Goal: Communication & Community: Answer question/provide support

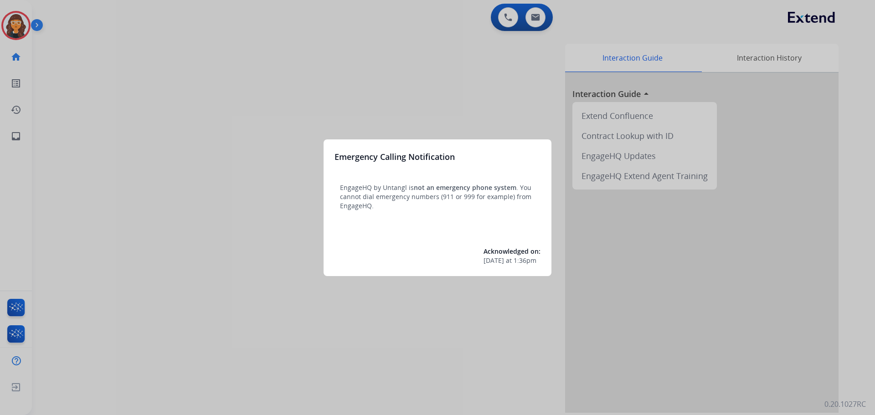
drag, startPoint x: 99, startPoint y: 84, endPoint x: 92, endPoint y: 82, distance: 7.1
click at [92, 82] on div at bounding box center [437, 207] width 875 height 415
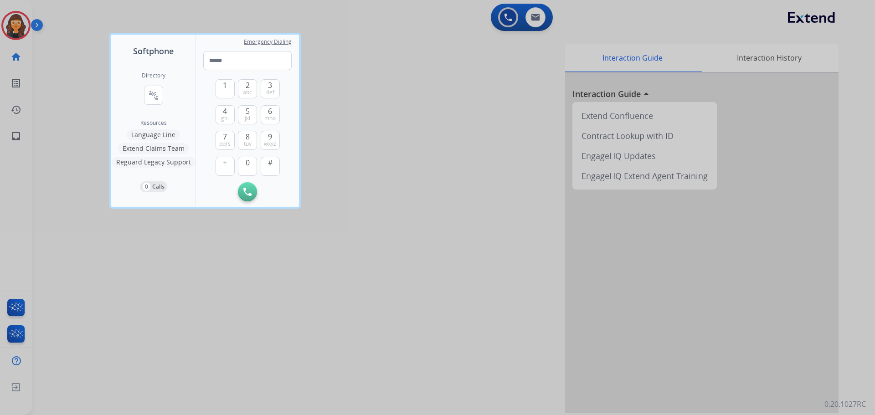
click at [54, 52] on div at bounding box center [437, 207] width 875 height 415
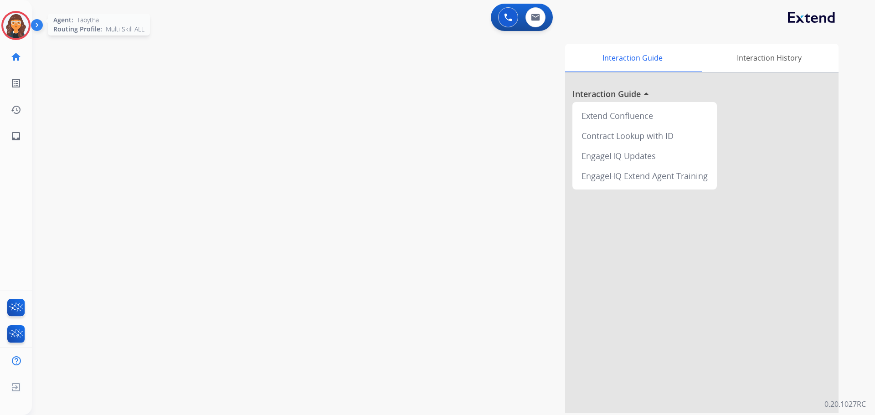
click at [15, 30] on img at bounding box center [16, 26] width 26 height 26
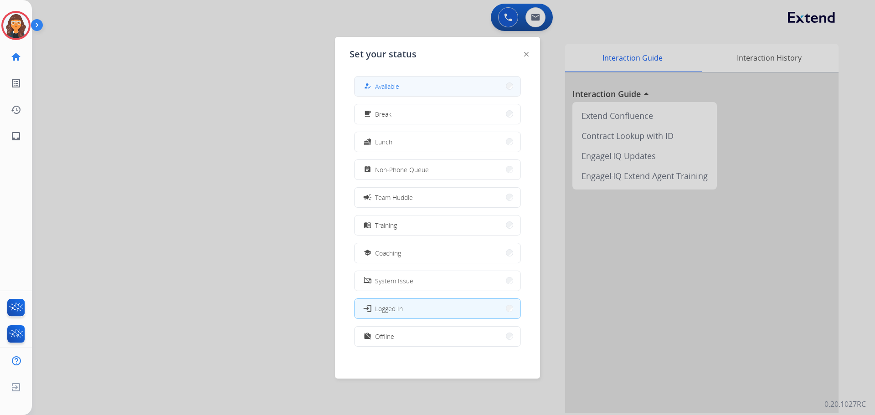
click at [382, 87] on span "Available" at bounding box center [387, 87] width 24 height 10
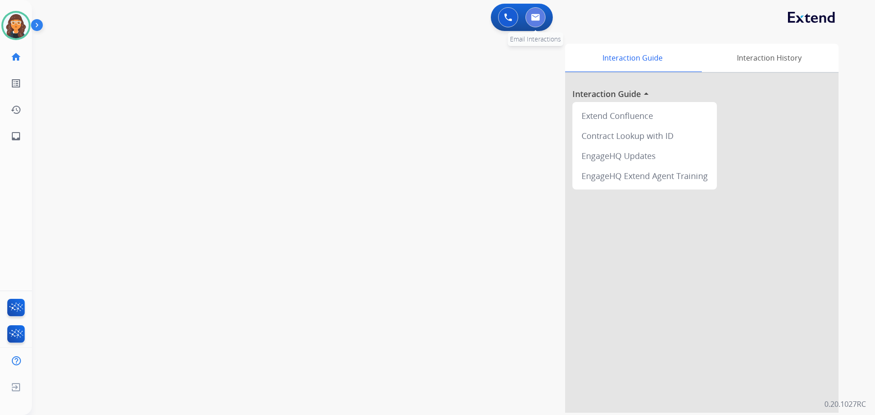
click at [529, 18] on button at bounding box center [535, 17] width 20 height 20
select select "**********"
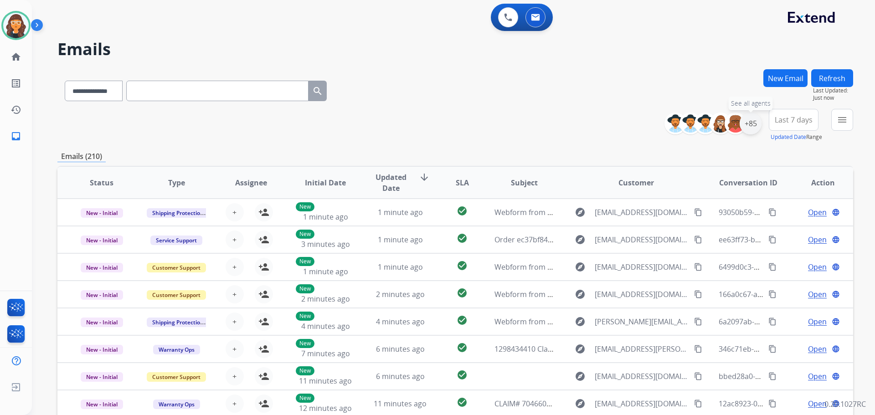
click at [756, 122] on div "+85" at bounding box center [751, 124] width 22 height 22
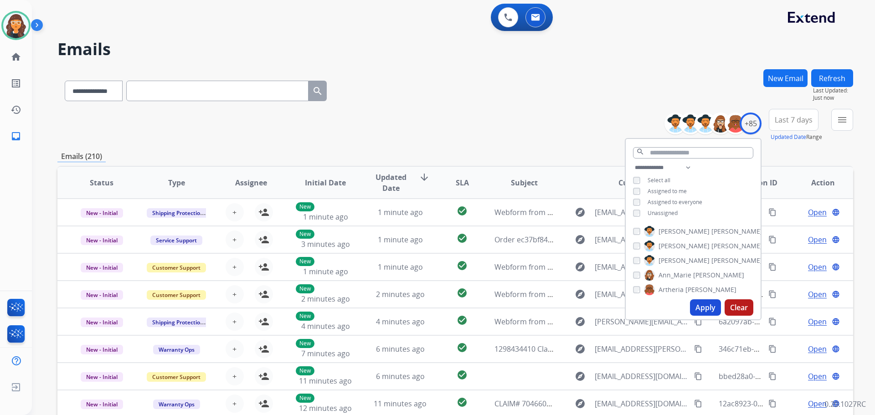
click at [694, 305] on button "Apply" at bounding box center [705, 307] width 31 height 16
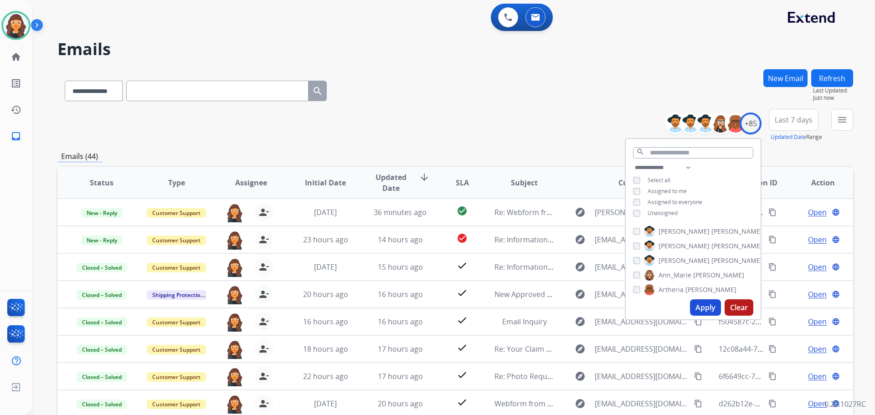
click at [448, 101] on div "**********" at bounding box center [455, 89] width 796 height 40
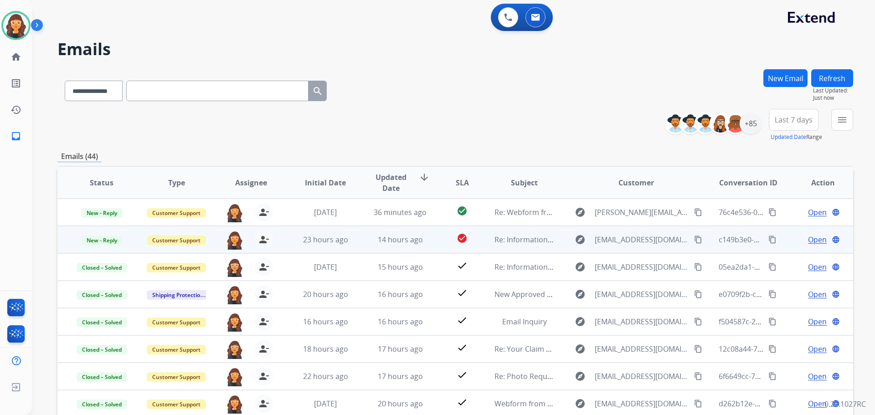
click at [809, 239] on span "Open" at bounding box center [817, 239] width 19 height 11
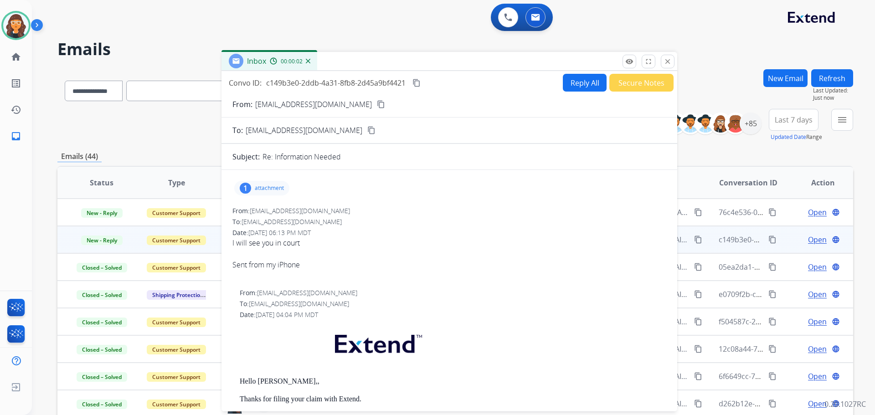
drag, startPoint x: 650, startPoint y: 63, endPoint x: 470, endPoint y: 62, distance: 180.4
click at [470, 62] on div "Inbox 00:00:02" at bounding box center [449, 61] width 456 height 19
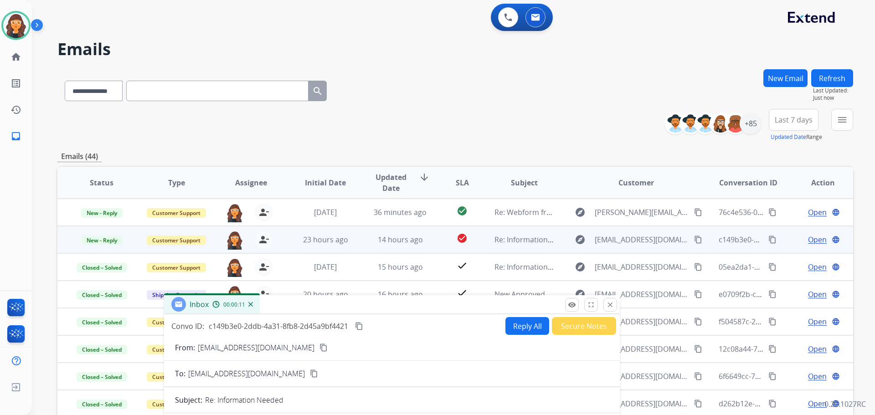
drag, startPoint x: 441, startPoint y: 172, endPoint x: 399, endPoint y: 328, distance: 161.4
click at [399, 314] on div "Inbox 00:00:11" at bounding box center [392, 304] width 456 height 19
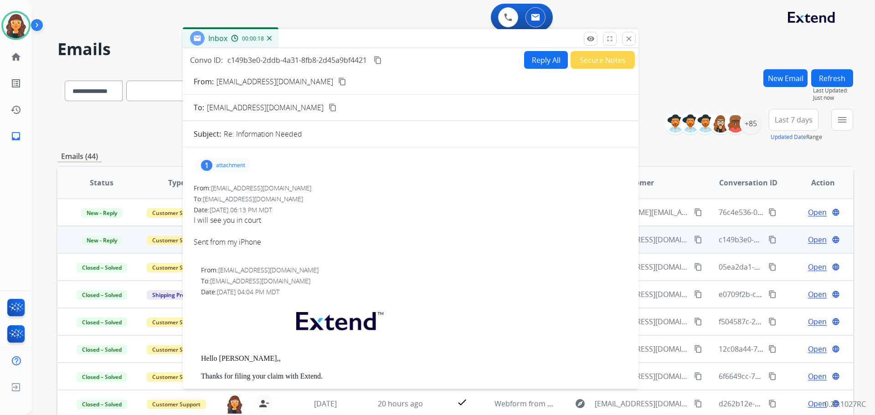
drag, startPoint x: 387, startPoint y: 322, endPoint x: 403, endPoint y: 39, distance: 283.4
click at [403, 39] on div "Inbox 00:00:18" at bounding box center [411, 38] width 456 height 19
click at [231, 164] on p "attachment" at bounding box center [230, 165] width 29 height 7
click at [278, 185] on p "EXT_TAW_02_07_202_Rev_05_2023_CD_en (1).pdf" at bounding box center [285, 188] width 164 height 11
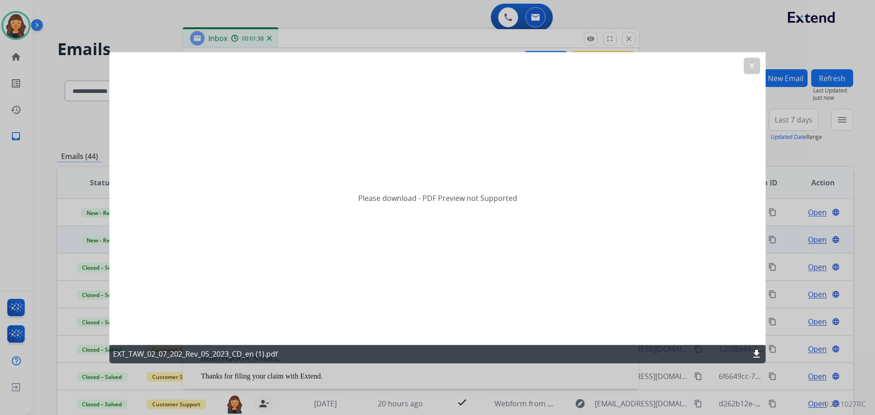
click at [745, 61] on button "clear" at bounding box center [752, 65] width 16 height 16
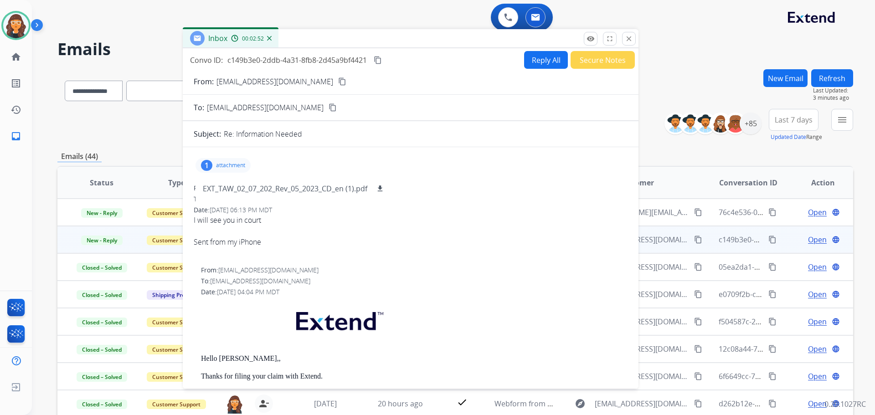
click at [242, 84] on p "[EMAIL_ADDRESS][DOMAIN_NAME]" at bounding box center [274, 81] width 117 height 11
copy p "From:"
click at [232, 165] on p "attachment" at bounding box center [230, 165] width 29 height 7
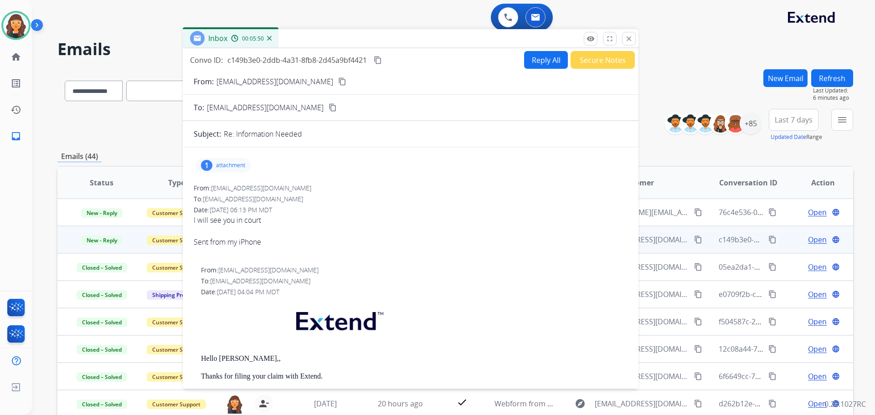
click at [593, 61] on button "Secure Notes" at bounding box center [602, 60] width 64 height 18
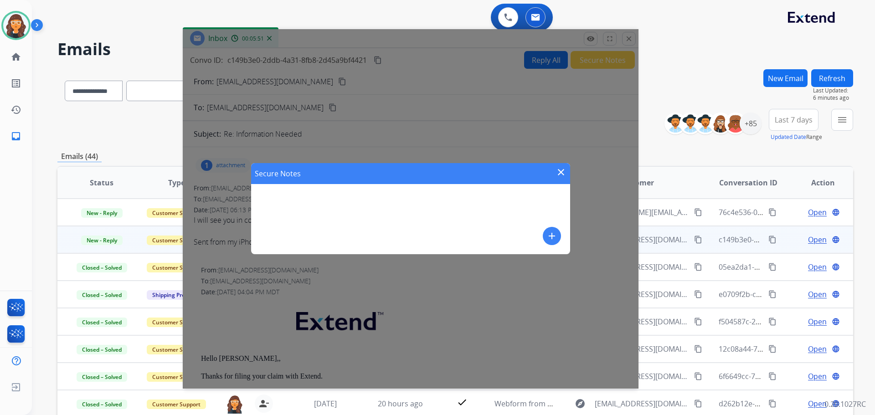
click at [553, 233] on mat-icon "add" at bounding box center [551, 236] width 11 height 11
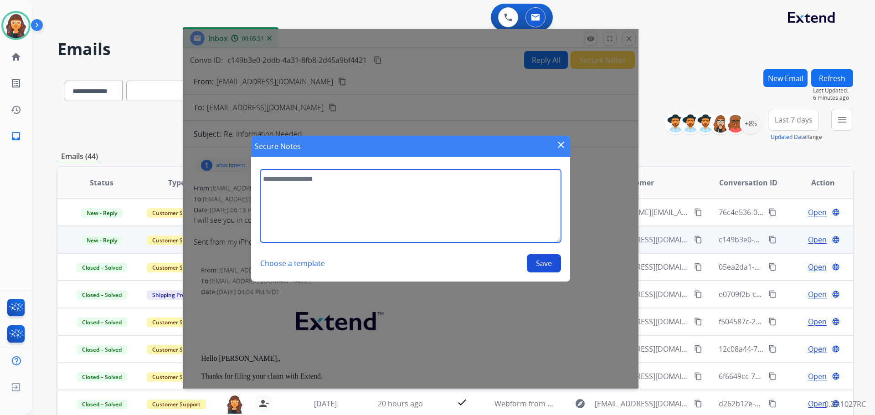
click at [439, 197] on textarea at bounding box center [410, 206] width 301 height 73
type textarea "*"
type textarea "**********"
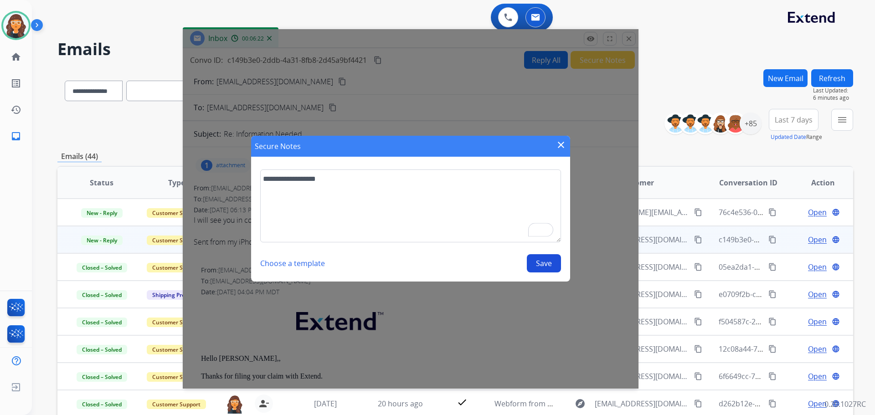
click at [542, 265] on button "Save" at bounding box center [544, 263] width 34 height 18
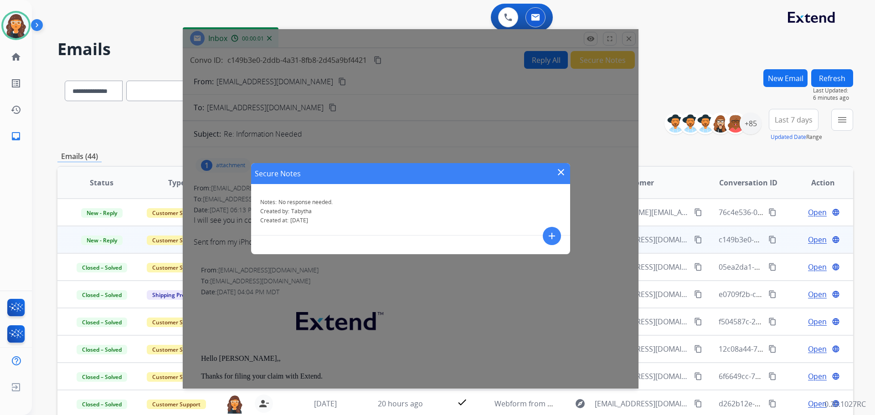
click at [558, 171] on mat-icon "close" at bounding box center [560, 172] width 11 height 11
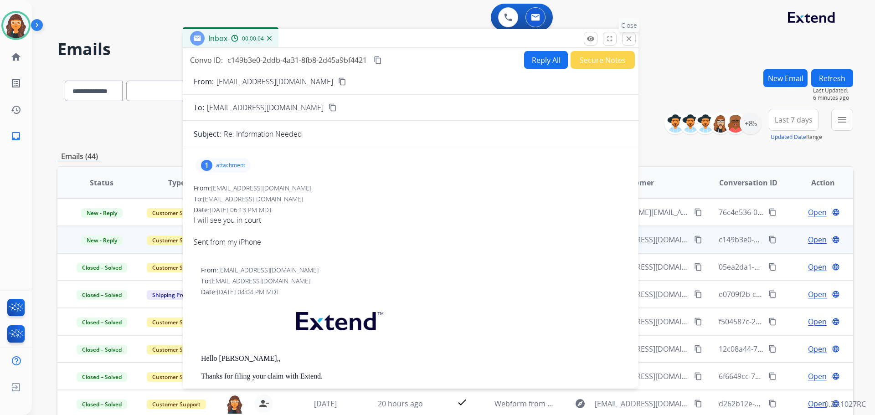
click at [628, 36] on mat-icon "close" at bounding box center [629, 39] width 8 height 8
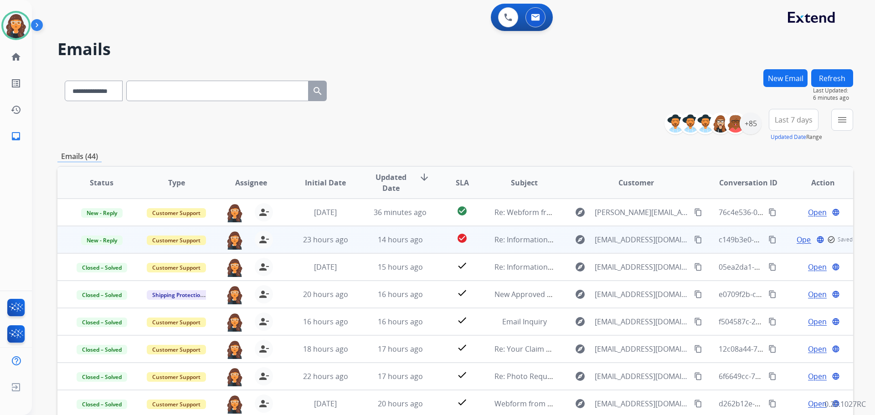
click at [103, 238] on span "New - Reply" at bounding box center [101, 241] width 41 height 10
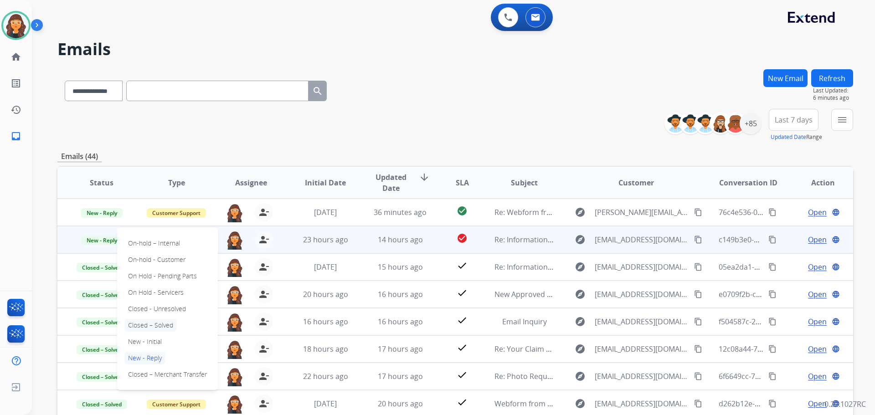
click at [149, 324] on p "Closed – Solved" at bounding box center [150, 325] width 52 height 13
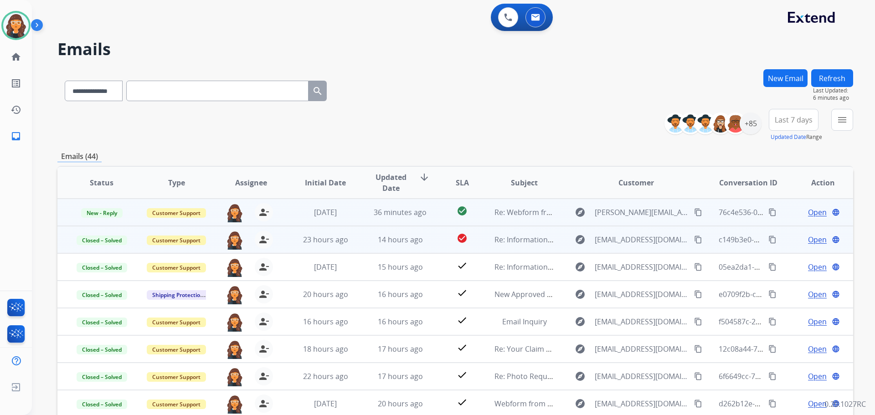
click at [817, 214] on span "Open" at bounding box center [817, 212] width 19 height 11
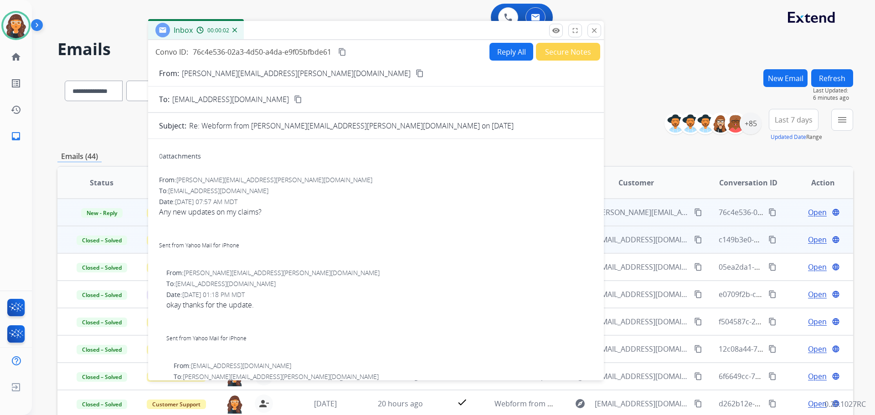
drag, startPoint x: 619, startPoint y: 69, endPoint x: 390, endPoint y: 31, distance: 232.3
click at [391, 31] on div "Inbox 00:00:02" at bounding box center [376, 30] width 456 height 19
click at [216, 68] on p "[PERSON_NAME][EMAIL_ADDRESS][PERSON_NAME][DOMAIN_NAME]" at bounding box center [295, 73] width 229 height 11
click at [216, 70] on p "[PERSON_NAME][EMAIL_ADDRESS][PERSON_NAME][DOMAIN_NAME]" at bounding box center [295, 73] width 229 height 11
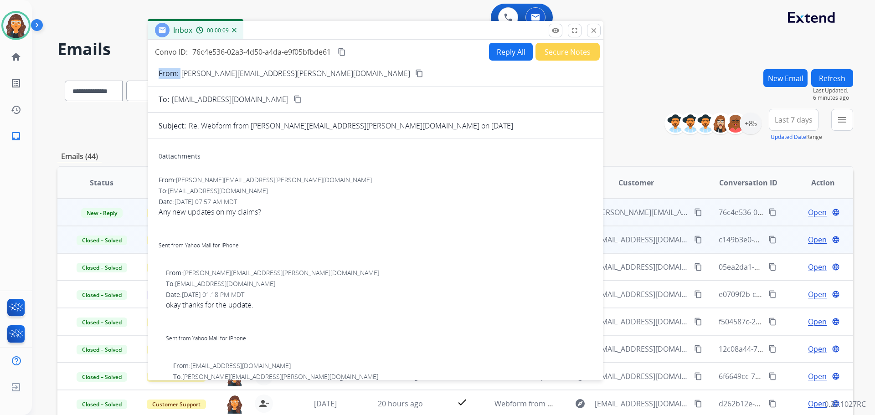
copy p "From:"
click at [504, 50] on button "Reply All" at bounding box center [511, 52] width 44 height 18
select select "**********"
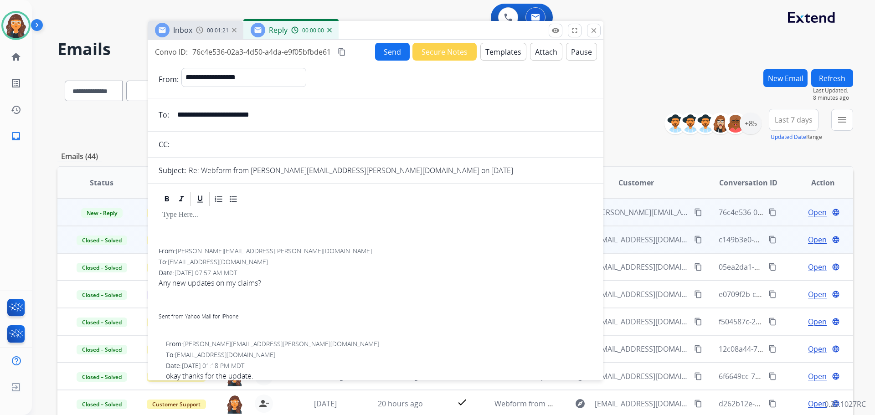
click at [504, 50] on button "Templates" at bounding box center [503, 52] width 46 height 18
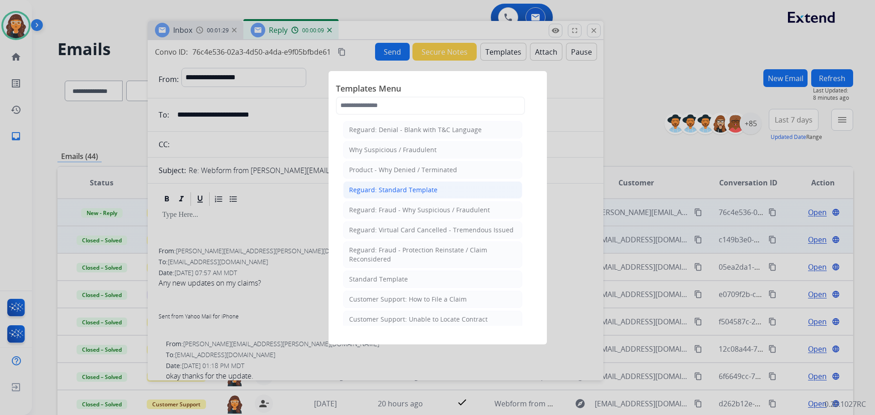
click at [370, 188] on div "Reguard: Standard Template" at bounding box center [393, 189] width 88 height 9
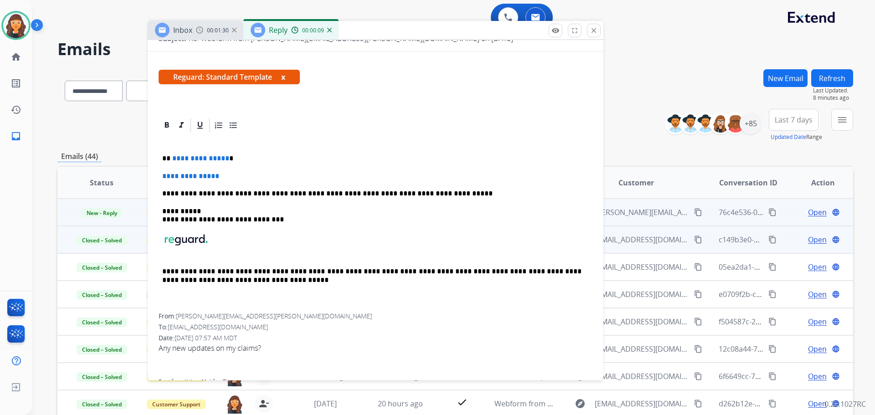
scroll to position [137, 0]
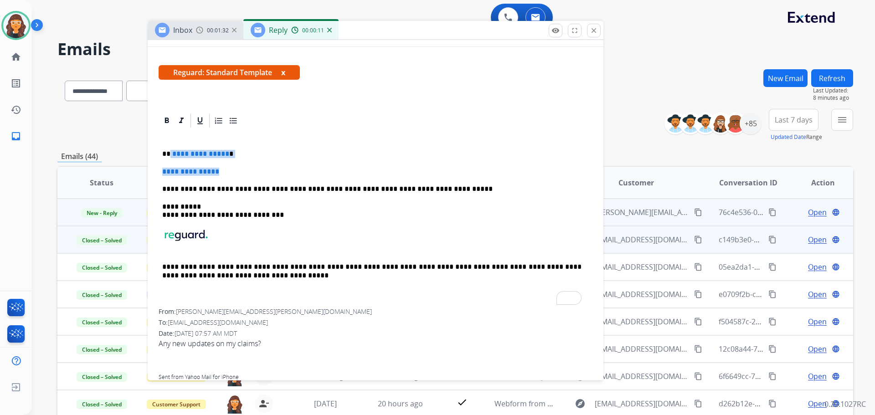
drag, startPoint x: 169, startPoint y: 154, endPoint x: 229, endPoint y: 175, distance: 63.7
click at [229, 175] on div "**********" at bounding box center [376, 219] width 434 height 180
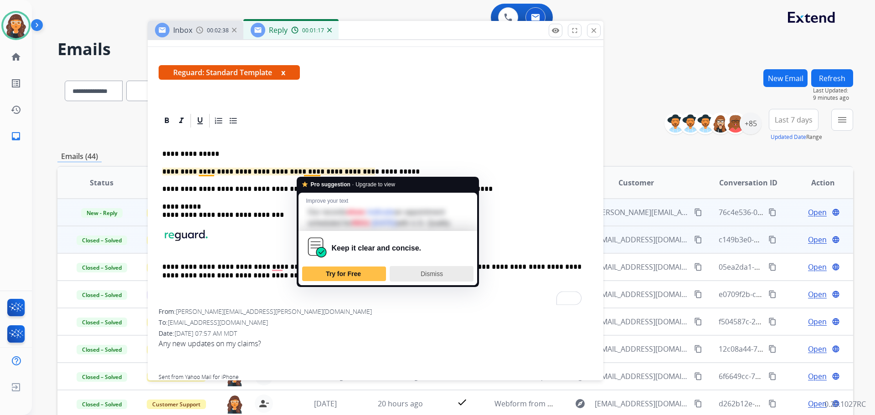
click at [434, 278] on span "Dismiss" at bounding box center [432, 273] width 22 height 7
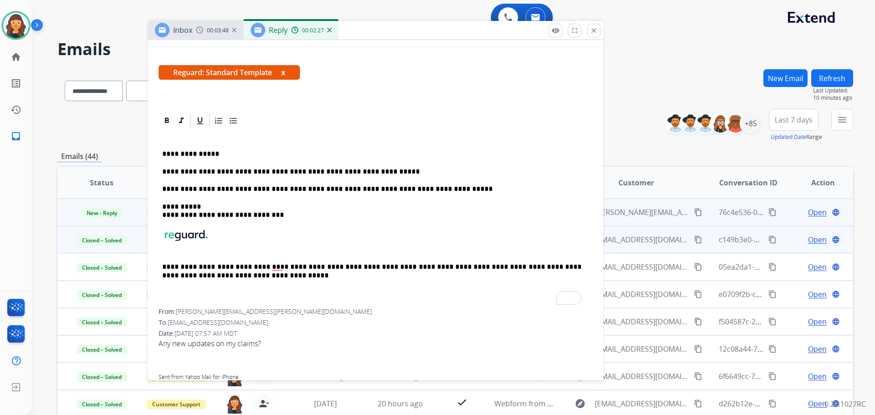
click at [237, 147] on div "**********" at bounding box center [376, 219] width 434 height 180
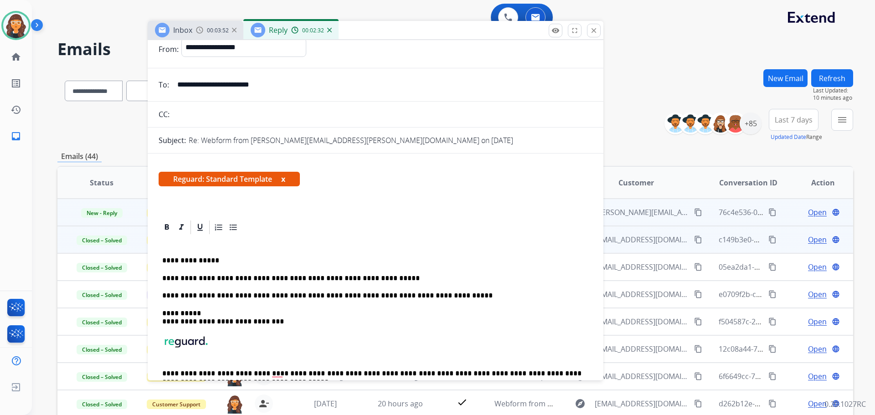
scroll to position [0, 0]
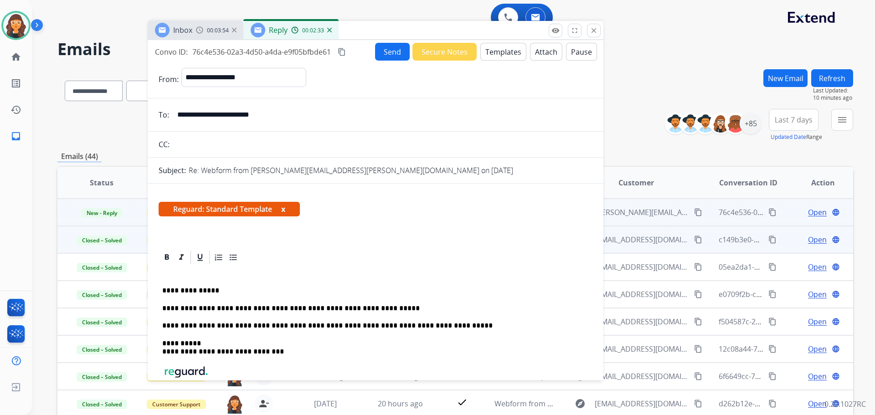
click at [381, 50] on button "Send" at bounding box center [392, 52] width 35 height 18
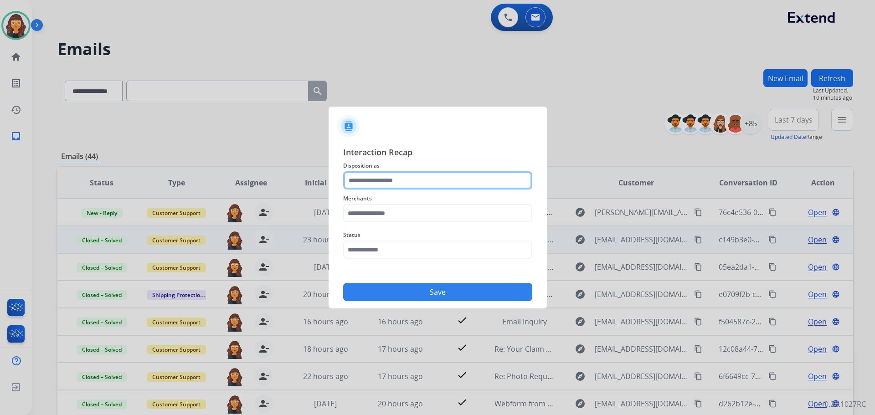
click at [368, 182] on input "text" at bounding box center [437, 180] width 189 height 18
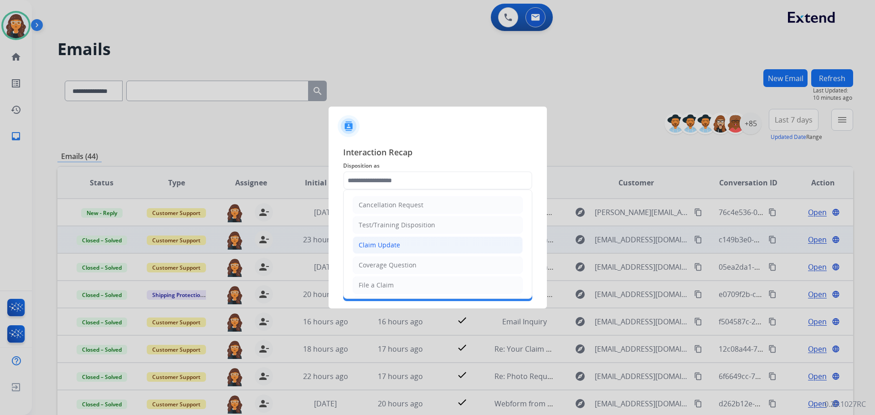
click at [367, 242] on div "Claim Update" at bounding box center [379, 245] width 41 height 9
type input "**********"
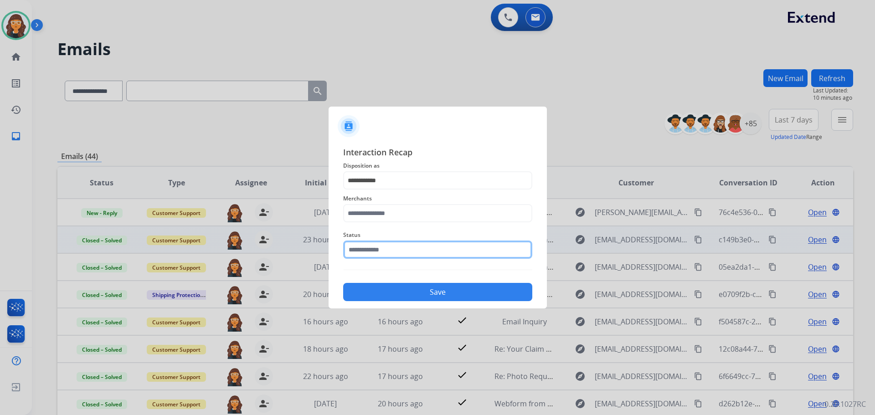
click at [364, 245] on input "text" at bounding box center [437, 250] width 189 height 18
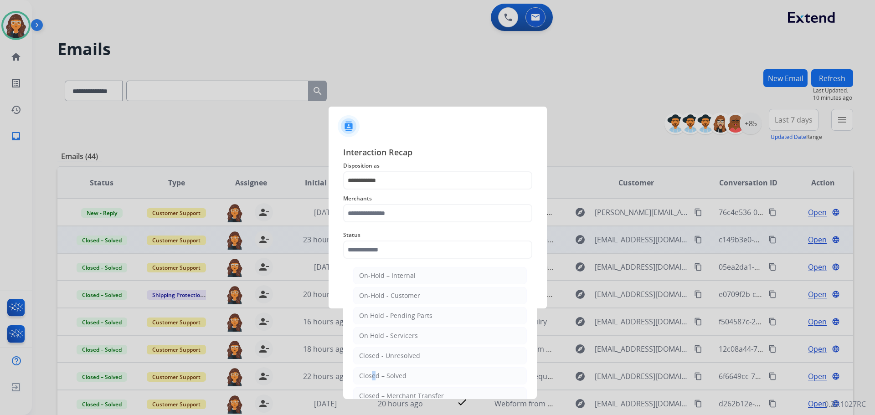
drag, startPoint x: 370, startPoint y: 377, endPoint x: 373, endPoint y: 350, distance: 26.7
click at [372, 369] on li "Closed – Solved" at bounding box center [440, 375] width 174 height 17
type input "**********"
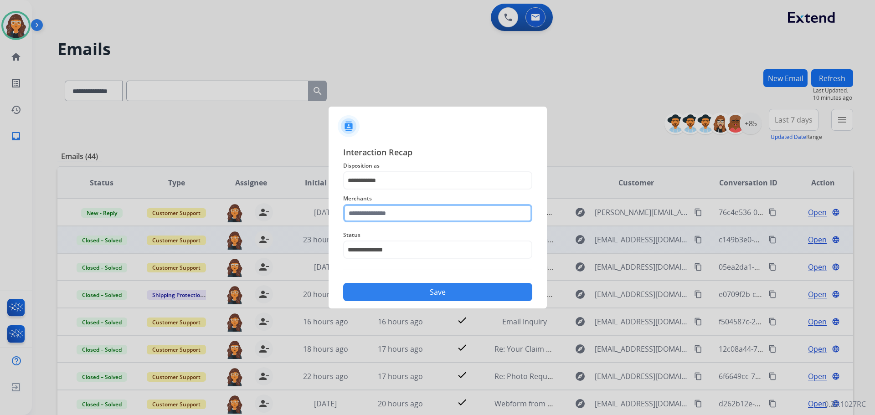
click at [359, 215] on input "text" at bounding box center [437, 213] width 189 height 18
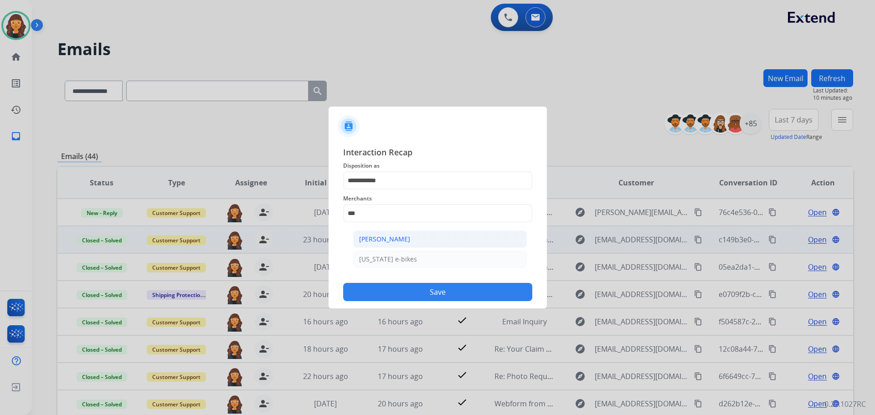
click at [369, 240] on div "[PERSON_NAME]" at bounding box center [384, 239] width 51 height 9
type input "**********"
click at [374, 293] on button "Save" at bounding box center [437, 292] width 189 height 18
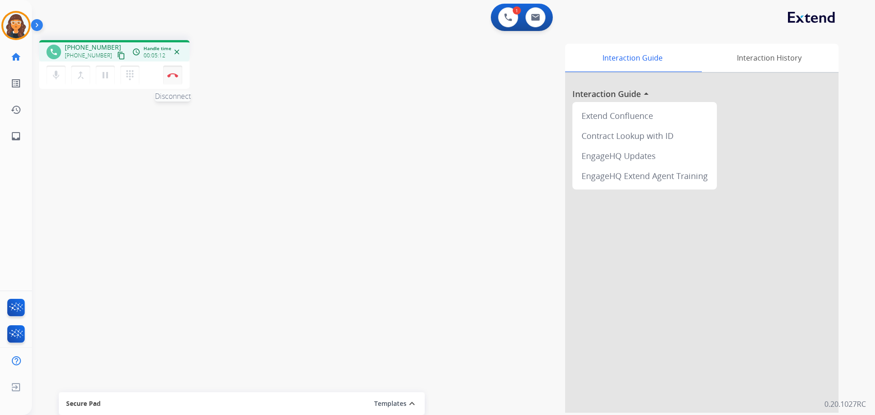
click at [175, 78] on button "Disconnect" at bounding box center [172, 75] width 19 height 19
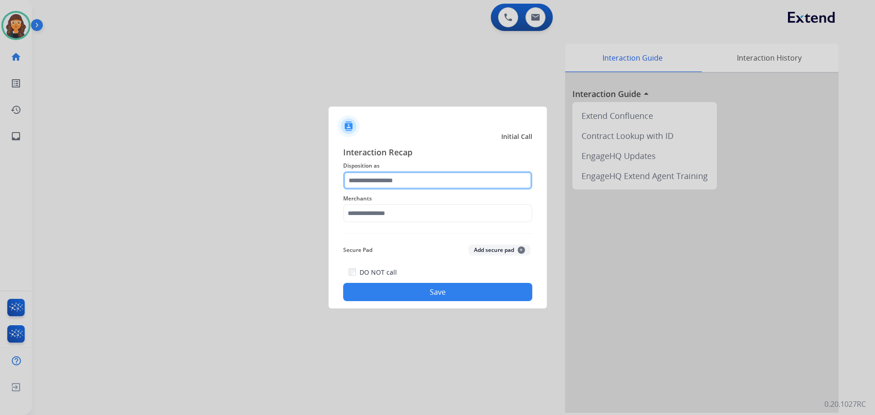
click at [373, 189] on input "text" at bounding box center [437, 180] width 189 height 18
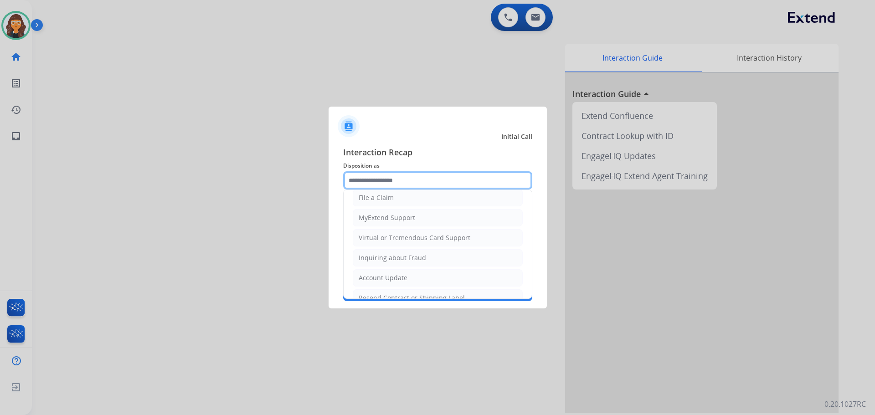
scroll to position [91, 0]
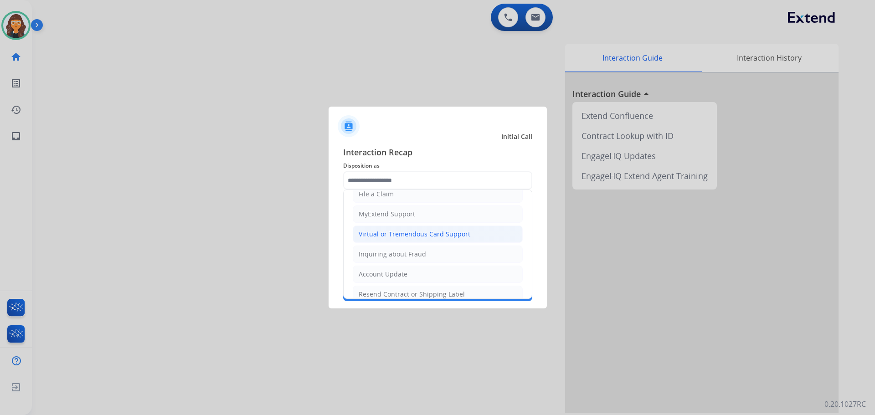
click at [421, 233] on div "Virtual or Tremendous Card Support" at bounding box center [415, 234] width 112 height 9
type input "**********"
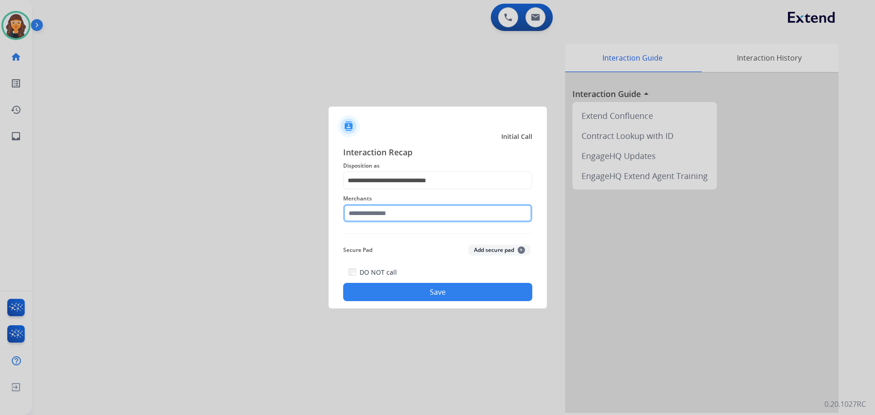
click at [376, 208] on input "text" at bounding box center [437, 213] width 189 height 18
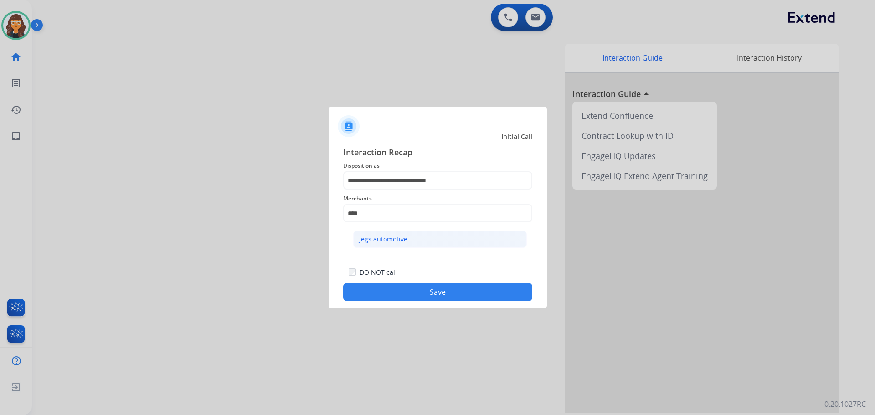
click at [388, 233] on li "Jegs automotive" at bounding box center [440, 239] width 174 height 17
type input "**********"
click at [397, 290] on button "Save" at bounding box center [437, 292] width 189 height 18
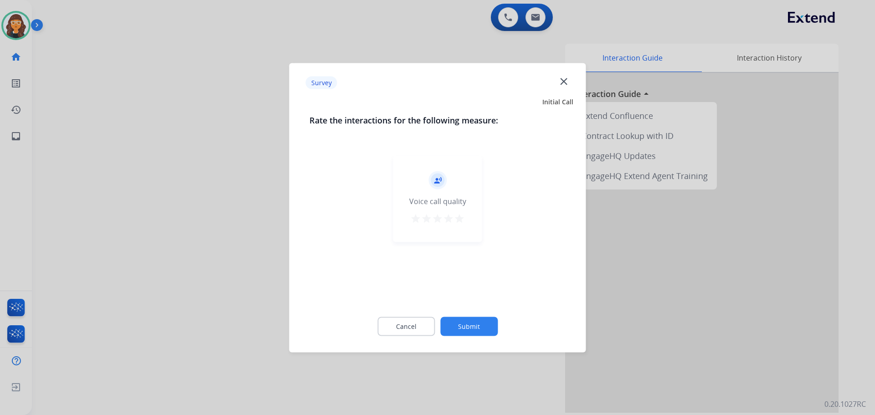
click at [463, 216] on mat-icon "star" at bounding box center [459, 218] width 11 height 11
click at [462, 330] on button "Submit" at bounding box center [468, 326] width 57 height 19
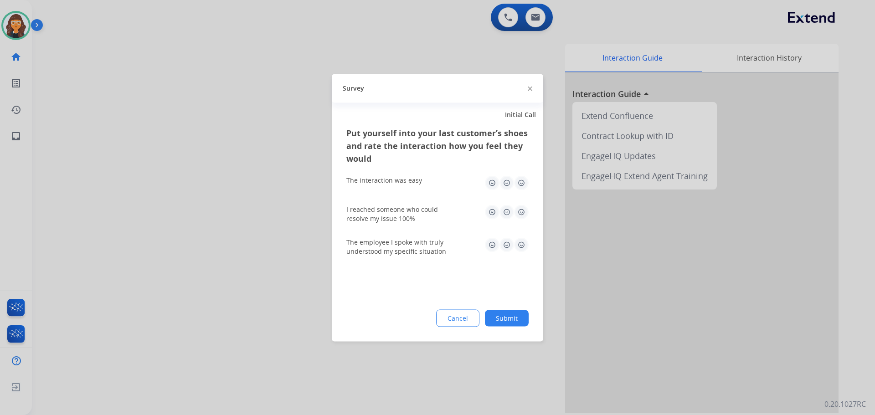
click at [519, 185] on img at bounding box center [521, 182] width 15 height 15
click at [521, 209] on img at bounding box center [521, 212] width 15 height 15
click at [521, 243] on img at bounding box center [521, 244] width 15 height 15
click at [514, 319] on button "Submit" at bounding box center [507, 318] width 44 height 16
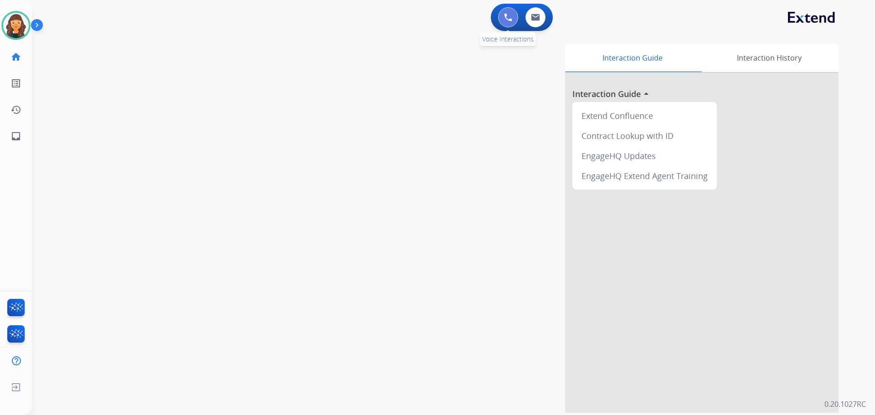
click at [500, 15] on button at bounding box center [508, 17] width 20 height 20
click at [499, 16] on button at bounding box center [508, 17] width 20 height 20
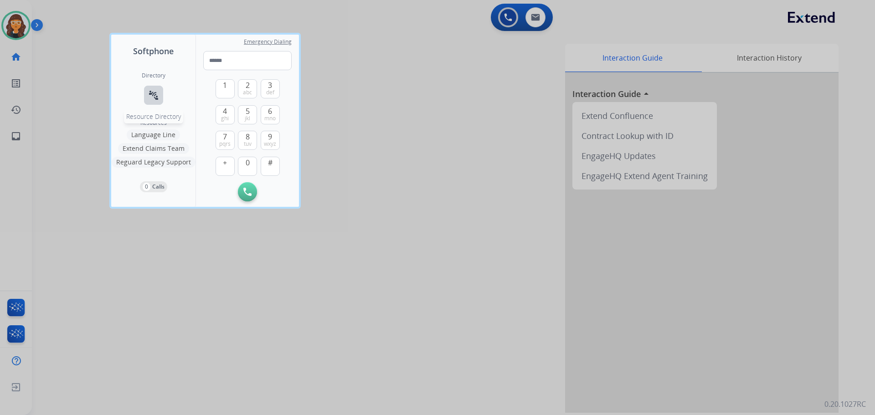
click at [160, 92] on button "connect_without_contact Resource Directory" at bounding box center [153, 95] width 19 height 19
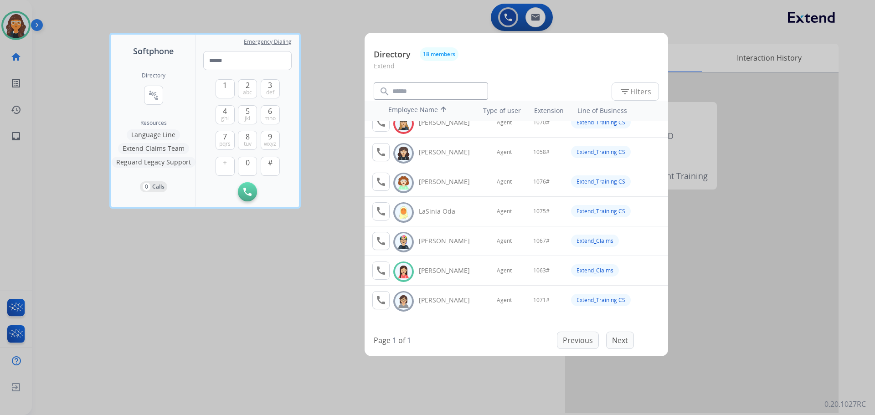
scroll to position [273, 0]
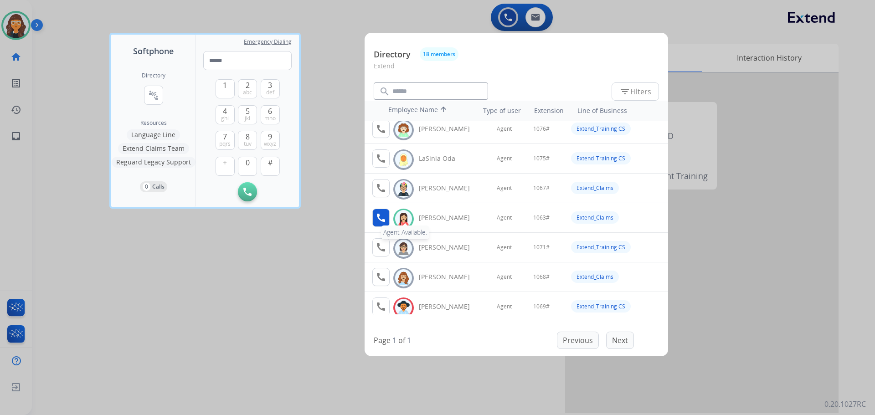
click at [385, 216] on mat-icon "call" at bounding box center [380, 217] width 11 height 11
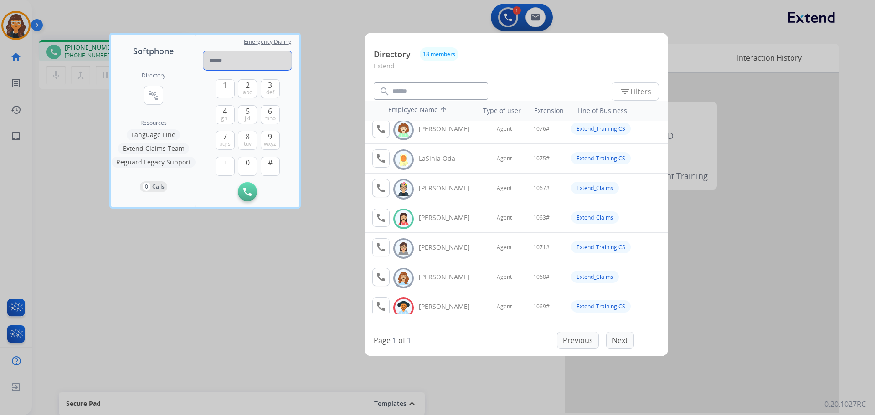
click at [218, 59] on input "tel" at bounding box center [247, 60] width 88 height 19
click at [269, 159] on span "#" at bounding box center [270, 162] width 5 height 11
type input "*****"
click at [205, 338] on div at bounding box center [437, 207] width 875 height 415
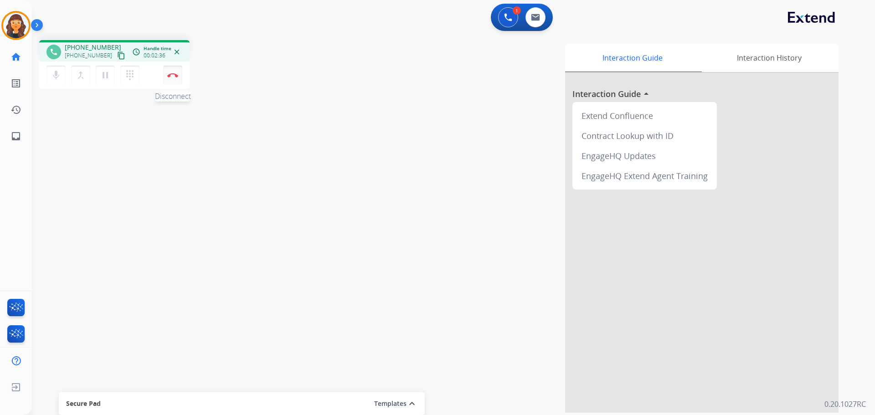
click at [170, 75] on img at bounding box center [172, 75] width 11 height 5
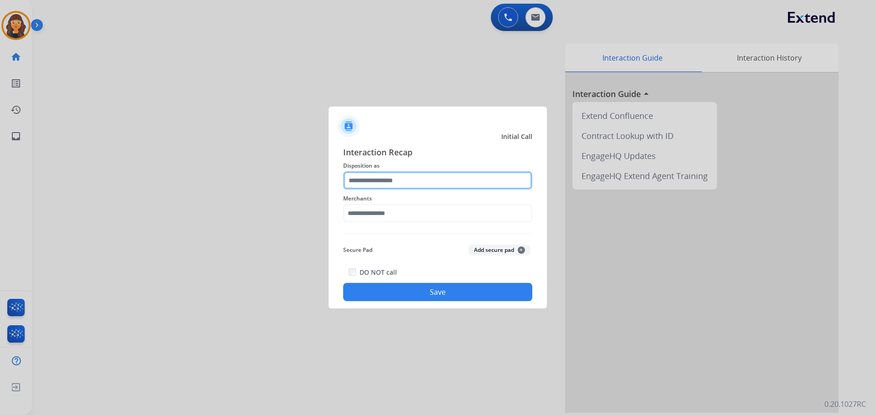
click at [379, 176] on input "text" at bounding box center [437, 180] width 189 height 18
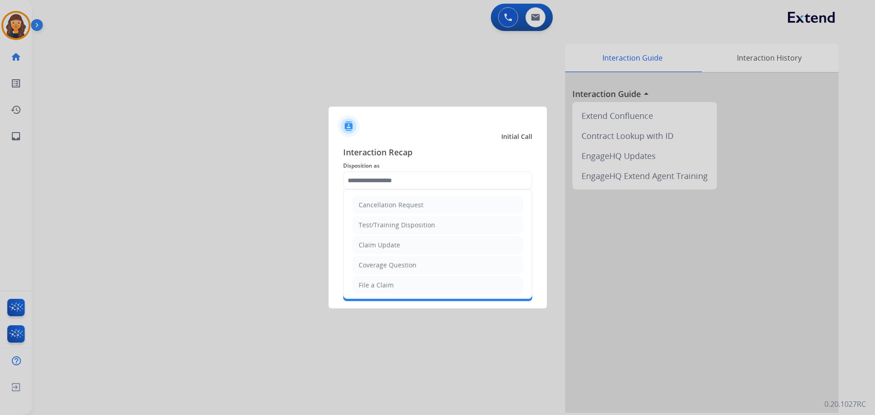
click at [375, 242] on li "Claim Update" at bounding box center [438, 244] width 170 height 17
type input "**********"
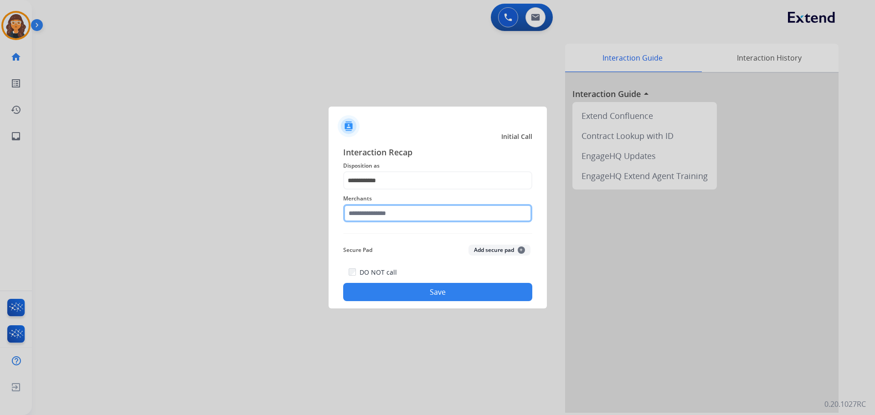
click at [344, 211] on input "text" at bounding box center [437, 213] width 189 height 18
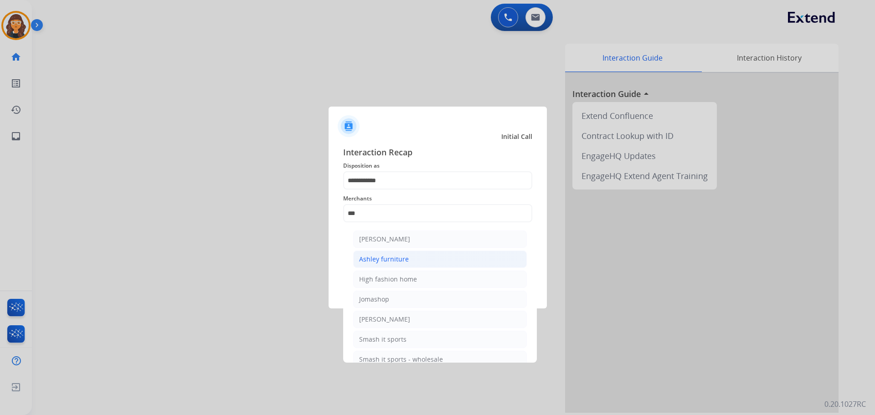
click at [365, 262] on div "Ashley furniture" at bounding box center [384, 259] width 50 height 9
type input "**********"
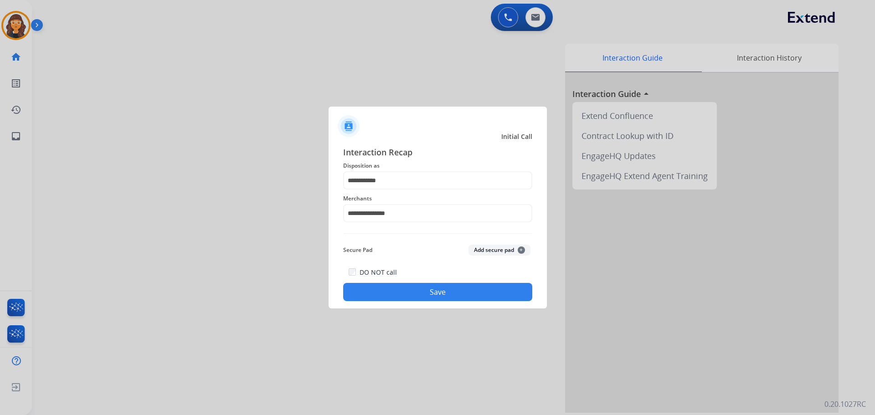
click at [349, 295] on button "Save" at bounding box center [437, 292] width 189 height 18
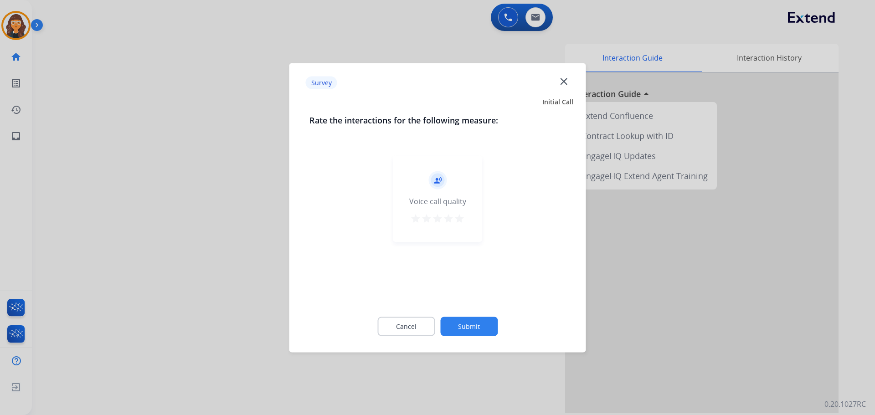
click at [462, 222] on mat-icon "star" at bounding box center [459, 218] width 11 height 11
drag, startPoint x: 463, startPoint y: 340, endPoint x: 473, endPoint y: 327, distance: 17.0
click at [471, 332] on div "Cancel Submit" at bounding box center [437, 326] width 257 height 41
click at [476, 319] on button "Submit" at bounding box center [468, 326] width 57 height 19
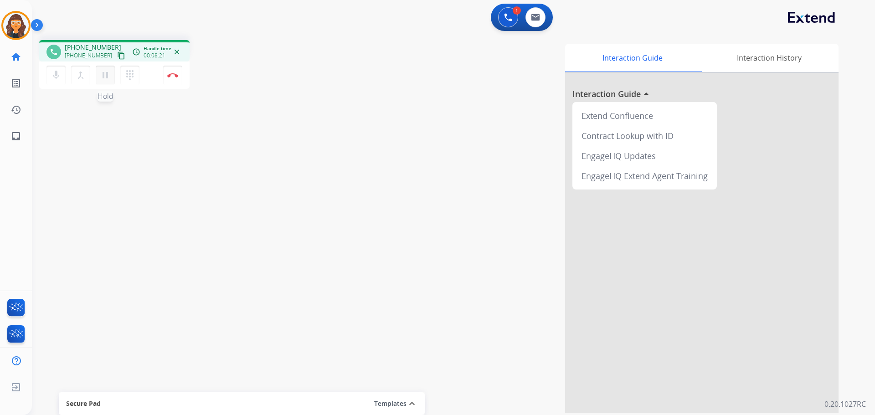
click at [105, 75] on mat-icon "pause" at bounding box center [105, 75] width 11 height 11
click at [115, 77] on div "mic Mute merge_type Bridge play_arrow Hold dialpad Dialpad" at bounding box center [95, 75] width 98 height 19
click at [101, 77] on mat-icon "play_arrow" at bounding box center [105, 75] width 11 height 11
drag, startPoint x: 102, startPoint y: 79, endPoint x: 113, endPoint y: 71, distance: 13.3
click at [104, 80] on mat-icon "pause" at bounding box center [105, 75] width 11 height 11
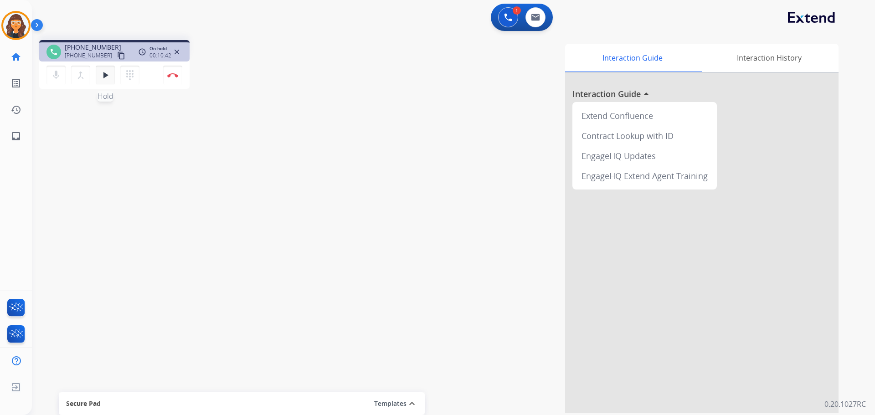
click at [108, 75] on mat-icon "play_arrow" at bounding box center [105, 75] width 11 height 11
click at [104, 73] on mat-icon "pause" at bounding box center [105, 75] width 11 height 11
click at [138, 77] on button "dialpad Dialpad" at bounding box center [129, 75] width 19 height 19
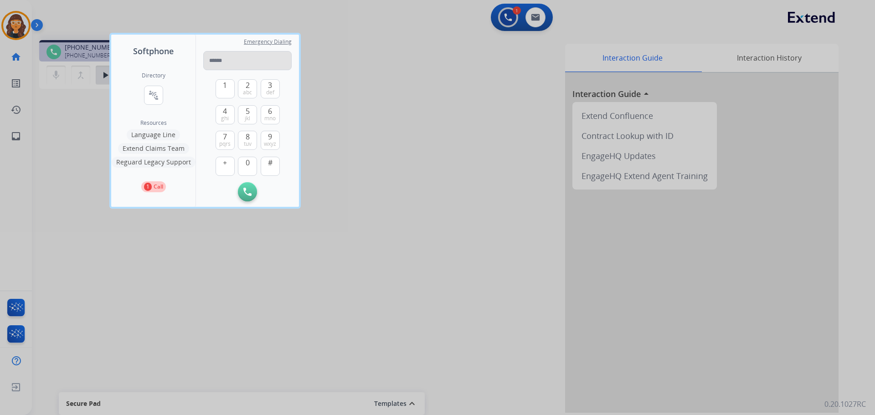
click at [219, 57] on input "tel" at bounding box center [247, 60] width 88 height 19
type input "**********"
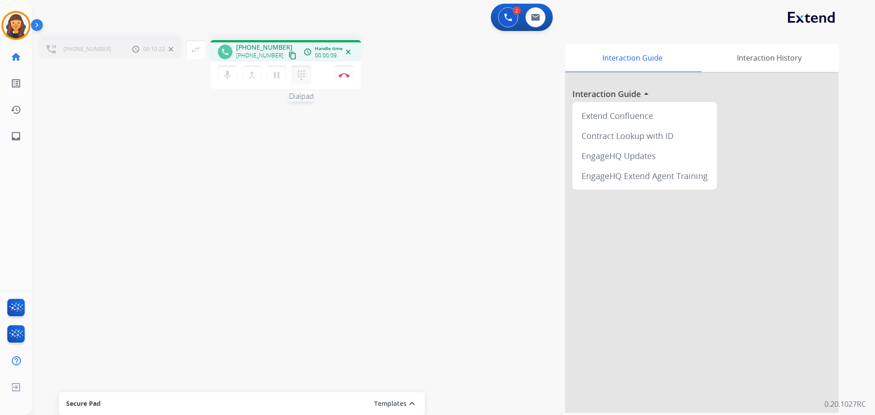
click at [301, 75] on mat-icon "dialpad" at bounding box center [301, 75] width 11 height 11
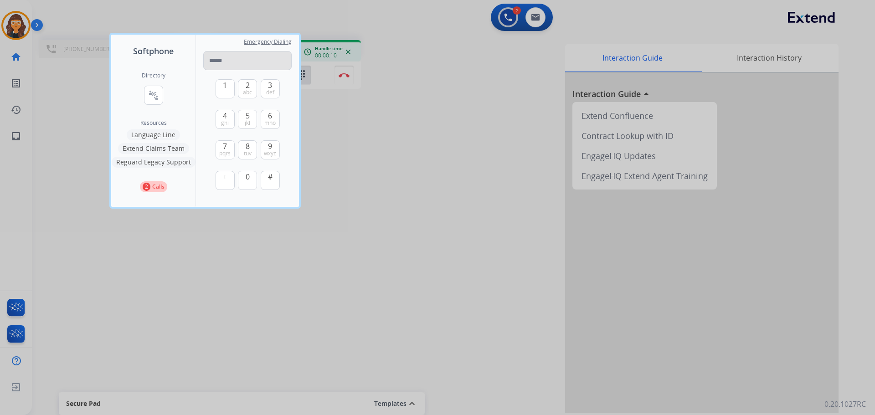
click at [244, 61] on input "tel" at bounding box center [247, 60] width 88 height 19
click at [251, 178] on button "0" at bounding box center [247, 180] width 19 height 19
type input "**********"
click at [403, 184] on div at bounding box center [437, 207] width 875 height 415
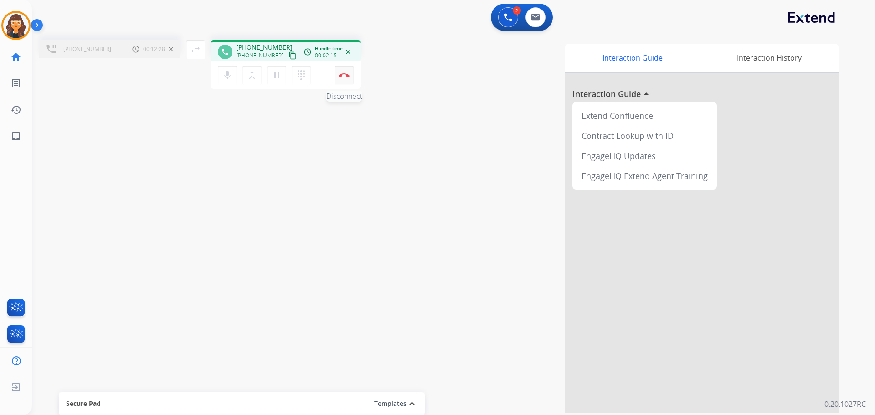
click at [344, 76] on img at bounding box center [344, 75] width 11 height 5
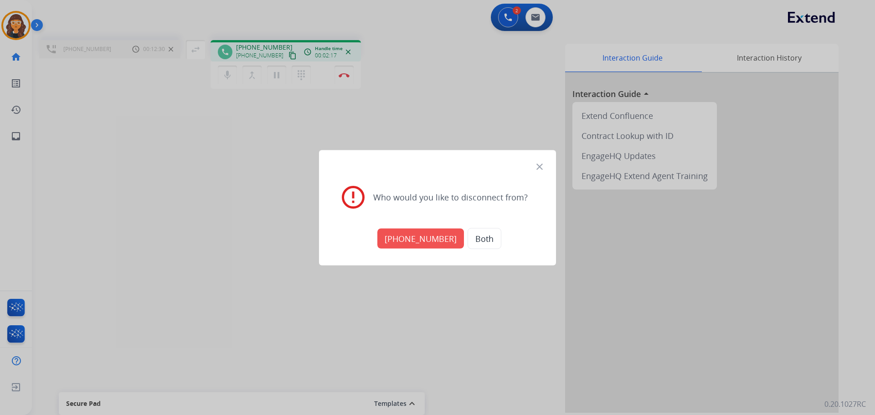
click at [411, 242] on button "+18008432446" at bounding box center [420, 238] width 87 height 20
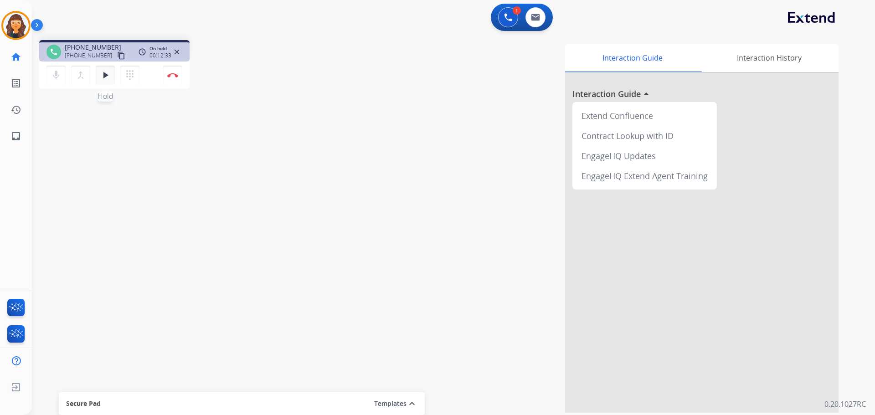
click at [100, 74] on mat-icon "play_arrow" at bounding box center [105, 75] width 11 height 11
click at [172, 77] on img at bounding box center [172, 75] width 11 height 5
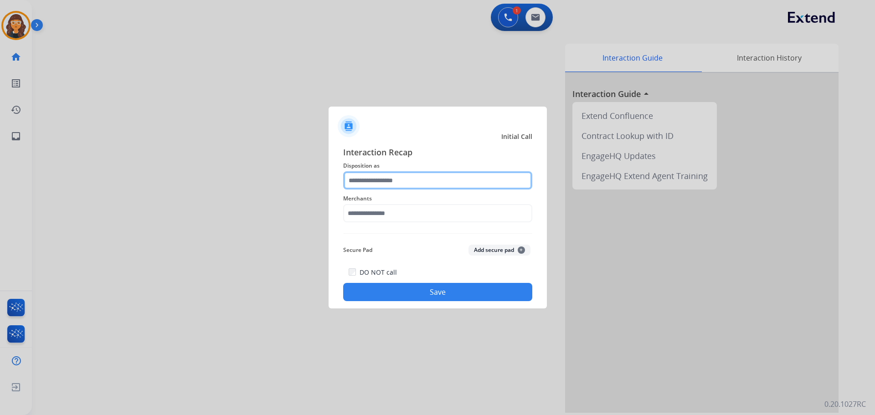
click at [386, 179] on input "text" at bounding box center [437, 180] width 189 height 18
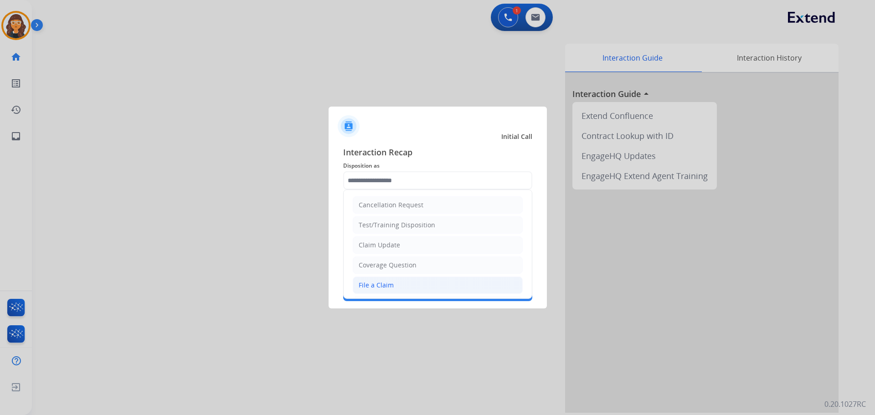
click at [394, 282] on li "File a Claim" at bounding box center [438, 285] width 170 height 17
type input "**********"
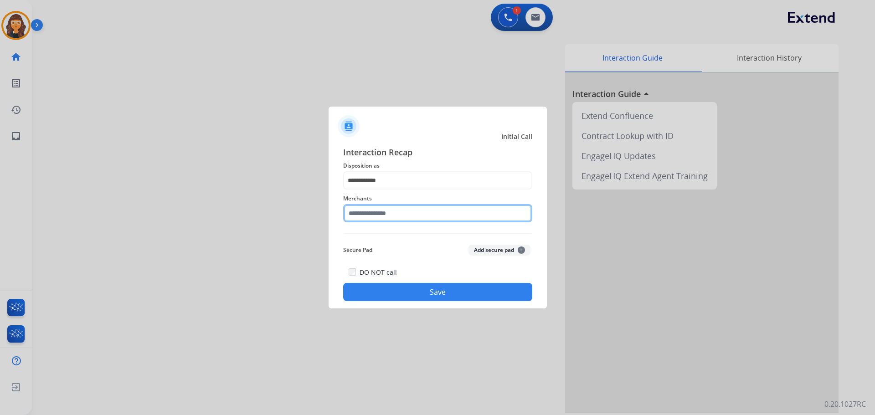
click at [365, 214] on input "text" at bounding box center [437, 213] width 189 height 18
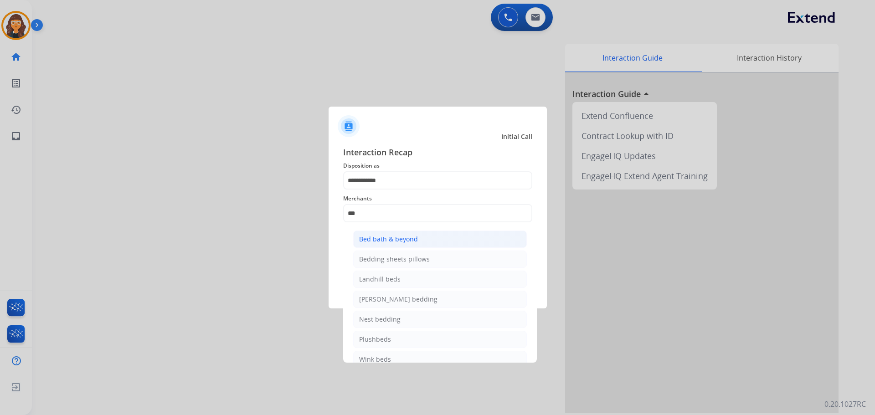
click at [366, 242] on div "Bed bath & beyond" at bounding box center [388, 239] width 59 height 9
type input "**********"
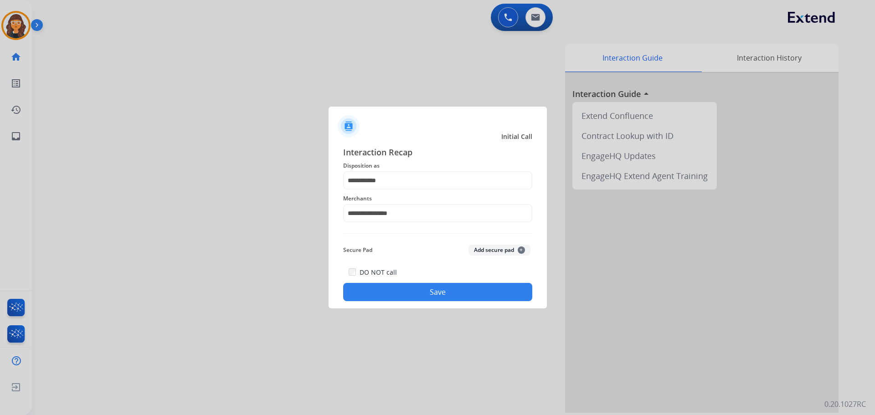
click at [386, 285] on button "Save" at bounding box center [437, 292] width 189 height 18
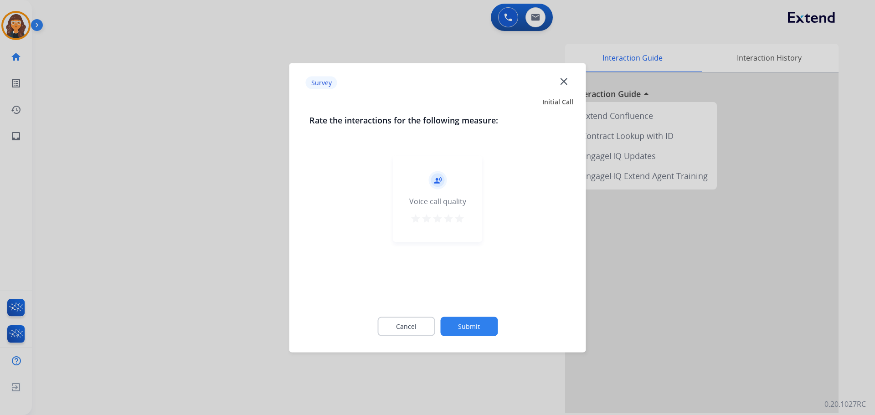
click at [458, 220] on mat-icon "star" at bounding box center [459, 218] width 11 height 11
click at [473, 323] on button "Submit" at bounding box center [468, 326] width 57 height 19
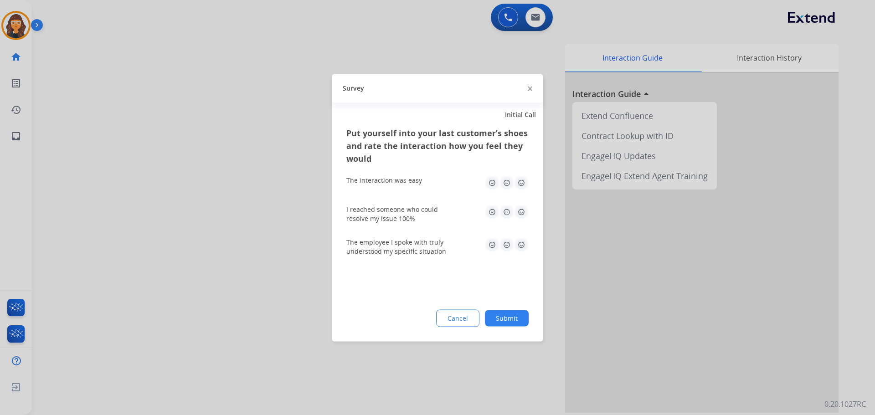
click at [521, 184] on img at bounding box center [521, 182] width 15 height 15
click at [523, 212] on img at bounding box center [521, 212] width 15 height 15
drag, startPoint x: 524, startPoint y: 246, endPoint x: 524, endPoint y: 271, distance: 25.1
click at [524, 247] on img at bounding box center [521, 244] width 15 height 15
click at [526, 324] on button "Submit" at bounding box center [507, 318] width 44 height 16
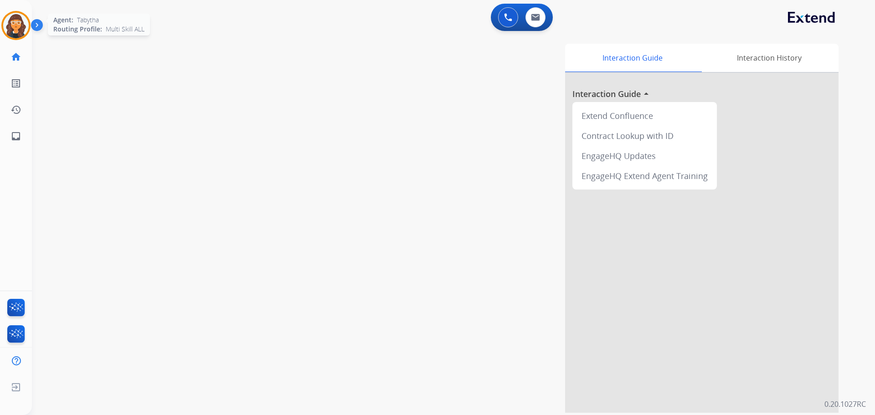
click at [17, 22] on img at bounding box center [16, 26] width 26 height 26
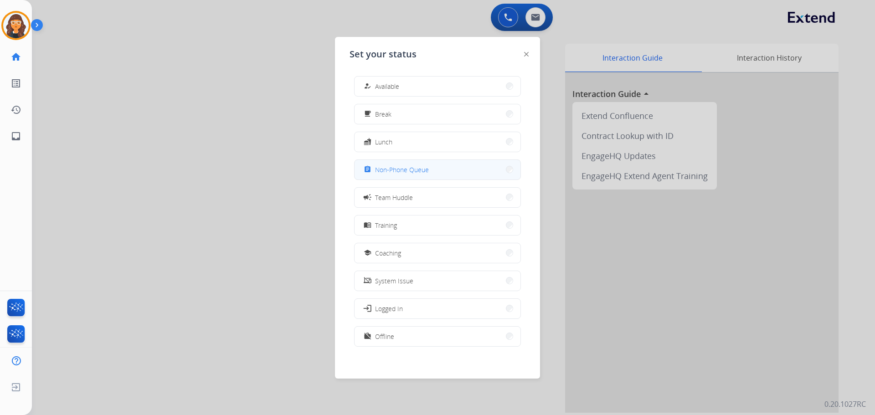
click at [432, 172] on button "assignment Non-Phone Queue" at bounding box center [438, 170] width 166 height 20
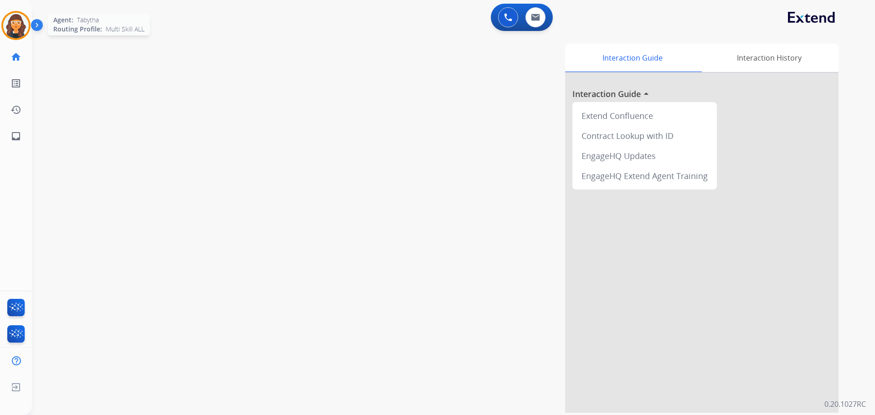
click at [10, 22] on img at bounding box center [16, 26] width 26 height 26
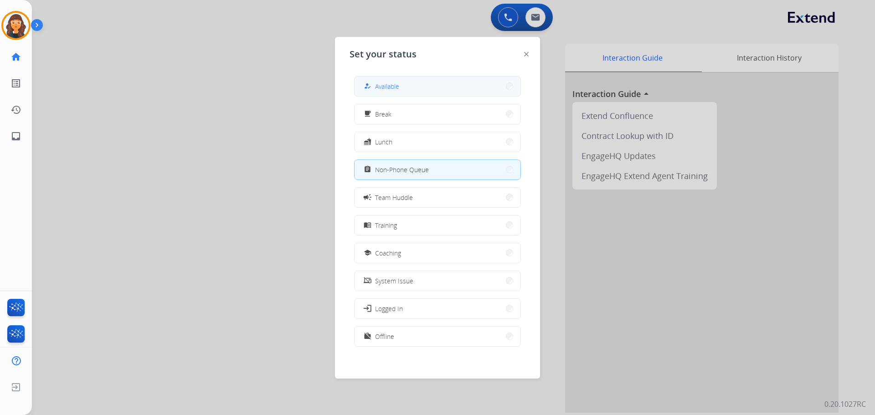
click at [388, 90] on span "Available" at bounding box center [387, 87] width 24 height 10
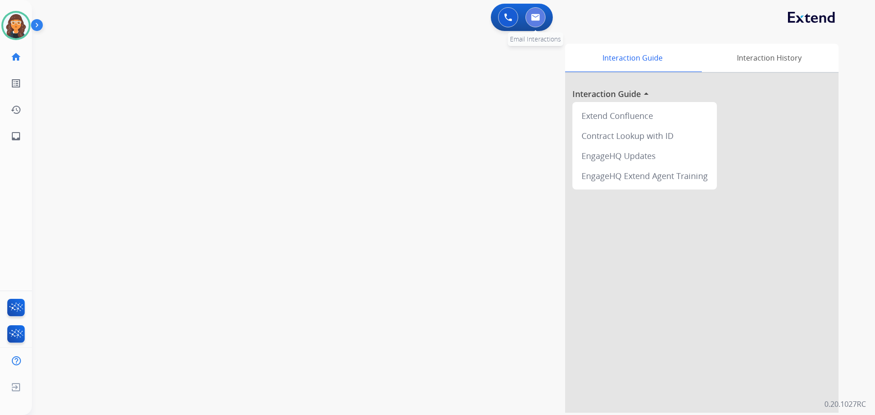
click at [538, 19] on img at bounding box center [535, 17] width 9 height 7
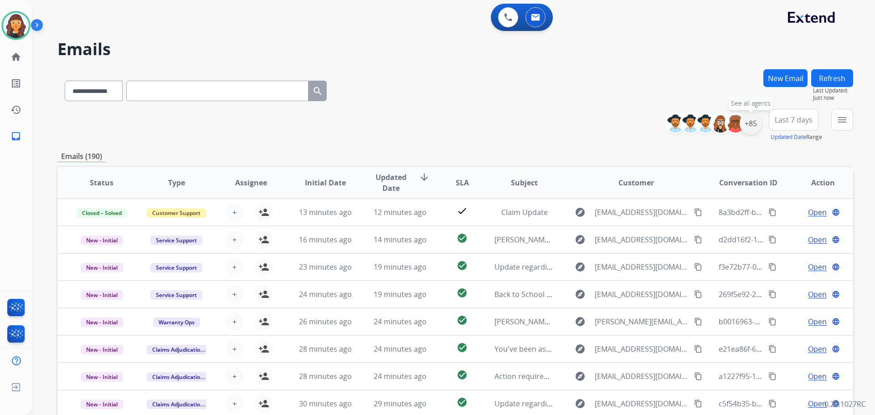
click at [751, 123] on div "+85" at bounding box center [751, 124] width 22 height 22
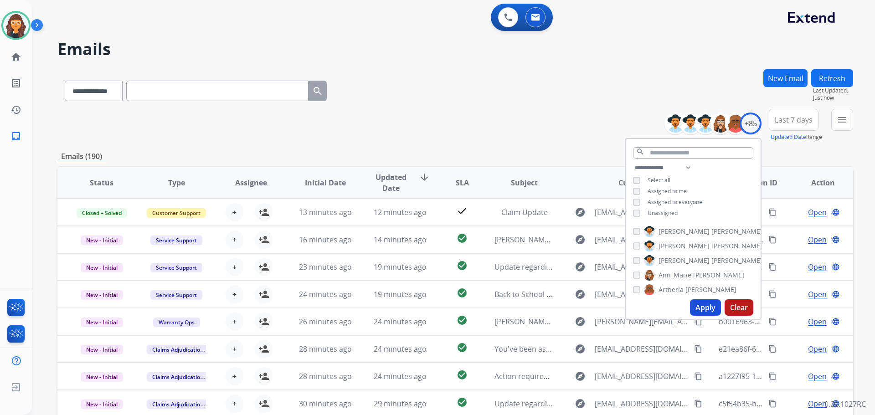
click at [698, 307] on button "Apply" at bounding box center [705, 307] width 31 height 16
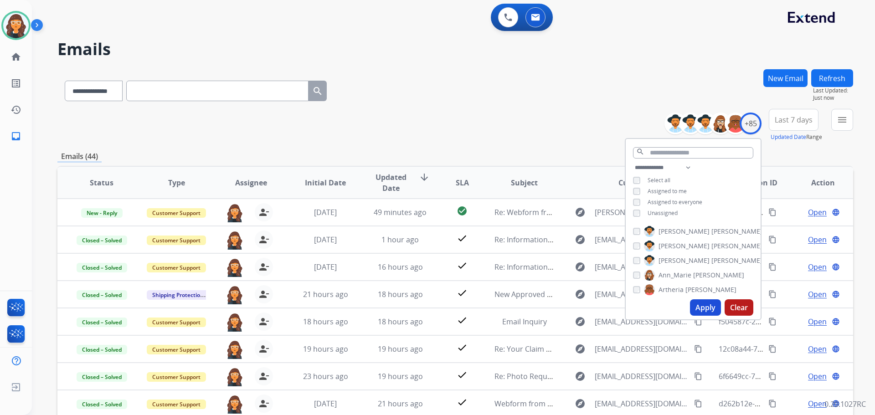
click at [510, 95] on div "**********" at bounding box center [455, 89] width 796 height 40
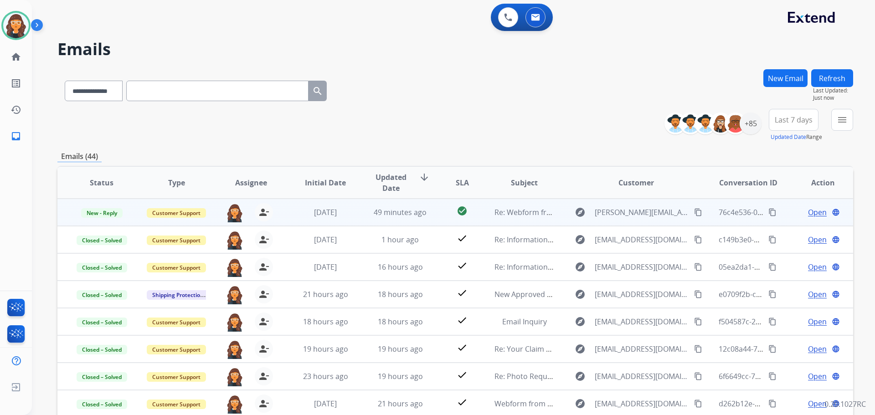
click at [808, 212] on span "Open" at bounding box center [817, 212] width 19 height 11
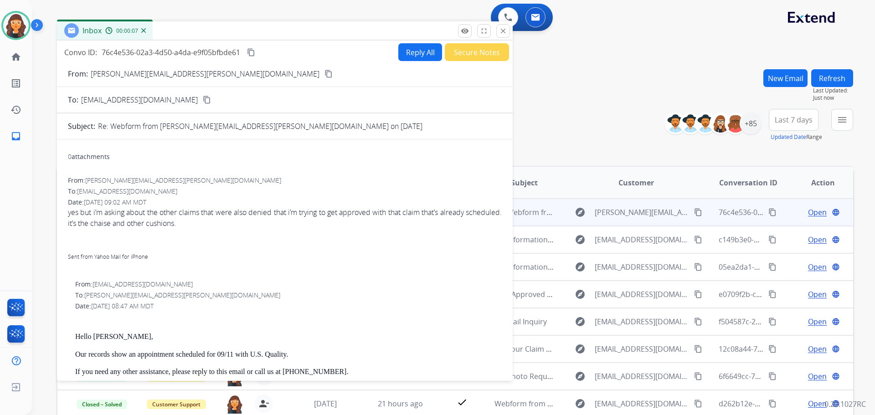
drag, startPoint x: 618, startPoint y: 69, endPoint x: 277, endPoint y: 36, distance: 342.9
click at [277, 36] on div "Inbox 00:00:07" at bounding box center [285, 30] width 456 height 19
click at [103, 74] on p "[PERSON_NAME][EMAIL_ADDRESS][PERSON_NAME][DOMAIN_NAME]" at bounding box center [204, 74] width 229 height 11
click at [106, 74] on p "[PERSON_NAME][EMAIL_ADDRESS][PERSON_NAME][DOMAIN_NAME]" at bounding box center [204, 74] width 229 height 11
click at [110, 74] on p "[PERSON_NAME][EMAIL_ADDRESS][PERSON_NAME][DOMAIN_NAME]" at bounding box center [204, 74] width 229 height 11
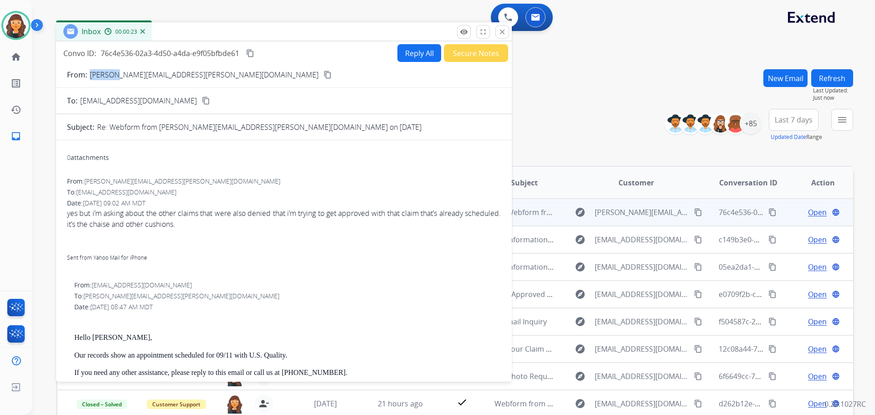
click at [110, 74] on p "[PERSON_NAME][EMAIL_ADDRESS][PERSON_NAME][DOMAIN_NAME]" at bounding box center [204, 74] width 229 height 11
copy p "From:"
click at [397, 49] on button "Reply All" at bounding box center [419, 53] width 44 height 18
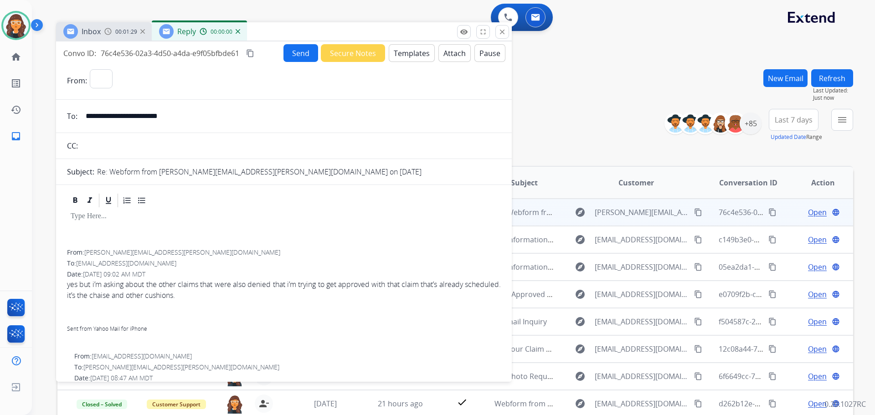
select select "**********"
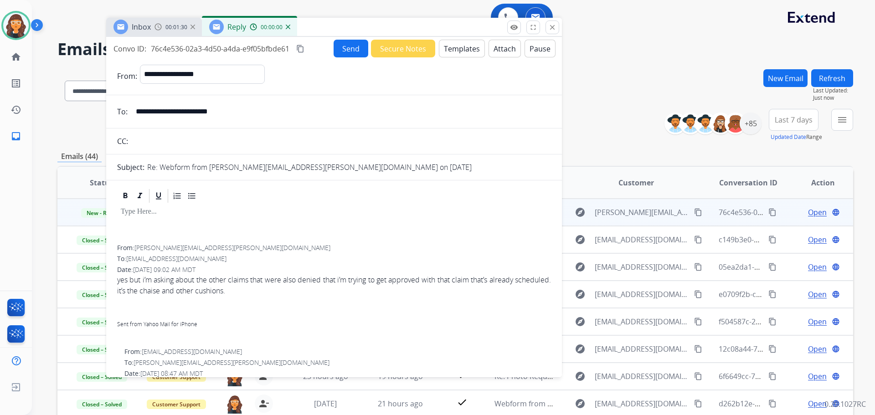
drag, startPoint x: 321, startPoint y: 32, endPoint x: 377, endPoint y: 19, distance: 57.7
click at [377, 18] on div "Inbox 00:01:30 Reply 00:00:00" at bounding box center [334, 27] width 456 height 19
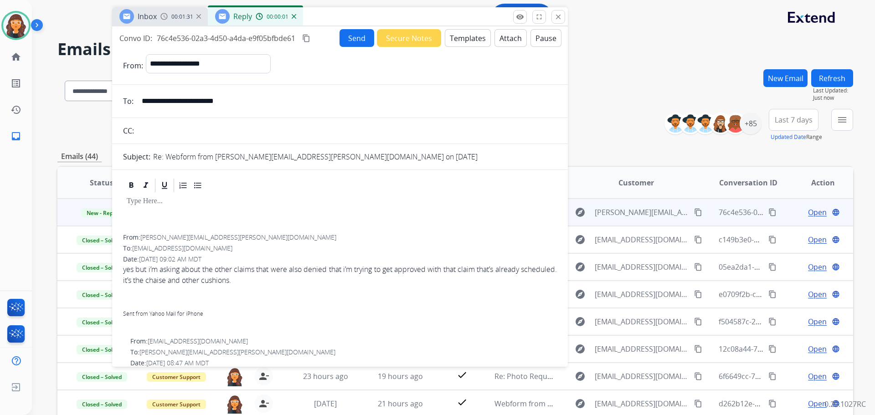
click at [449, 37] on button "Templates" at bounding box center [468, 38] width 46 height 18
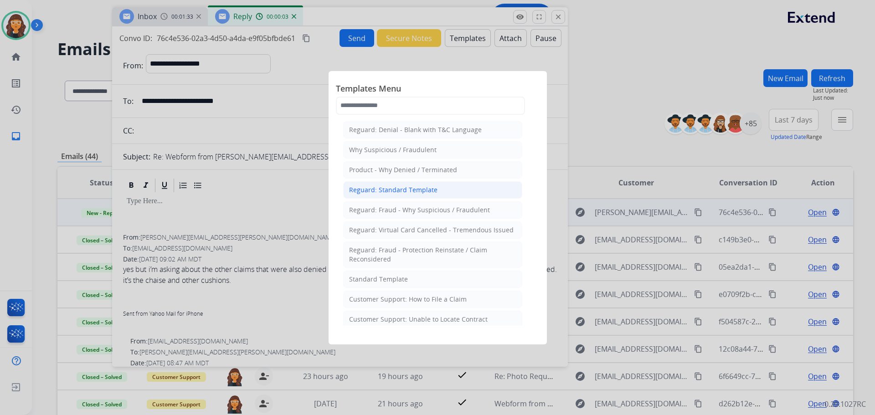
click at [397, 190] on div "Reguard: Standard Template" at bounding box center [393, 189] width 88 height 9
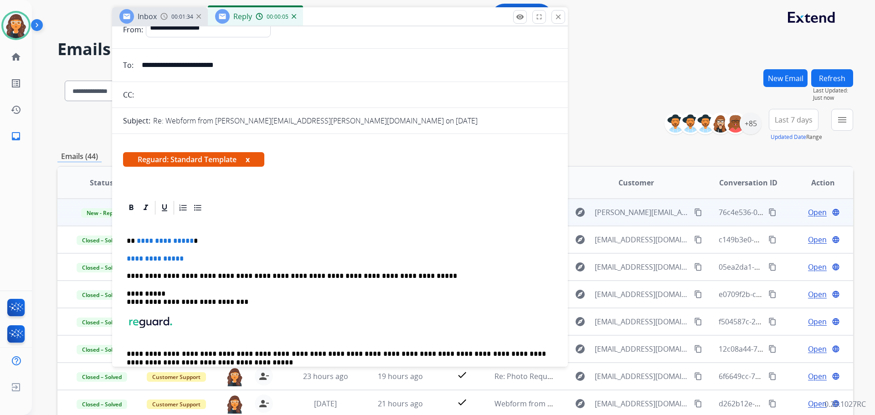
scroll to position [91, 0]
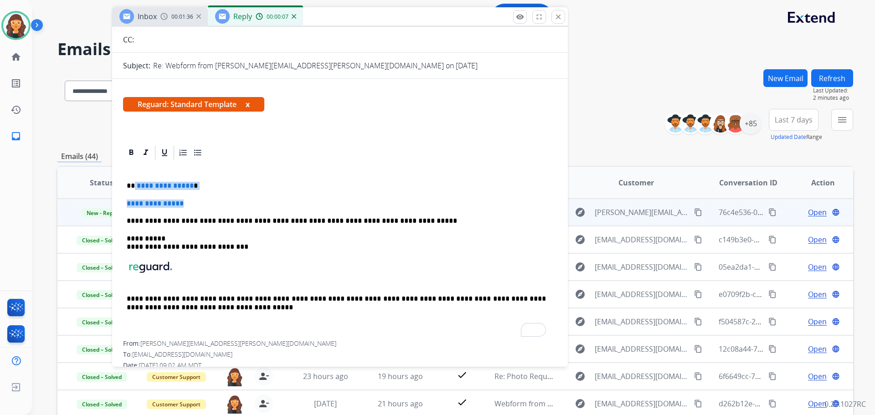
drag, startPoint x: 134, startPoint y: 181, endPoint x: 202, endPoint y: 202, distance: 71.4
click at [202, 202] on div "**********" at bounding box center [340, 251] width 434 height 180
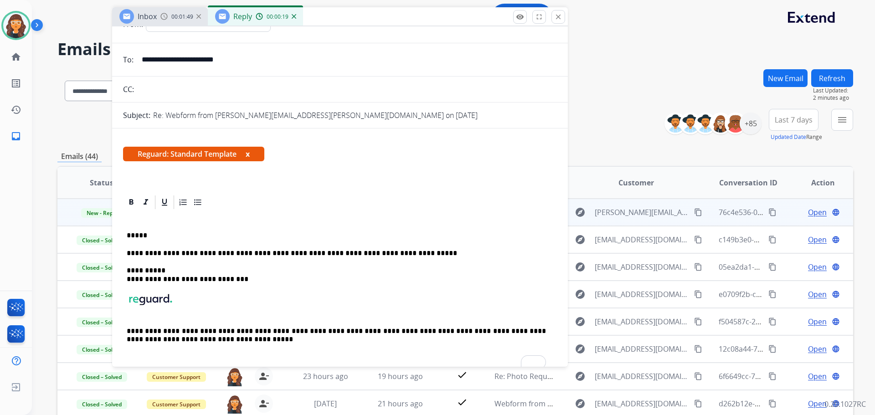
scroll to position [0, 0]
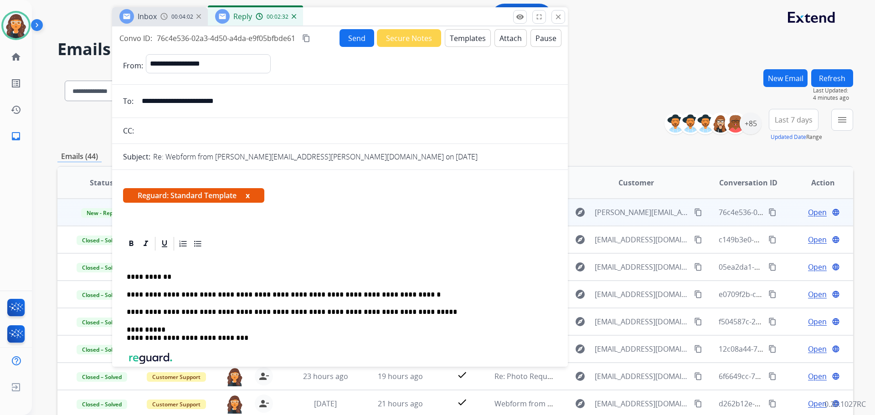
click at [351, 41] on button "Send" at bounding box center [356, 38] width 35 height 18
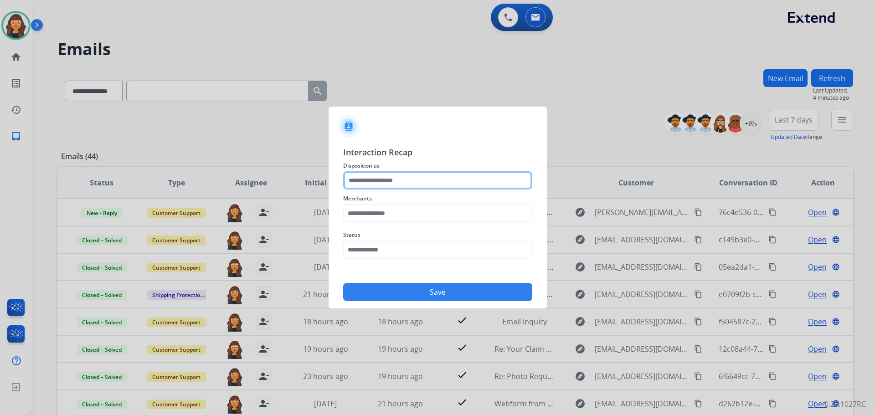
click at [369, 185] on input "text" at bounding box center [437, 180] width 189 height 18
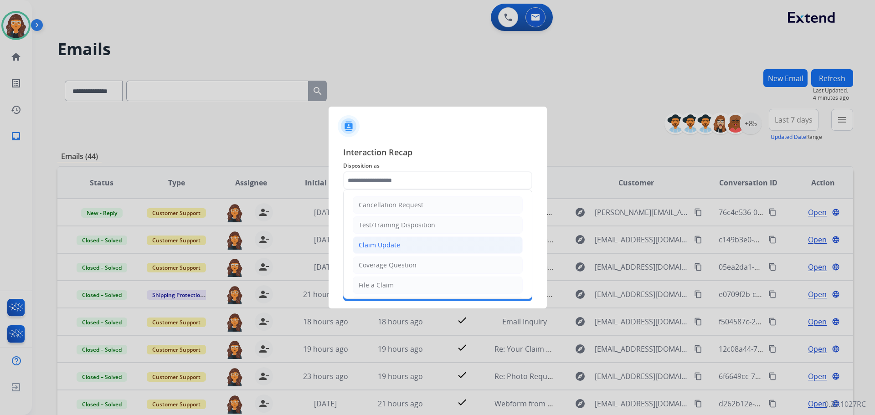
click at [383, 243] on div "Claim Update" at bounding box center [379, 245] width 41 height 9
type input "**********"
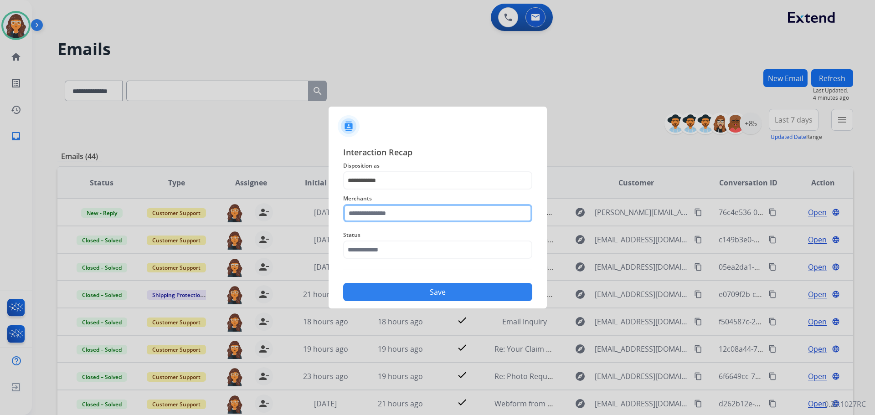
click at [377, 214] on input "text" at bounding box center [437, 213] width 189 height 18
click at [381, 242] on div "[PERSON_NAME]" at bounding box center [384, 239] width 51 height 9
type input "**********"
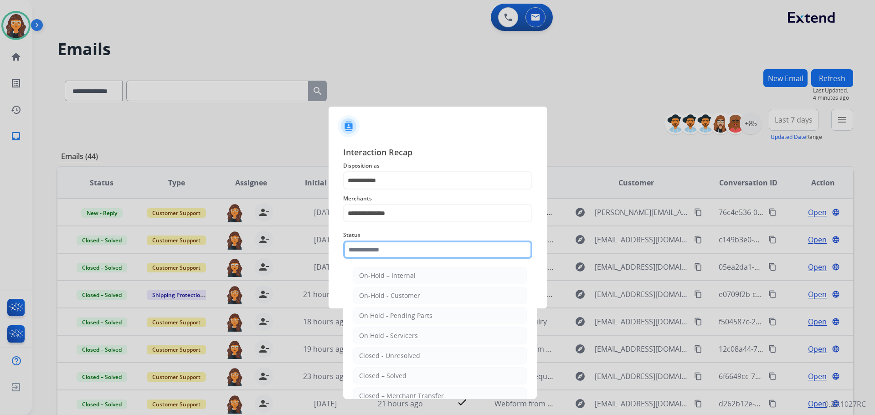
click at [376, 248] on input "text" at bounding box center [437, 250] width 189 height 18
click at [383, 381] on li "Closed – Solved" at bounding box center [440, 375] width 174 height 17
type input "**********"
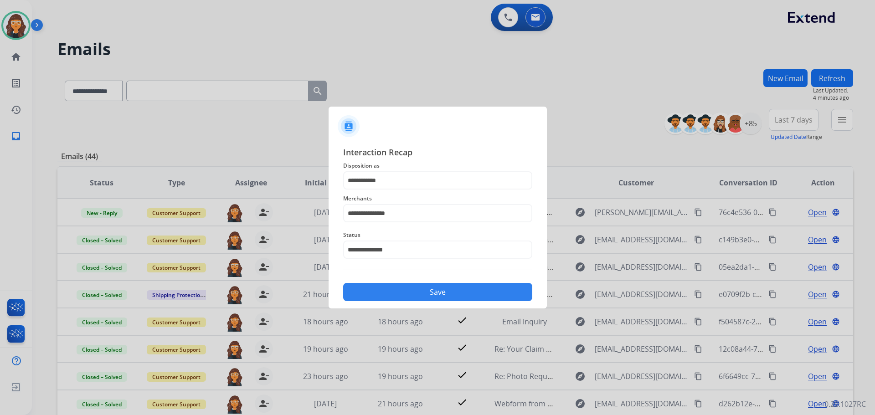
click at [395, 293] on button "Save" at bounding box center [437, 292] width 189 height 18
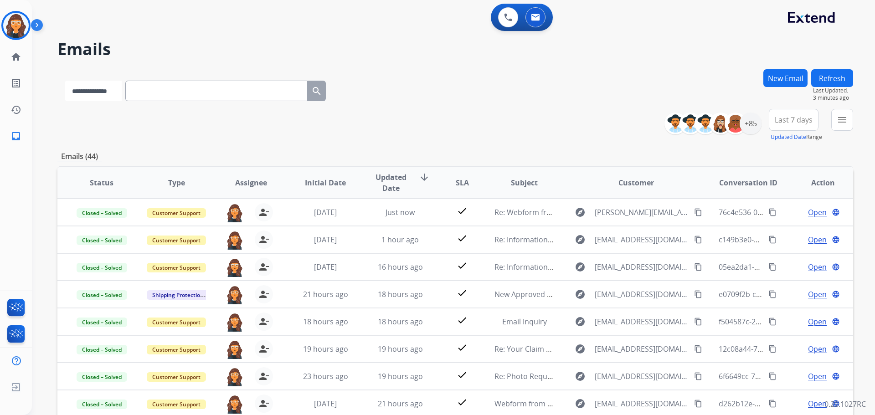
drag, startPoint x: 116, startPoint y: 85, endPoint x: 122, endPoint y: 84, distance: 5.5
click at [117, 85] on select "**********" at bounding box center [93, 91] width 57 height 21
select select "**********"
click at [65, 81] on select "**********" at bounding box center [93, 91] width 57 height 21
click at [175, 85] on input "text" at bounding box center [217, 91] width 182 height 21
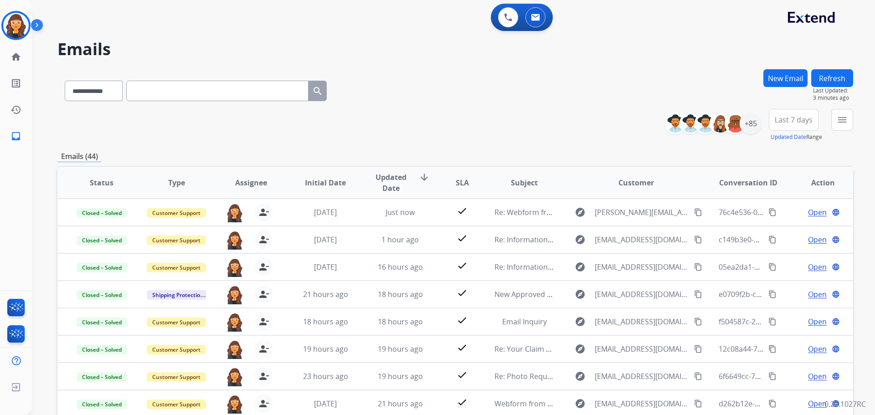
paste input "**********"
type input "**********"
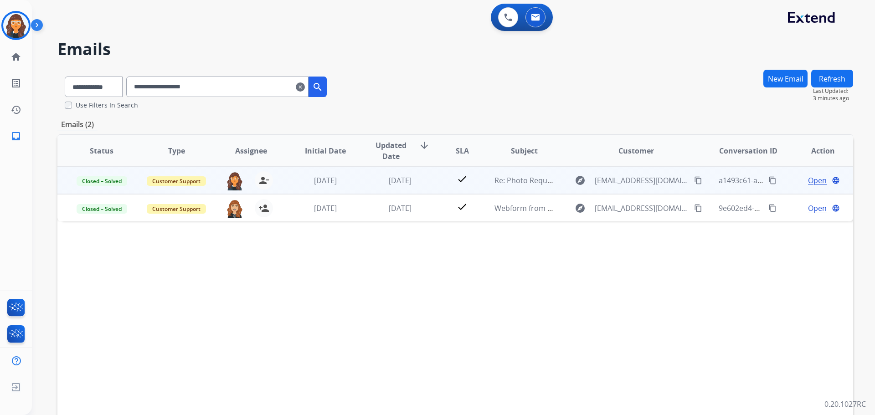
click at [813, 181] on span "Open" at bounding box center [817, 180] width 19 height 11
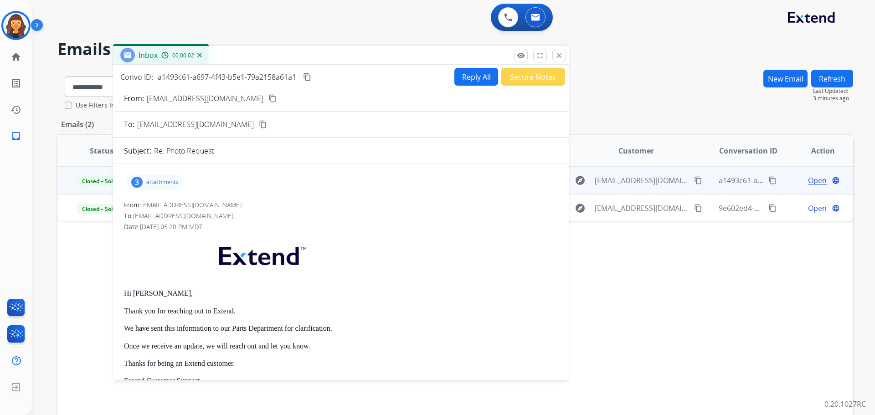
drag, startPoint x: 611, startPoint y: 71, endPoint x: 346, endPoint y: 50, distance: 266.0
click at [346, 50] on div "Inbox 00:00:02" at bounding box center [341, 55] width 456 height 19
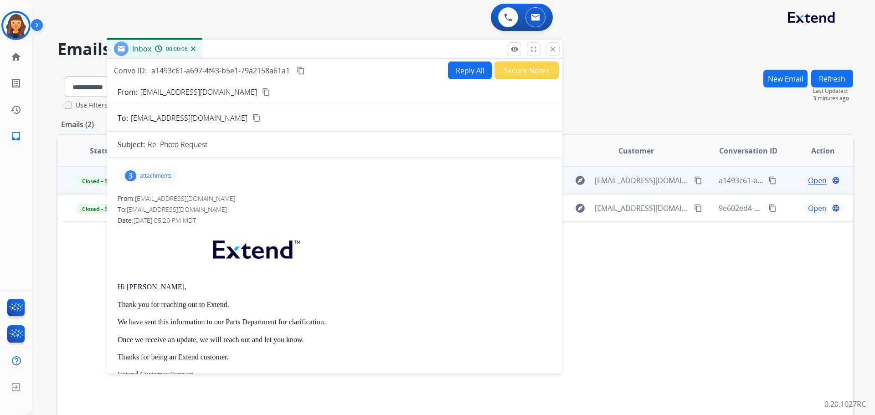
click at [453, 72] on button "Reply All" at bounding box center [470, 71] width 44 height 18
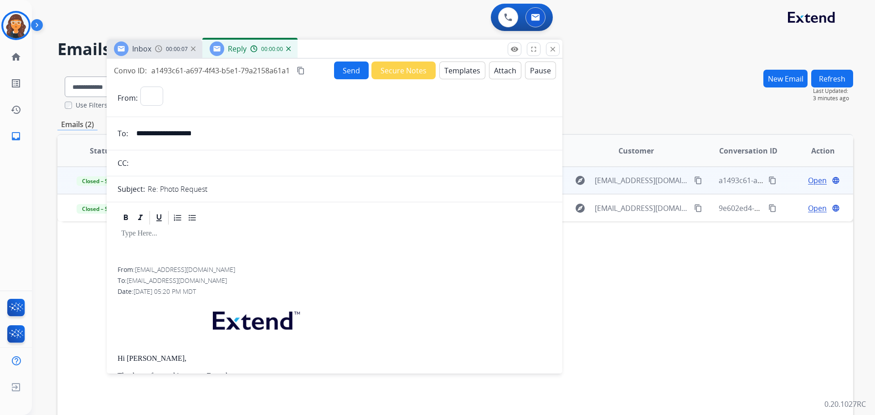
select select "**********"
click at [454, 75] on button "Templates" at bounding box center [462, 71] width 46 height 18
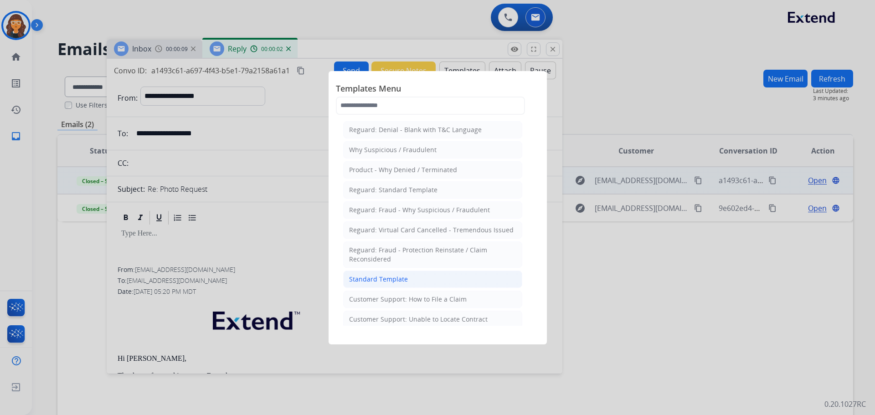
click at [393, 281] on div "Standard Template" at bounding box center [378, 279] width 59 height 9
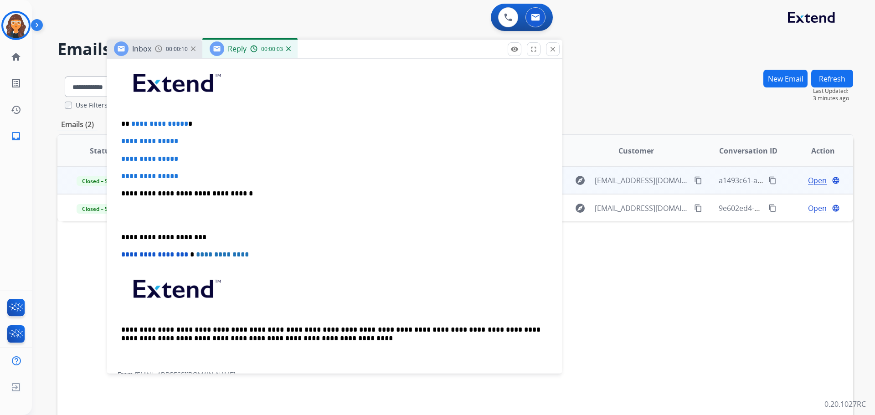
scroll to position [228, 0]
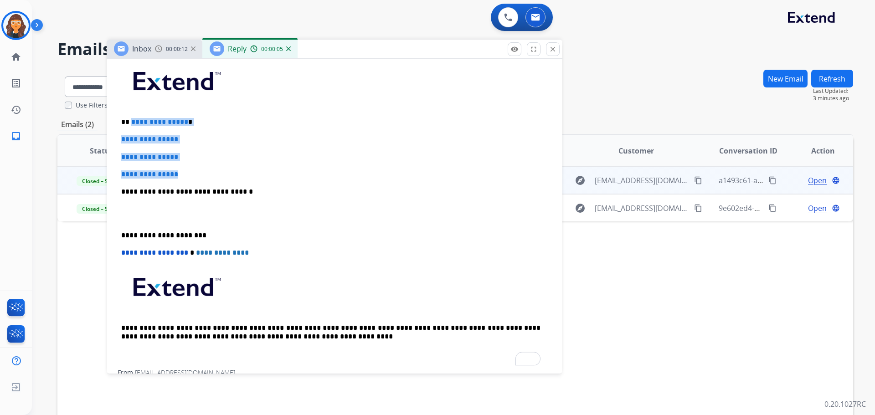
drag, startPoint x: 131, startPoint y: 119, endPoint x: 187, endPoint y: 170, distance: 75.8
click at [187, 170] on div "**********" at bounding box center [335, 214] width 434 height 314
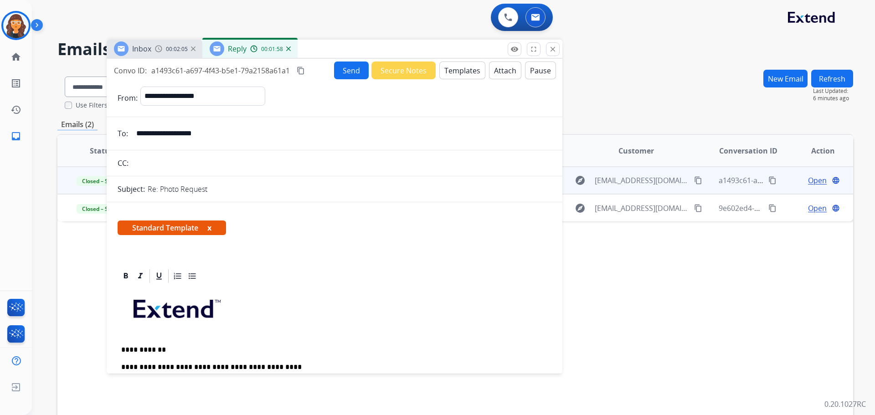
select select "**********"
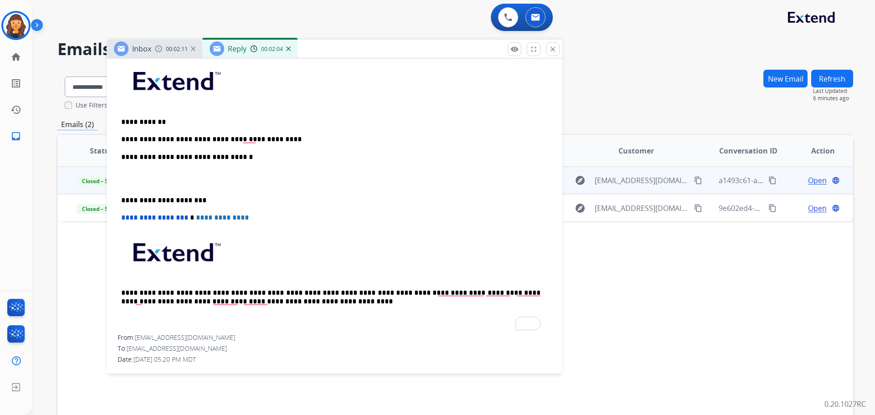
click at [258, 139] on p "**********" at bounding box center [330, 139] width 419 height 8
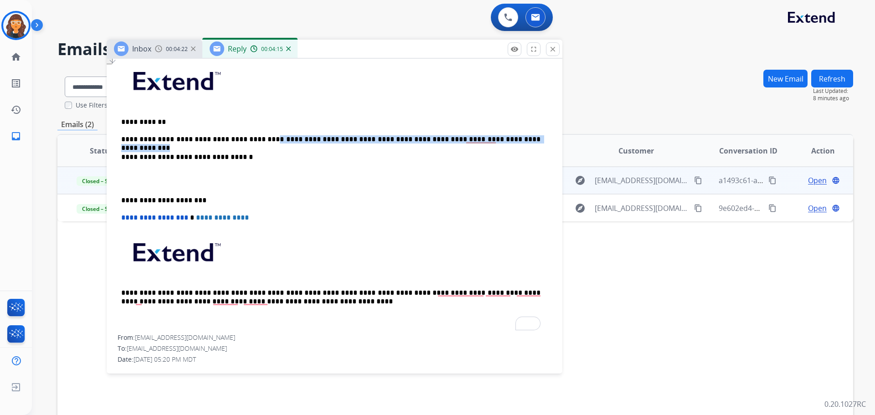
drag, startPoint x: 258, startPoint y: 137, endPoint x: 500, endPoint y: 141, distance: 242.4
click at [500, 141] on p "**********" at bounding box center [330, 139] width 419 height 8
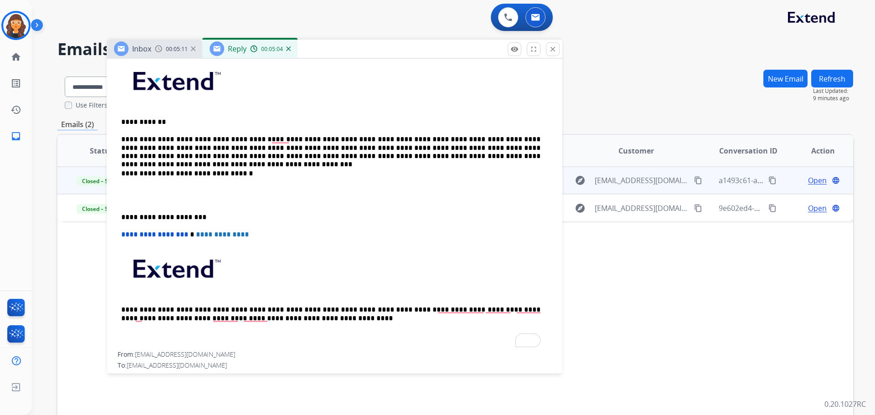
click at [521, 158] on p "**********" at bounding box center [330, 147] width 419 height 25
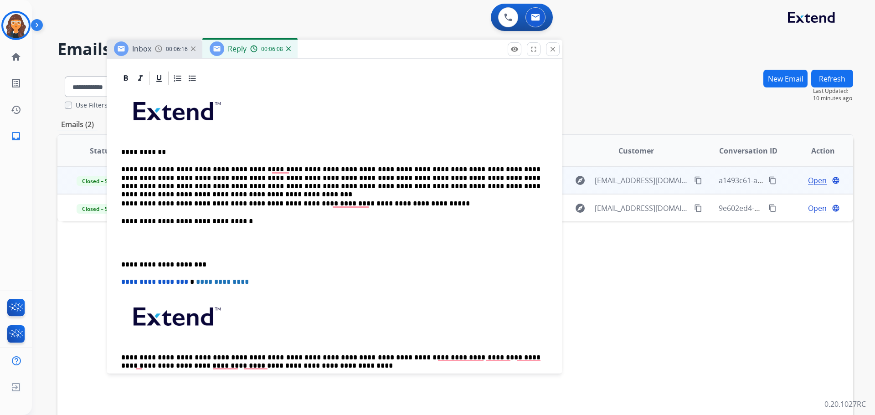
scroll to position [182, 0]
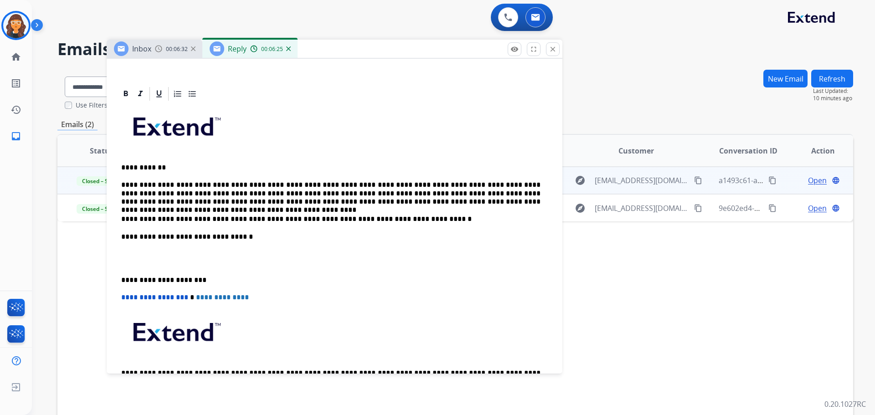
click at [221, 216] on p "**********" at bounding box center [330, 219] width 419 height 8
click at [303, 218] on p "**********" at bounding box center [330, 219] width 419 height 8
drag, startPoint x: 120, startPoint y: 237, endPoint x: 226, endPoint y: 247, distance: 105.7
click at [226, 247] on div "**********" at bounding box center [335, 258] width 434 height 313
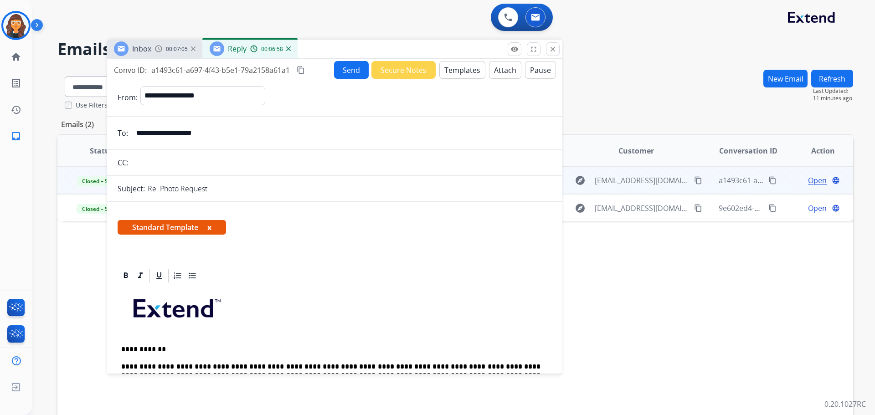
scroll to position [0, 0]
click at [346, 65] on button "Send" at bounding box center [351, 71] width 35 height 18
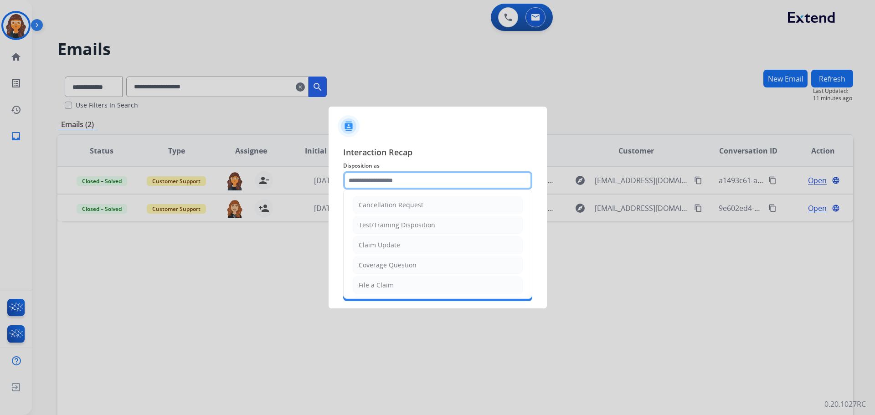
click at [398, 180] on input "text" at bounding box center [437, 180] width 189 height 18
click at [390, 242] on div "Claim Update" at bounding box center [379, 245] width 41 height 9
type input "**********"
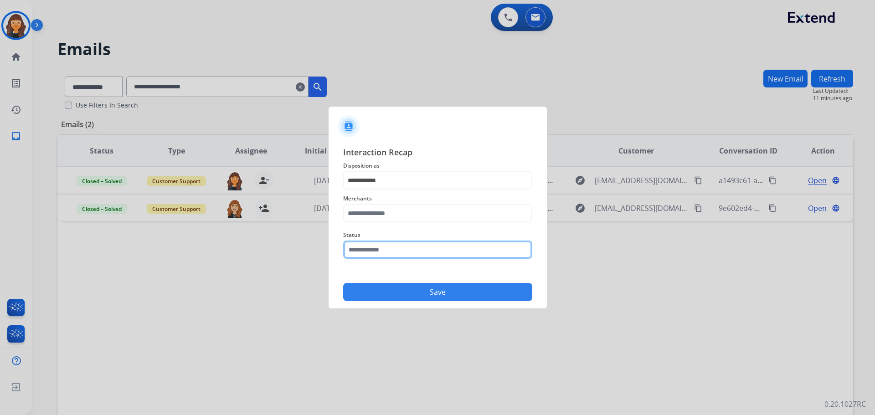
click at [369, 251] on input "text" at bounding box center [437, 250] width 189 height 18
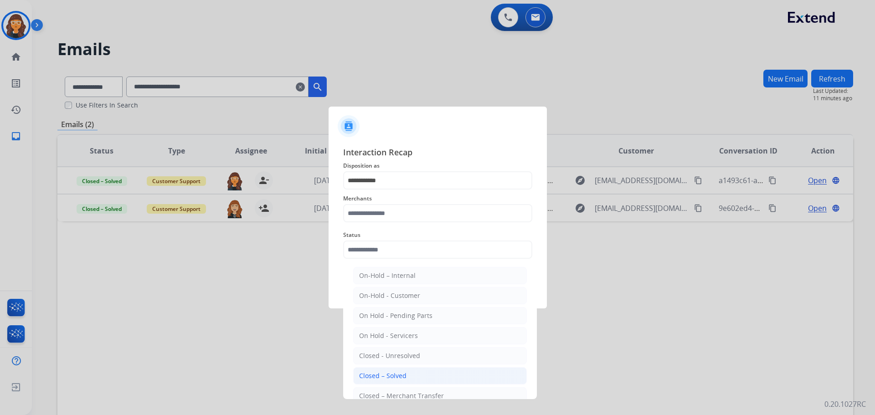
click at [384, 375] on div "Closed – Solved" at bounding box center [382, 375] width 47 height 9
type input "**********"
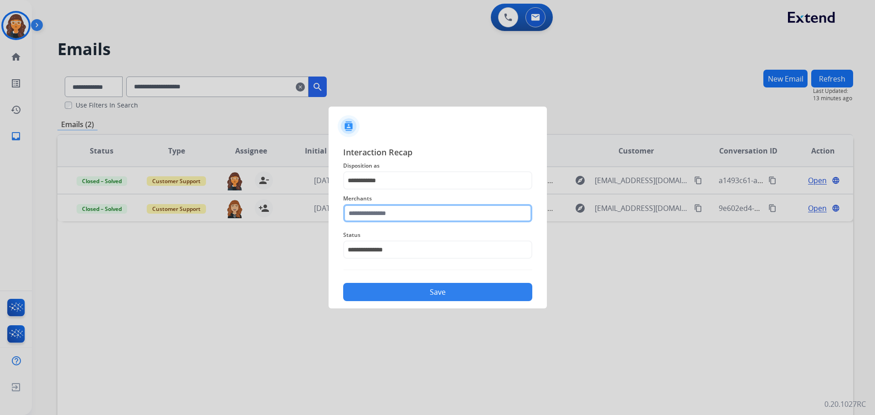
click at [387, 216] on input "text" at bounding box center [437, 213] width 189 height 18
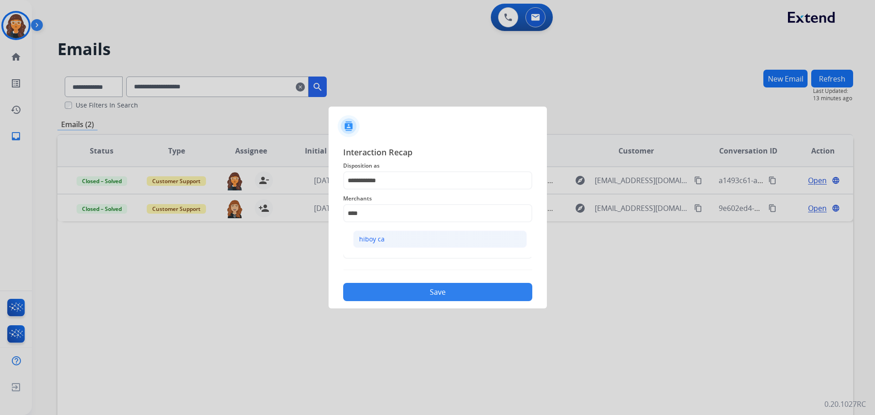
click at [366, 235] on div "hiboy ca" at bounding box center [372, 239] width 26 height 9
type input "********"
click at [370, 297] on button "Save" at bounding box center [437, 292] width 189 height 18
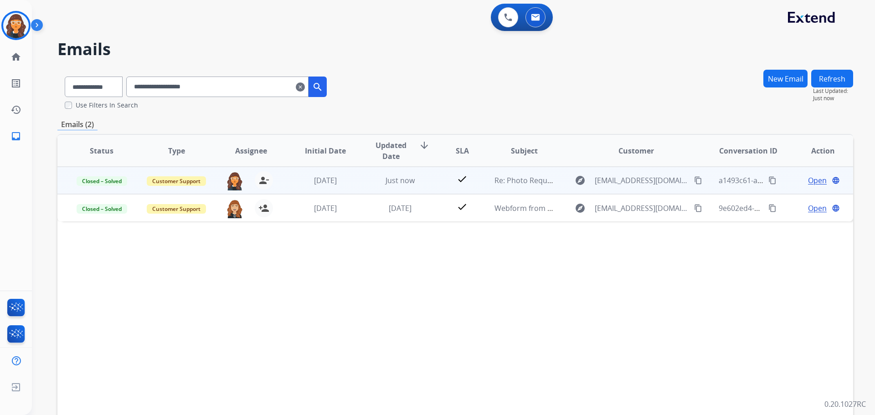
click at [768, 178] on mat-icon "content_copy" at bounding box center [772, 180] width 8 height 8
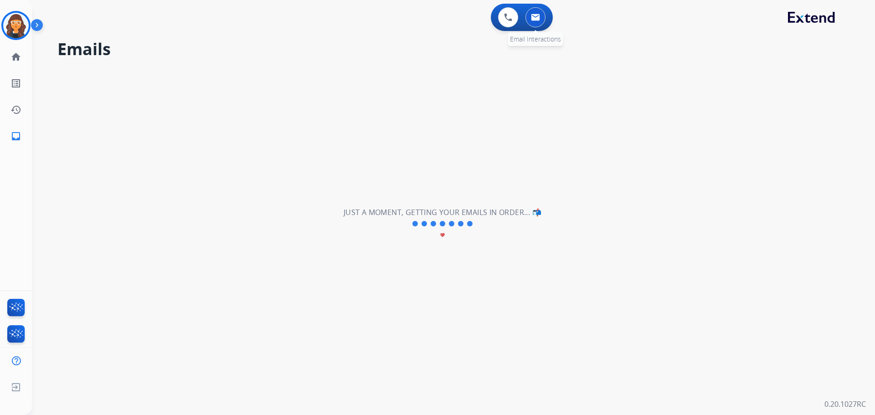
click at [535, 20] on img at bounding box center [535, 17] width 9 height 7
click at [504, 21] on img at bounding box center [508, 17] width 8 height 8
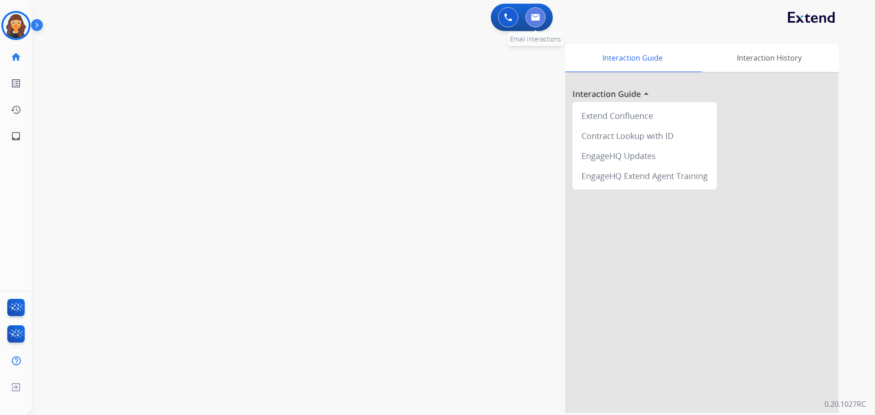
click at [535, 21] on button at bounding box center [535, 17] width 20 height 20
select select "**********"
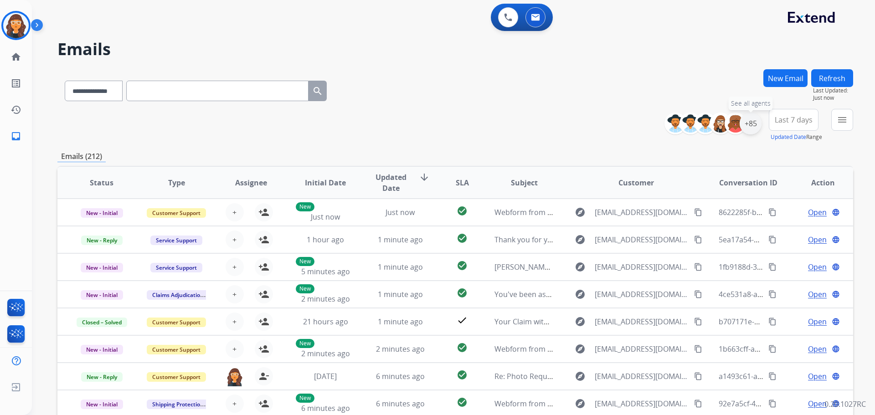
click at [749, 125] on div "+85" at bounding box center [751, 124] width 22 height 22
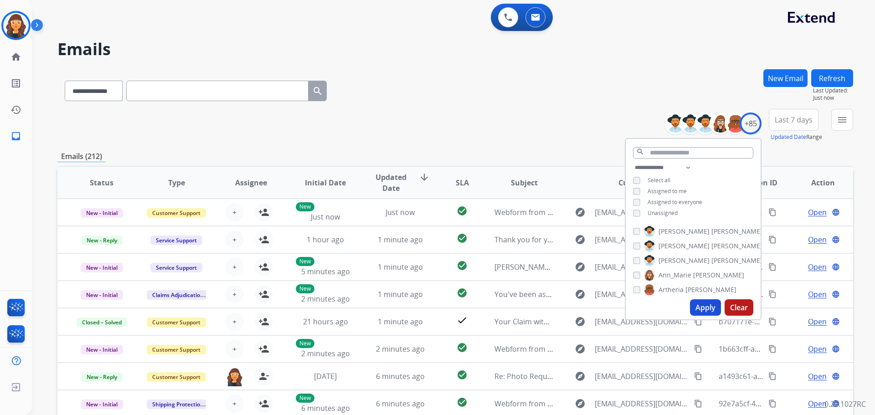
click at [697, 305] on button "Apply" at bounding box center [705, 307] width 31 height 16
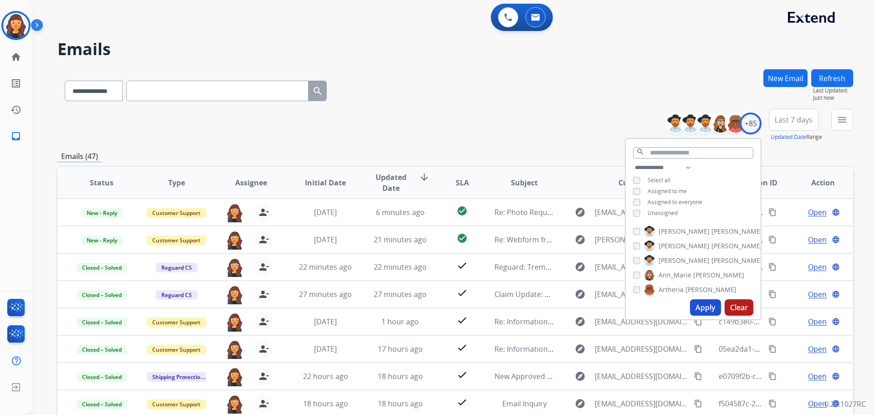
click at [446, 87] on div "**********" at bounding box center [455, 89] width 796 height 40
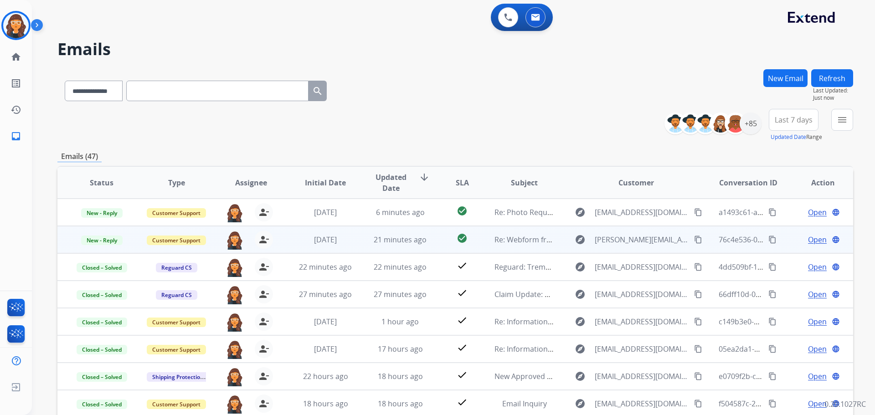
click at [809, 238] on span "Open" at bounding box center [817, 239] width 19 height 11
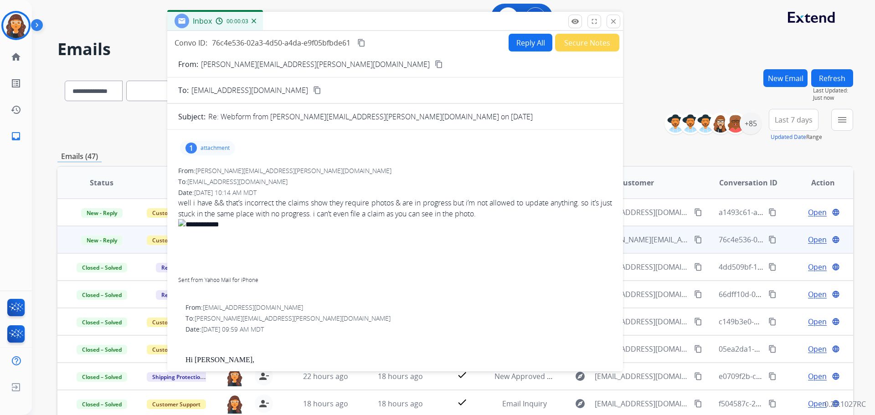
drag, startPoint x: 596, startPoint y: 69, endPoint x: 349, endPoint y: 19, distance: 252.4
click at [349, 19] on div "Inbox 00:00:03" at bounding box center [395, 21] width 456 height 19
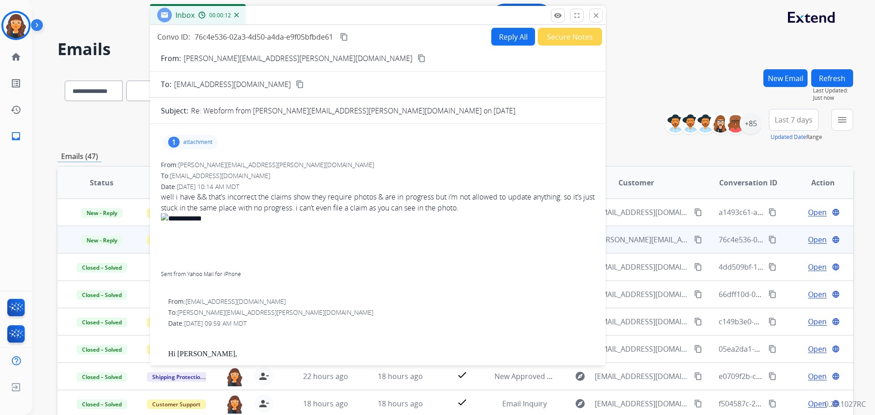
click at [207, 57] on p "[PERSON_NAME][EMAIL_ADDRESS][PERSON_NAME][DOMAIN_NAME]" at bounding box center [298, 58] width 229 height 11
click at [207, 58] on p "[PERSON_NAME][EMAIL_ADDRESS][PERSON_NAME][DOMAIN_NAME]" at bounding box center [298, 58] width 229 height 11
copy p "From:"
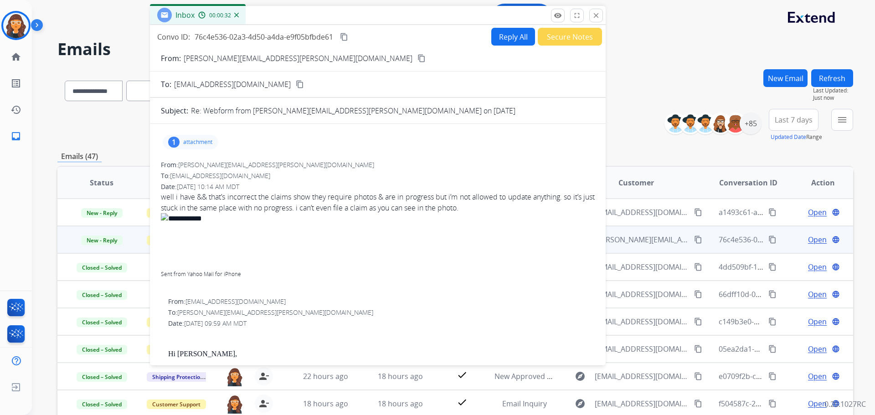
click at [196, 140] on p "attachment" at bounding box center [197, 142] width 29 height 7
click at [232, 164] on p "IMG_3867.png" at bounding box center [240, 165] width 48 height 11
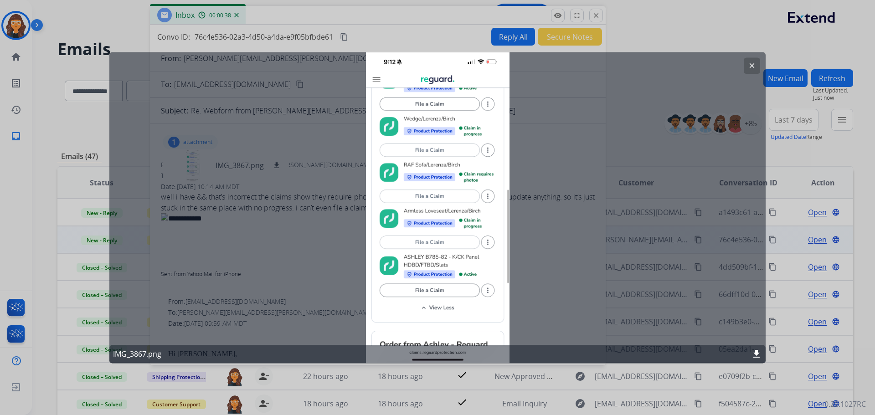
click at [757, 66] on button "clear" at bounding box center [752, 65] width 16 height 16
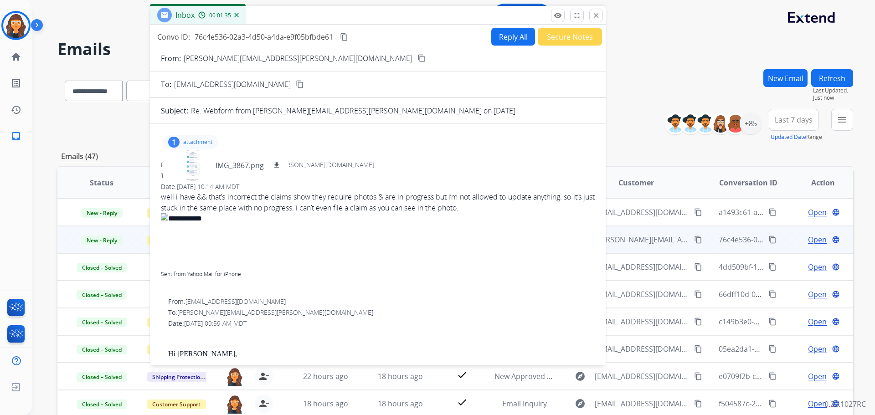
click at [206, 141] on p "attachment" at bounding box center [197, 142] width 29 height 7
click at [207, 141] on p "attachment" at bounding box center [197, 142] width 29 height 7
click at [202, 154] on div at bounding box center [193, 165] width 46 height 32
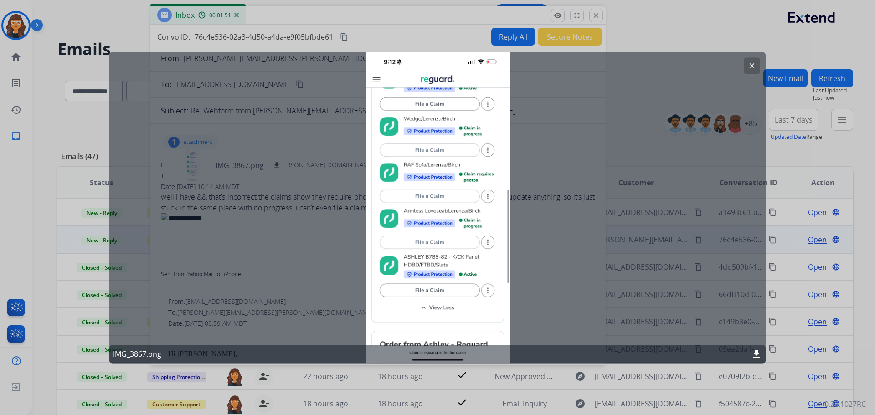
click at [748, 67] on mat-icon "clear" at bounding box center [752, 66] width 8 height 8
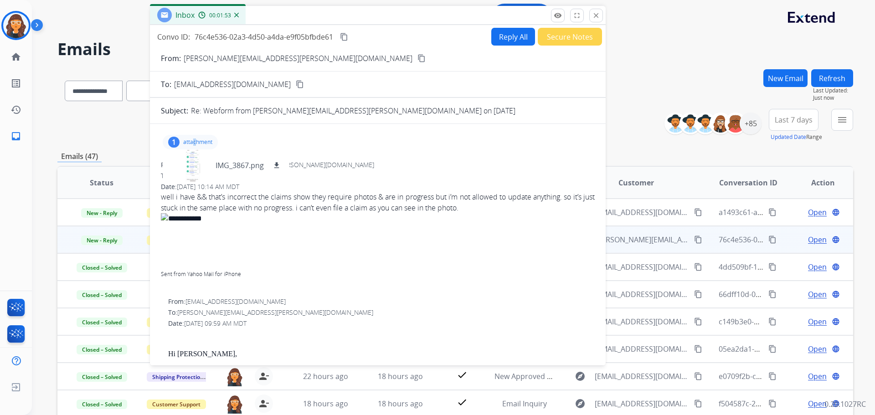
click at [195, 140] on p "attachment" at bounding box center [197, 142] width 29 height 7
click at [278, 161] on div "From: [PERSON_NAME][EMAIL_ADDRESS][PERSON_NAME][DOMAIN_NAME]" at bounding box center [378, 164] width 434 height 9
click at [491, 38] on button "Reply All" at bounding box center [513, 37] width 44 height 18
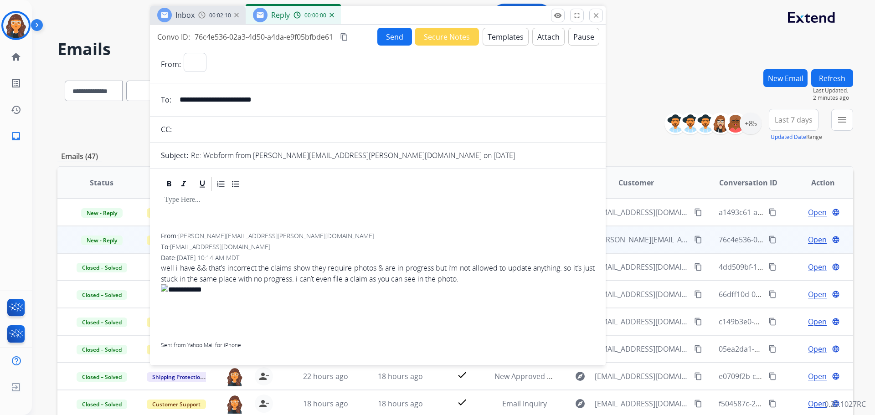
select select "**********"
click at [490, 37] on button "Templates" at bounding box center [506, 37] width 46 height 18
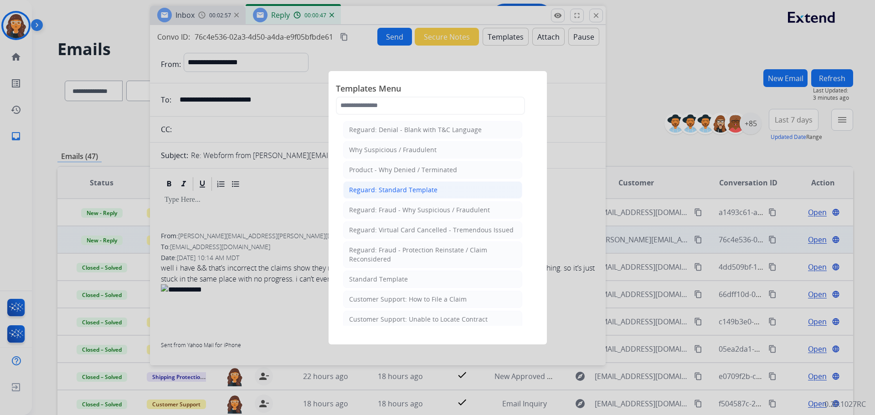
click at [379, 187] on div "Reguard: Standard Template" at bounding box center [393, 189] width 88 height 9
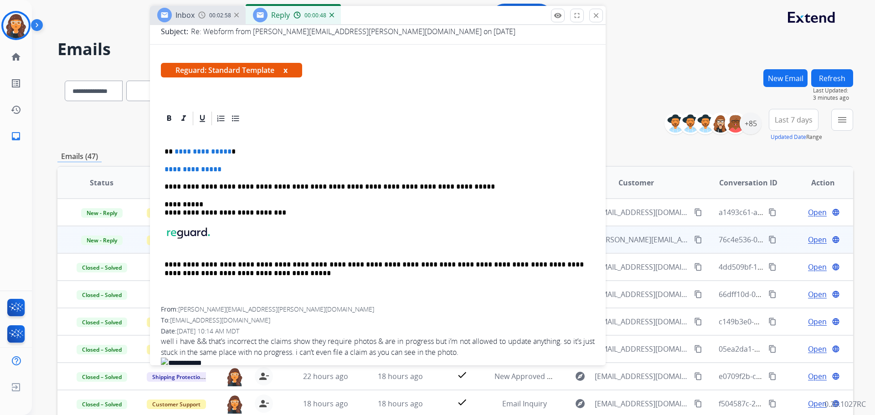
scroll to position [137, 0]
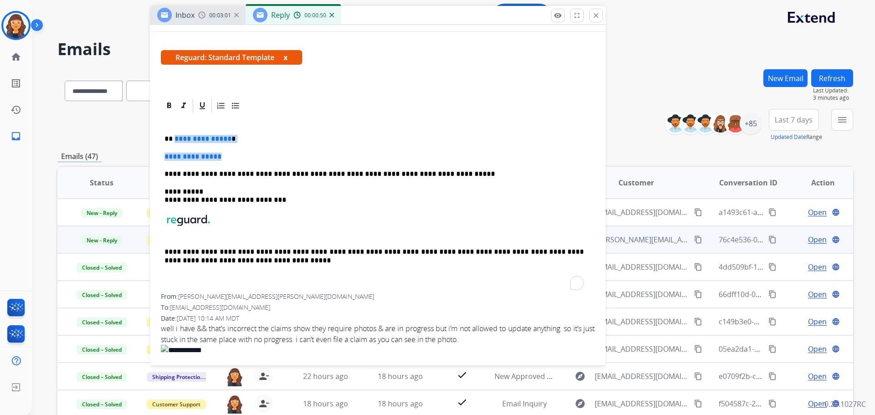
drag, startPoint x: 174, startPoint y: 141, endPoint x: 227, endPoint y: 152, distance: 54.1
click at [227, 152] on div "**********" at bounding box center [378, 204] width 434 height 180
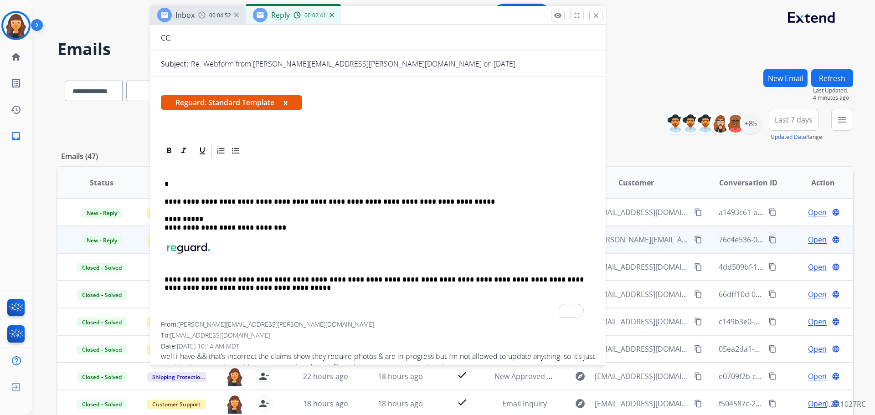
scroll to position [91, 0]
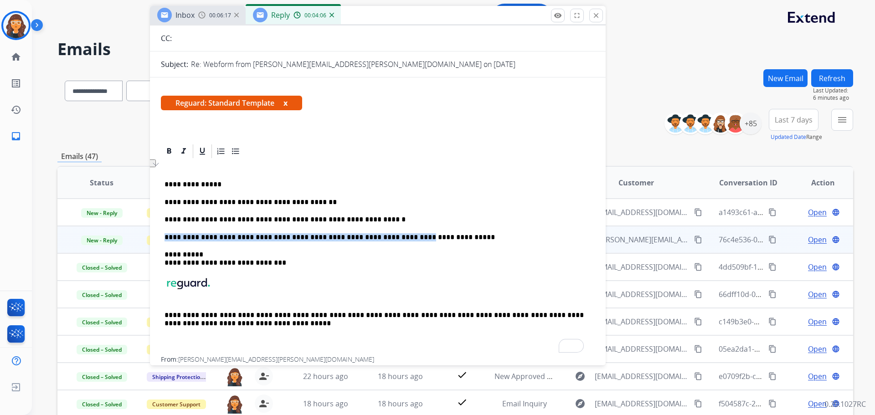
drag, startPoint x: 370, startPoint y: 237, endPoint x: 356, endPoint y: 220, distance: 22.3
click at [356, 220] on div "**********" at bounding box center [378, 257] width 434 height 197
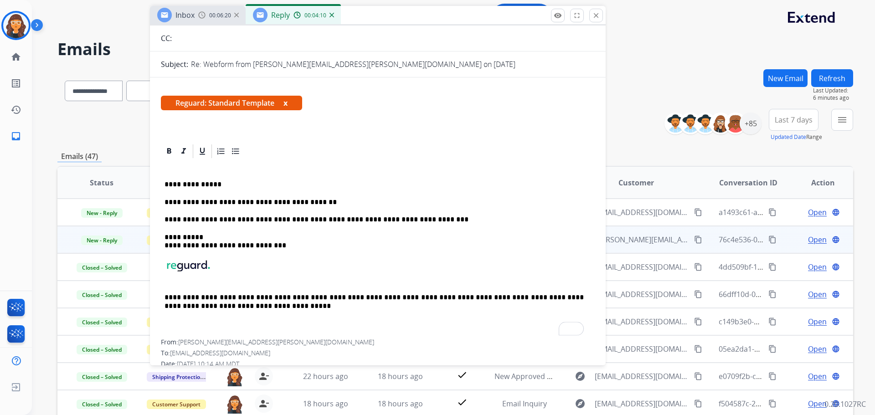
click at [412, 221] on p "**********" at bounding box center [373, 220] width 419 height 8
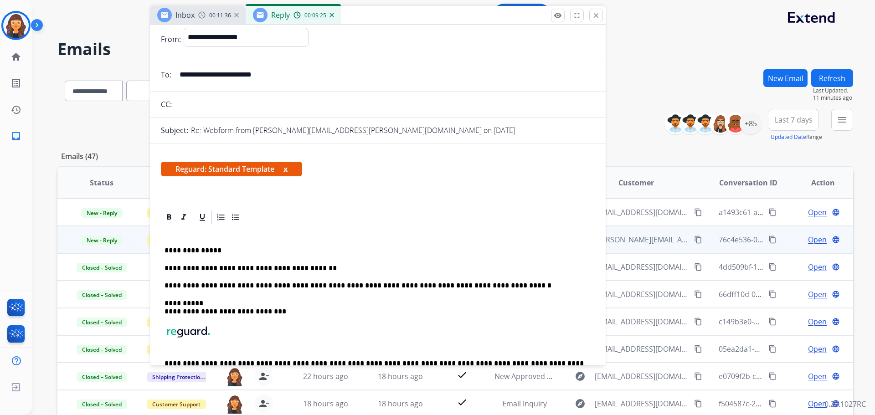
scroll to position [0, 0]
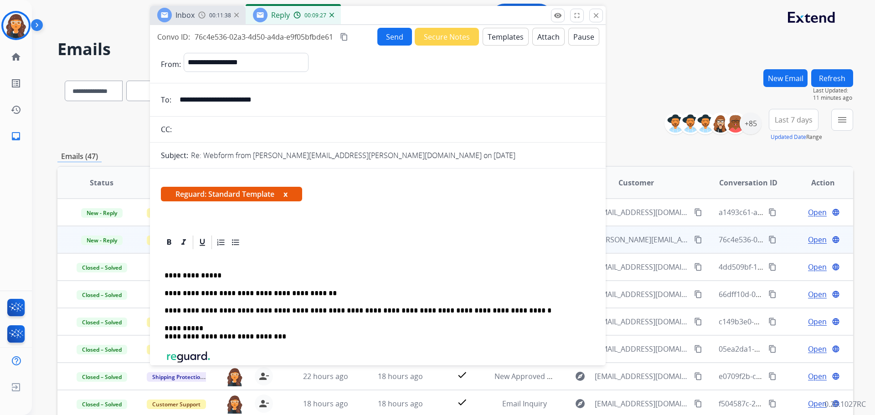
click at [390, 41] on button "Send" at bounding box center [394, 37] width 35 height 18
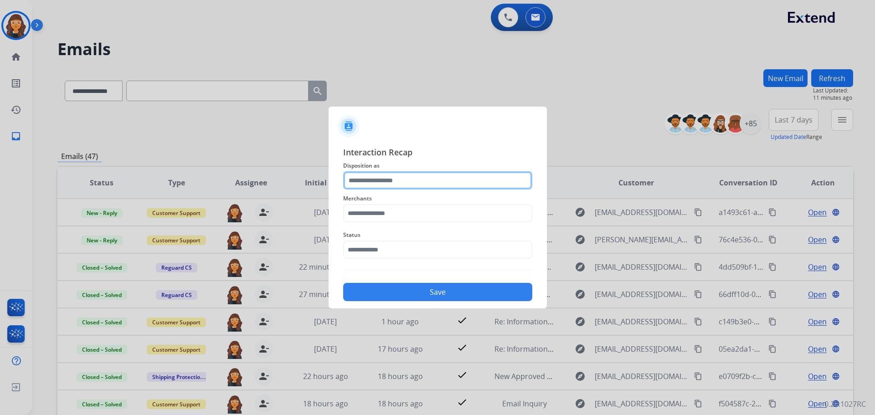
click at [413, 182] on input "text" at bounding box center [437, 180] width 189 height 18
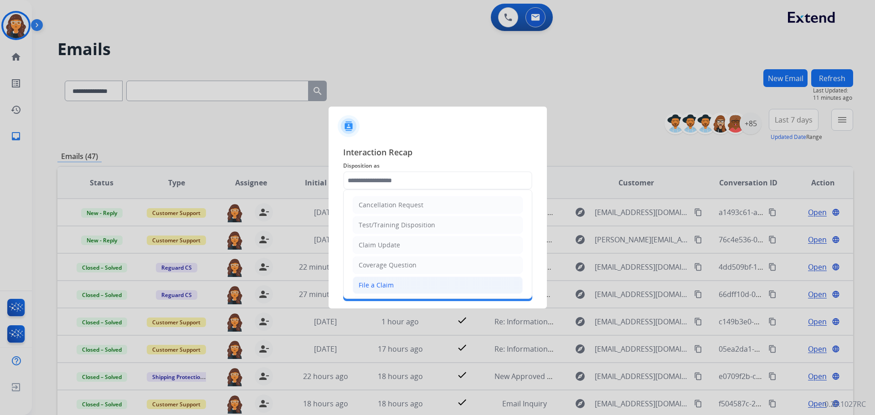
click at [373, 291] on li "File a Claim" at bounding box center [438, 285] width 170 height 17
type input "**********"
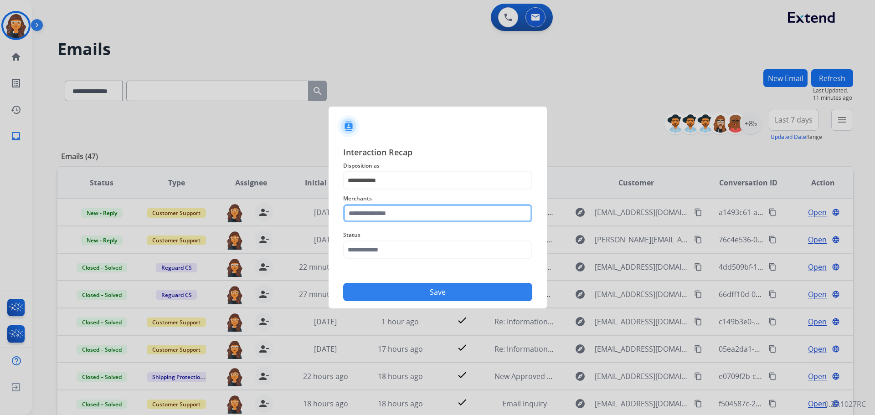
click at [366, 217] on input "text" at bounding box center [437, 213] width 189 height 18
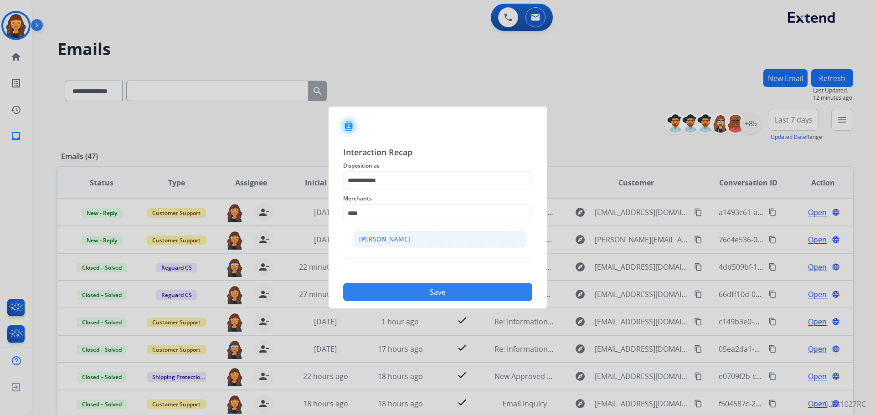
click at [370, 232] on li "[PERSON_NAME]" at bounding box center [440, 239] width 174 height 17
type input "**********"
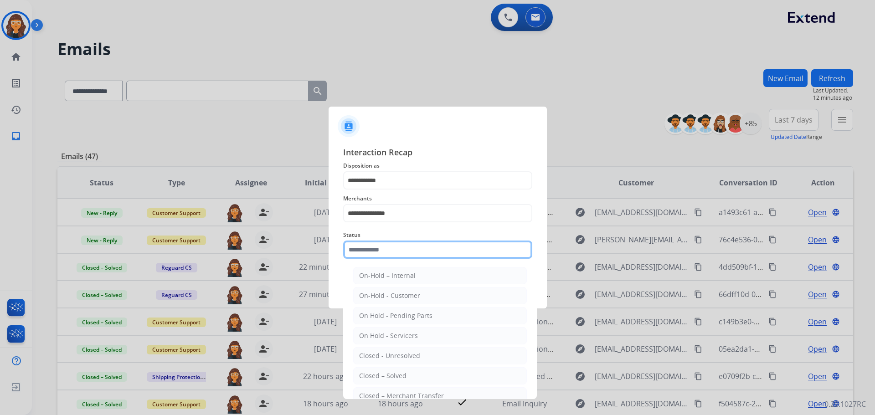
click at [360, 249] on input "text" at bounding box center [437, 250] width 189 height 18
click at [376, 375] on div "Closed – Solved" at bounding box center [382, 375] width 47 height 9
type input "**********"
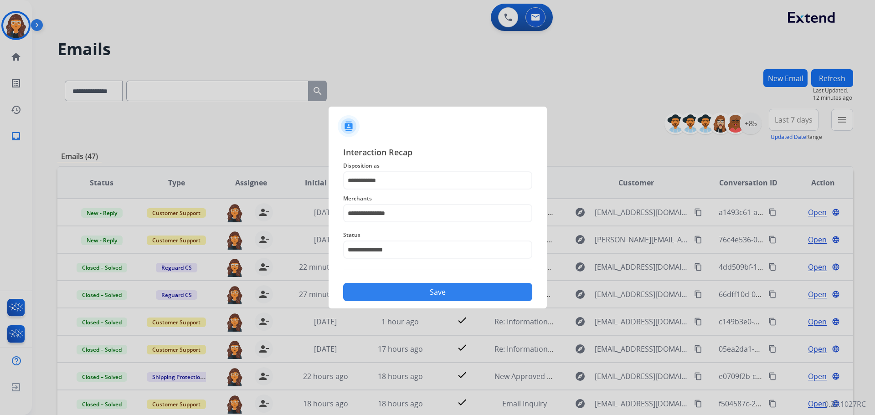
click at [383, 296] on button "Save" at bounding box center [437, 292] width 189 height 18
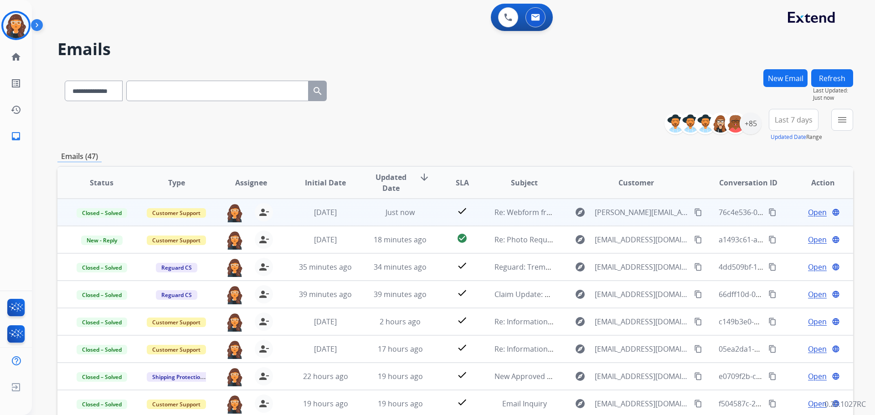
click at [808, 210] on span "Open" at bounding box center [817, 212] width 19 height 11
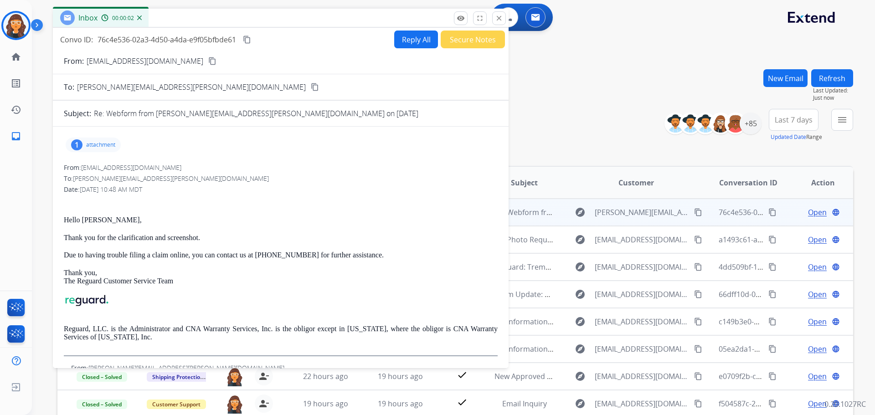
drag, startPoint x: 551, startPoint y: 67, endPoint x: 206, endPoint y: 20, distance: 347.7
click at [206, 20] on div "Inbox 00:00:02" at bounding box center [281, 18] width 456 height 19
click at [102, 138] on div "1 attachment" at bounding box center [93, 145] width 55 height 15
click at [142, 165] on p "IMG_3867.png" at bounding box center [142, 168] width 48 height 11
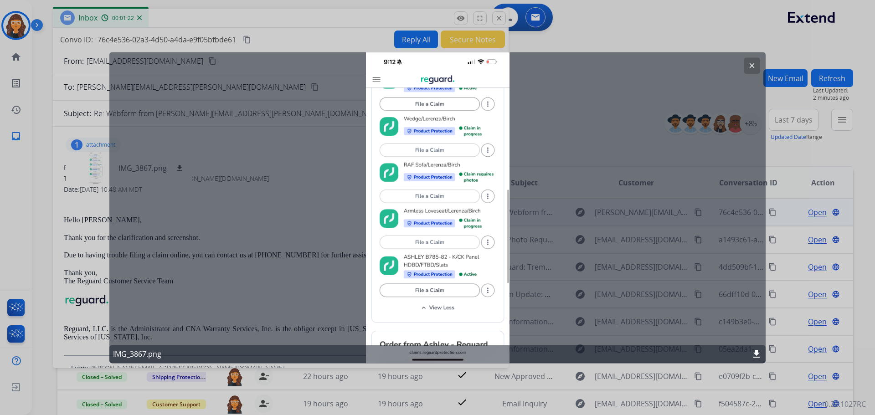
click at [753, 67] on mat-icon "clear" at bounding box center [752, 66] width 8 height 8
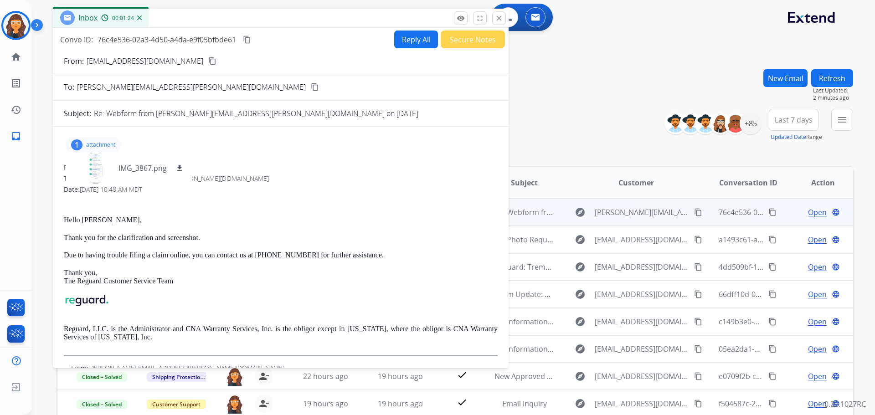
click at [251, 42] on mat-icon "content_copy" at bounding box center [247, 40] width 8 height 8
click at [103, 149] on div "1 attachment IMG_3867.png download" at bounding box center [93, 145] width 55 height 15
click at [104, 149] on div "1 attachment" at bounding box center [93, 145] width 55 height 15
click at [126, 165] on p "IMG_3867.png" at bounding box center [142, 168] width 48 height 11
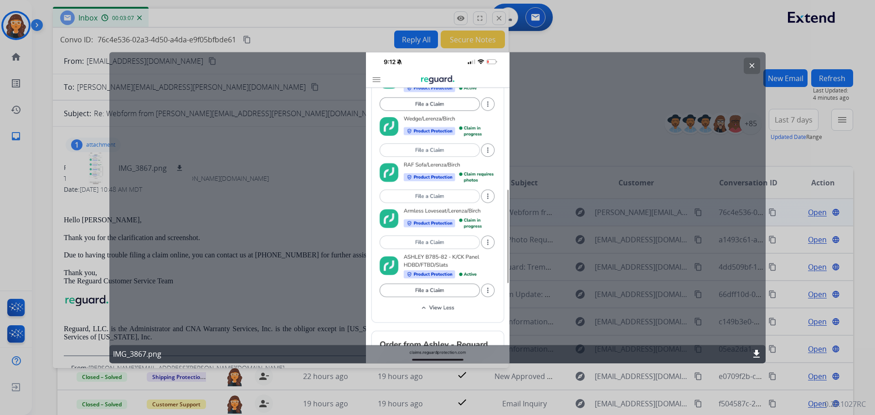
click at [750, 63] on mat-icon "clear" at bounding box center [752, 66] width 8 height 8
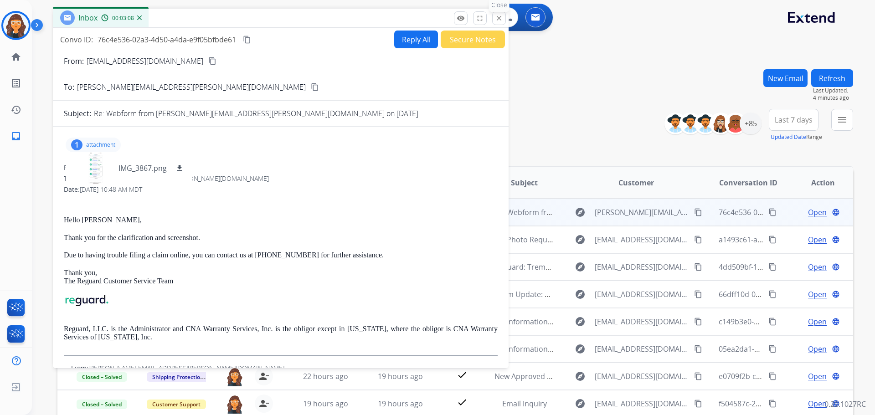
click at [503, 17] on button "close Close" at bounding box center [499, 18] width 14 height 14
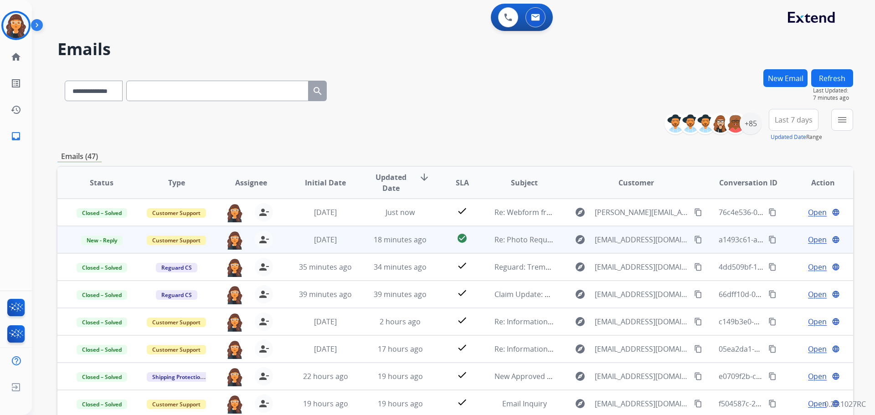
click at [810, 239] on span "Open" at bounding box center [817, 239] width 19 height 11
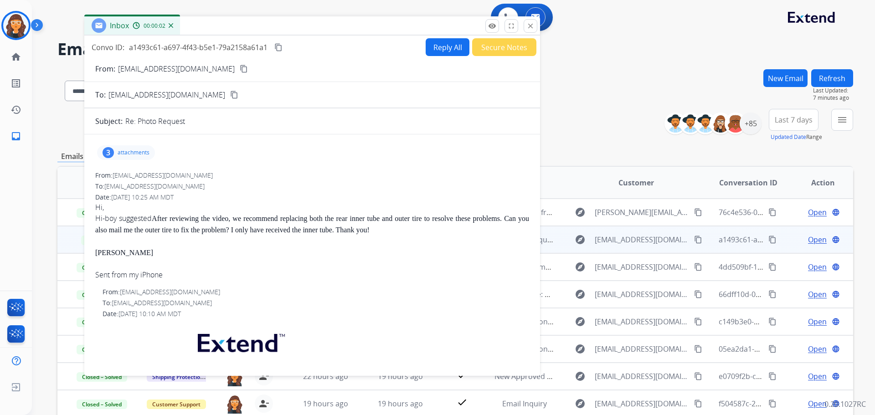
drag, startPoint x: 643, startPoint y: 66, endPoint x: 333, endPoint y: 26, distance: 312.9
click at [333, 26] on div "Inbox 00:00:02" at bounding box center [312, 25] width 456 height 19
click at [136, 145] on div "3 attachments" at bounding box center [126, 151] width 58 height 15
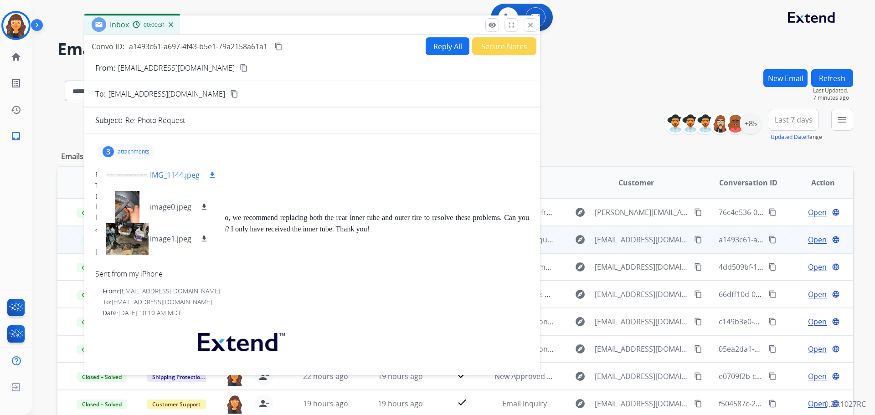
click at [176, 172] on p "IMG_1144.jpeg" at bounding box center [175, 175] width 50 height 11
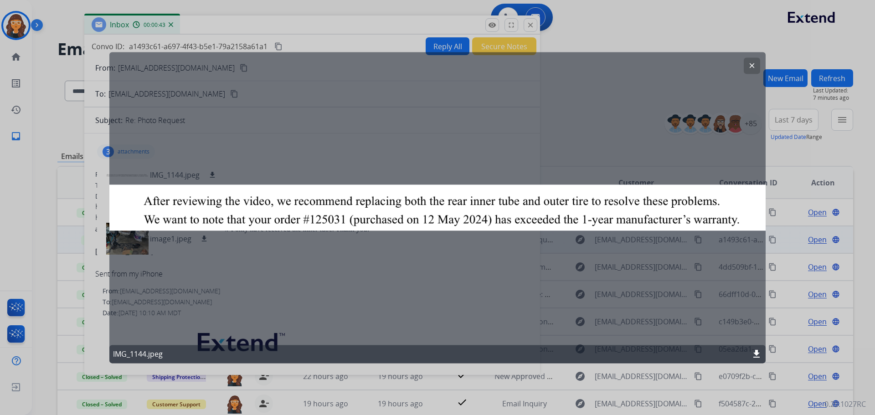
click at [747, 63] on button "clear" at bounding box center [752, 65] width 16 height 16
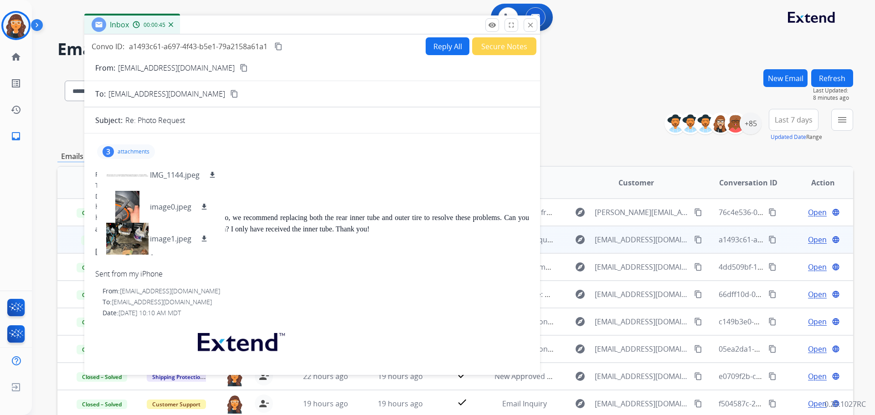
click at [131, 152] on p "attachments" at bounding box center [134, 151] width 32 height 7
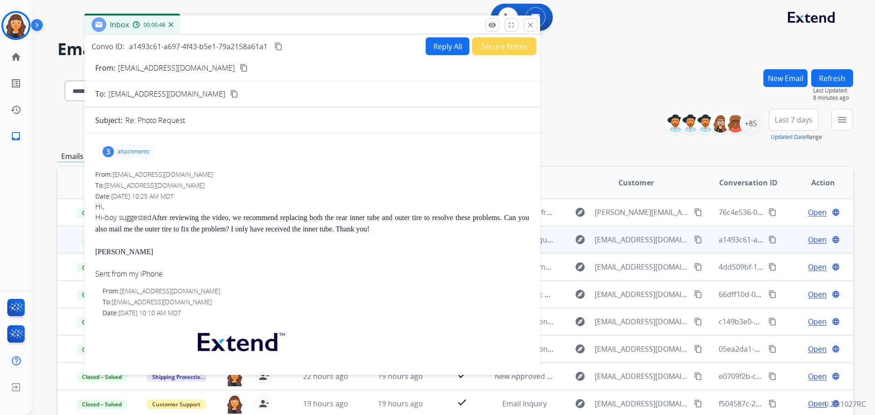
click at [486, 51] on button "Secure Notes" at bounding box center [504, 46] width 64 height 18
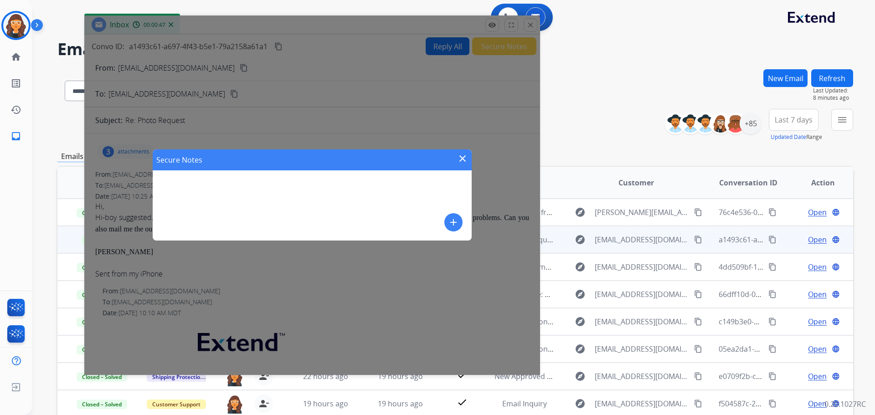
click at [449, 221] on mat-icon "add" at bounding box center [453, 222] width 11 height 11
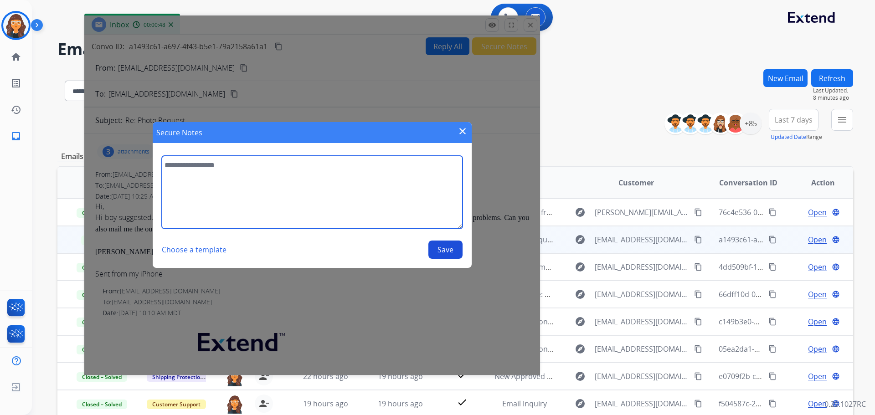
click at [342, 216] on textarea at bounding box center [312, 192] width 301 height 73
type textarea "**********"
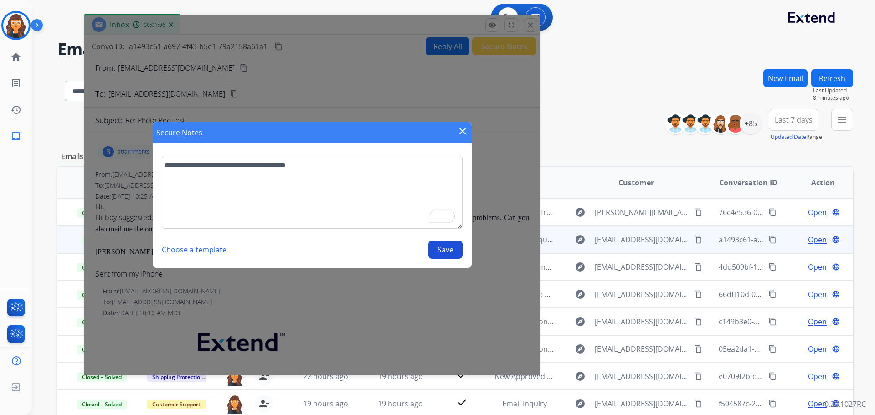
click at [445, 250] on button "Save" at bounding box center [445, 250] width 34 height 18
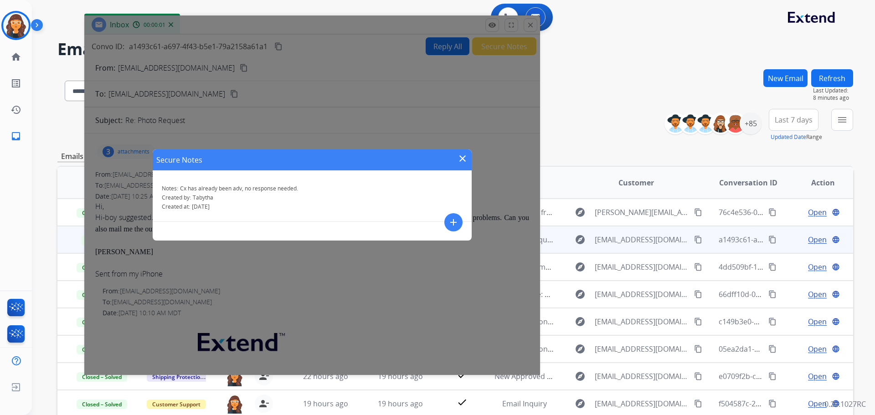
click at [463, 158] on mat-icon "close" at bounding box center [462, 158] width 11 height 11
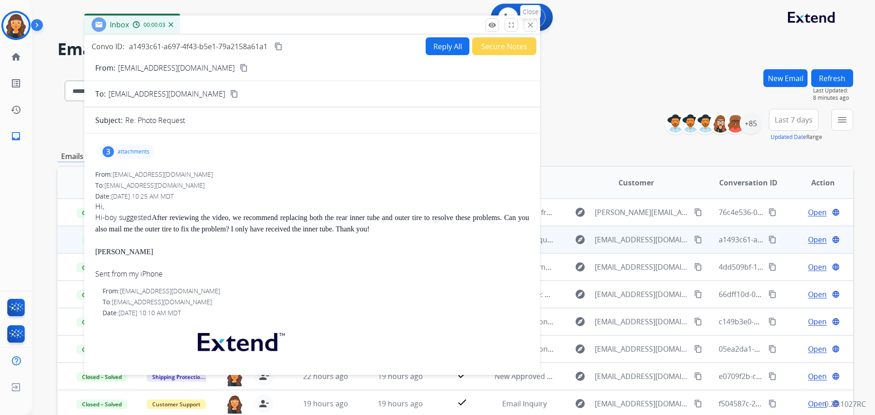
click at [527, 19] on button "close Close" at bounding box center [531, 25] width 14 height 14
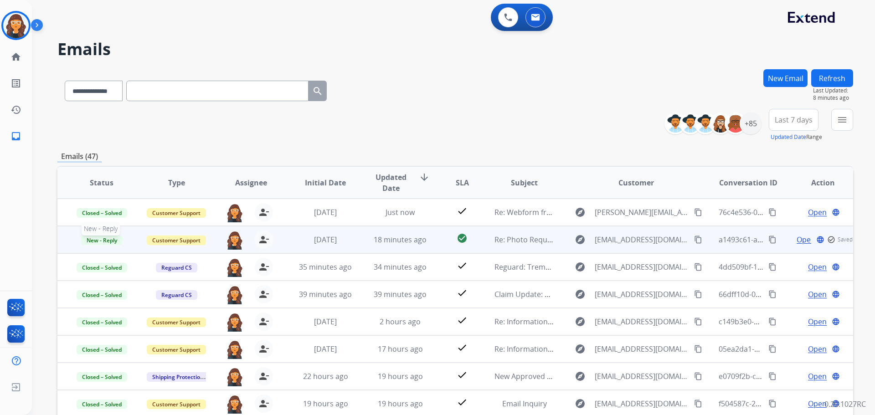
click at [107, 242] on span "New - Reply" at bounding box center [101, 241] width 41 height 10
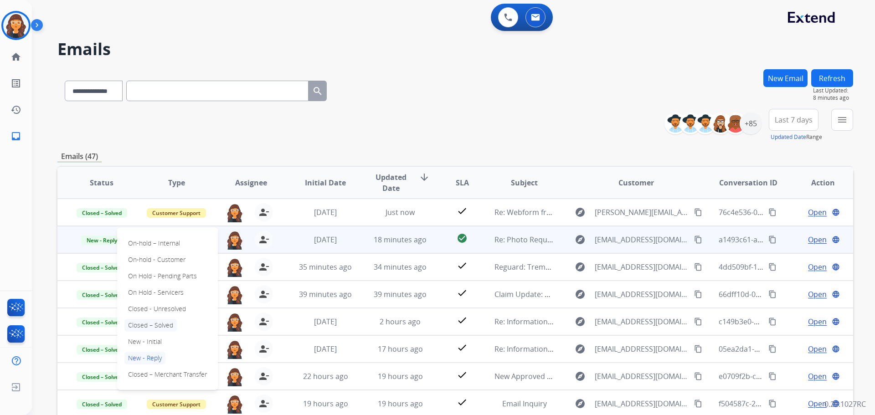
click at [144, 320] on p "Closed – Solved" at bounding box center [150, 325] width 52 height 13
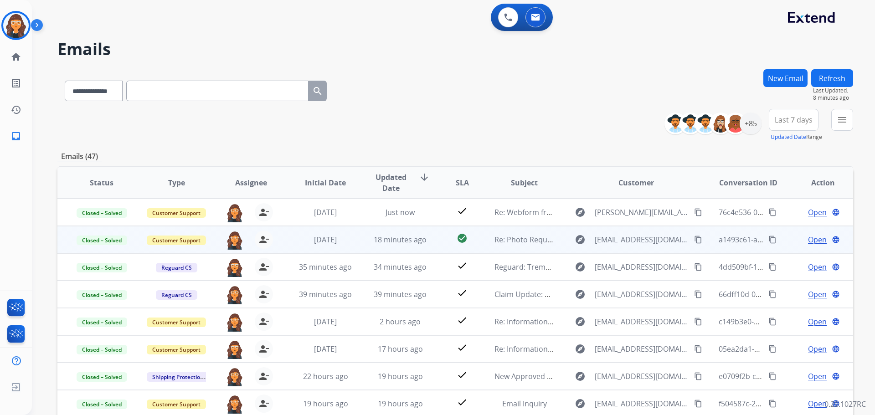
click at [424, 86] on div "**********" at bounding box center [455, 89] width 796 height 40
click at [808, 238] on span "Open" at bounding box center [817, 239] width 19 height 11
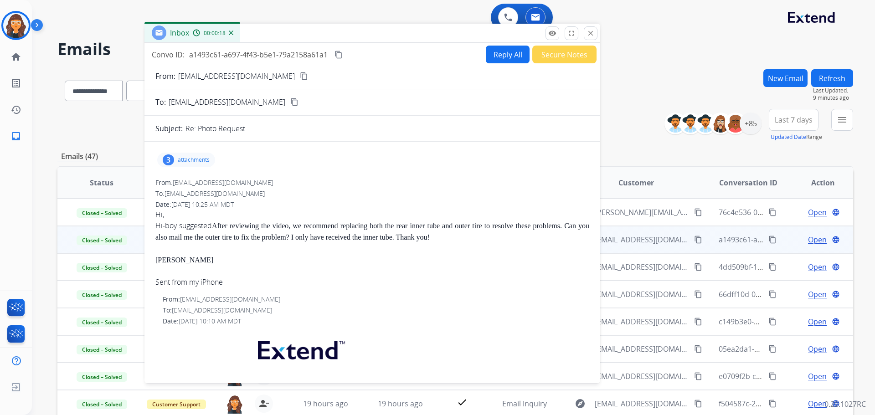
drag, startPoint x: 568, startPoint y: 65, endPoint x: 360, endPoint y: 30, distance: 210.8
click at [360, 30] on div "Inbox 00:00:18" at bounding box center [372, 33] width 456 height 19
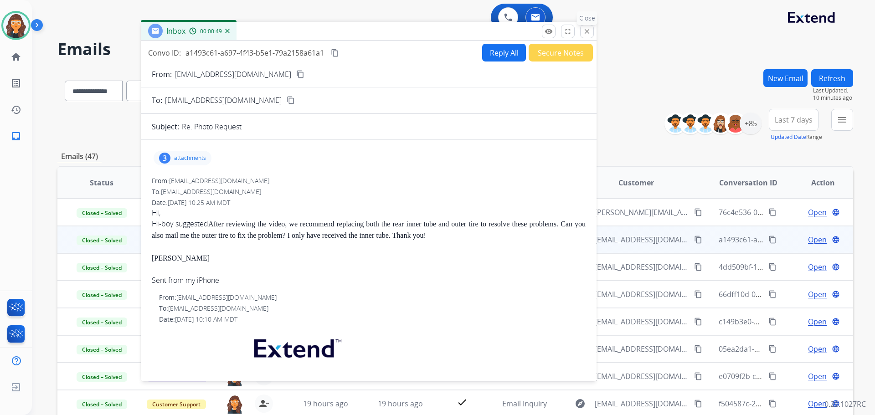
click at [586, 28] on mat-icon "close" at bounding box center [587, 31] width 8 height 8
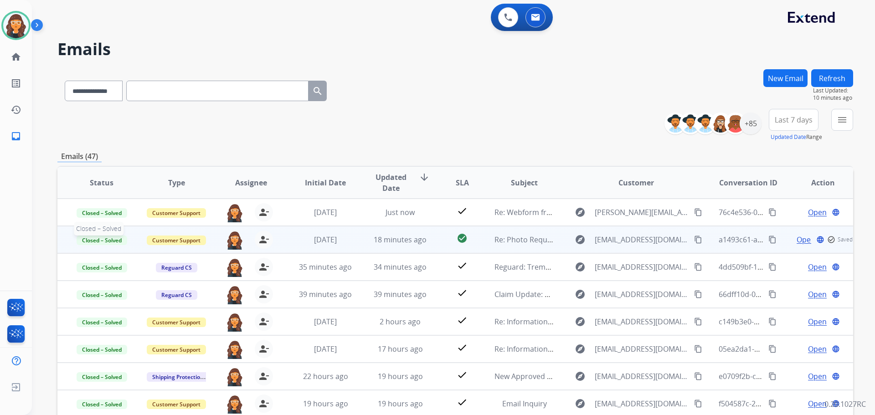
click at [99, 243] on span "Closed – Solved" at bounding box center [102, 241] width 51 height 10
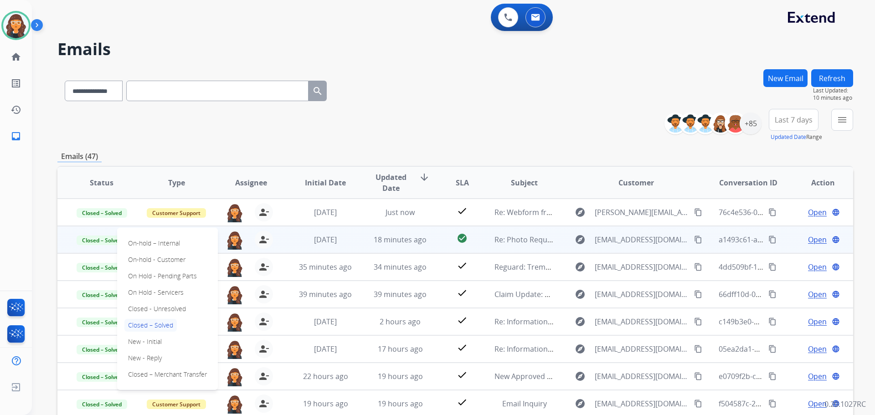
click at [550, 79] on div "**********" at bounding box center [455, 89] width 796 height 40
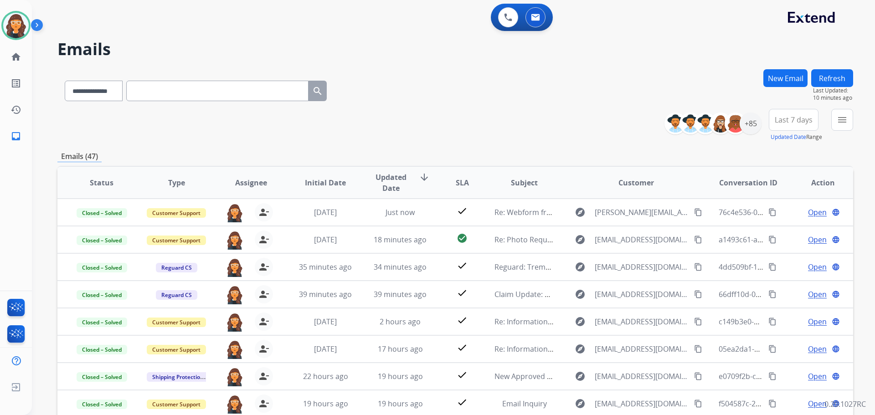
click at [828, 75] on button "Refresh" at bounding box center [832, 78] width 42 height 18
click at [593, 102] on div "**********" at bounding box center [455, 89] width 796 height 40
click at [113, 94] on select "**********" at bounding box center [93, 91] width 57 height 21
select select "**********"
click at [65, 81] on select "**********" at bounding box center [93, 91] width 57 height 21
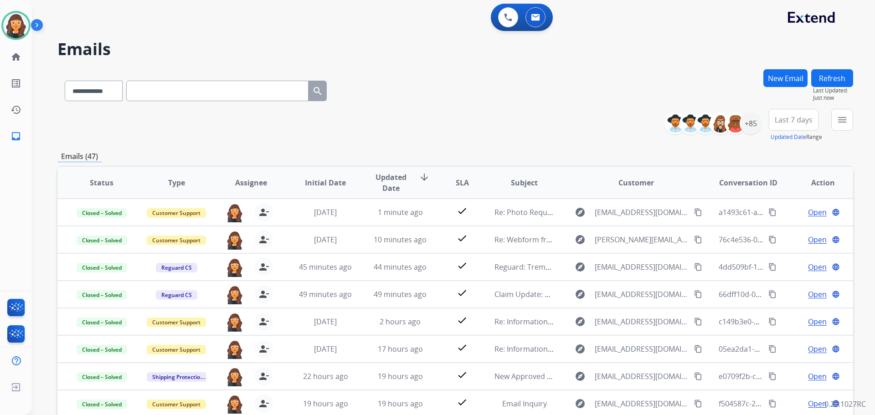
click at [175, 85] on input "text" at bounding box center [217, 91] width 182 height 21
paste input "**********"
type input "**********"
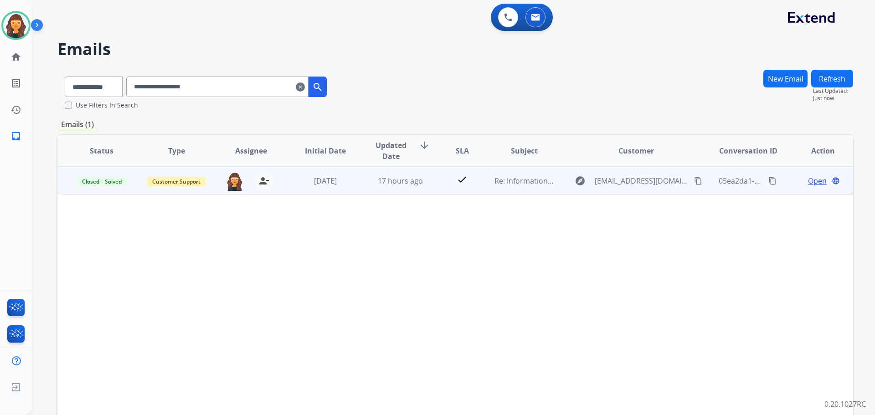
click at [808, 180] on span "Open" at bounding box center [817, 180] width 19 height 11
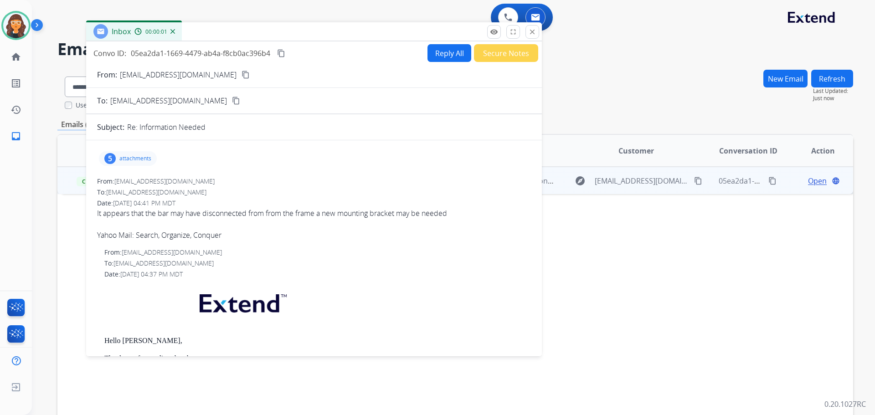
drag, startPoint x: 591, startPoint y: 66, endPoint x: 289, endPoint y: 30, distance: 303.3
click at [289, 30] on div "Inbox 00:00:01" at bounding box center [314, 31] width 456 height 19
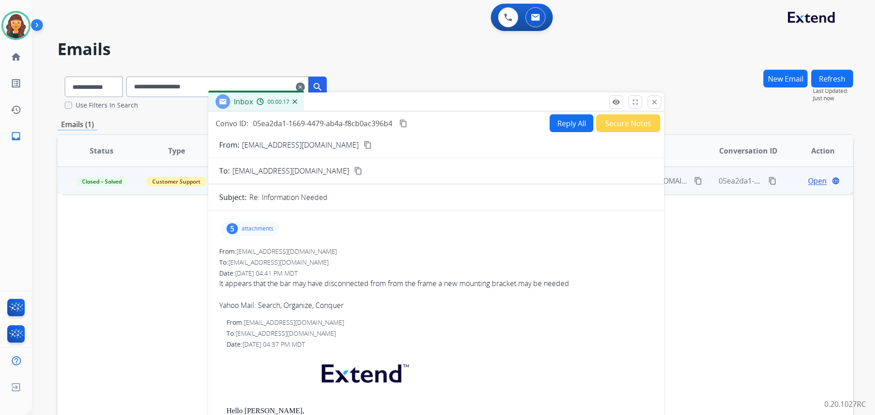
drag, startPoint x: 313, startPoint y: 29, endPoint x: 423, endPoint y: 108, distance: 135.6
click at [428, 108] on div "Inbox 00:00:17" at bounding box center [436, 102] width 456 height 19
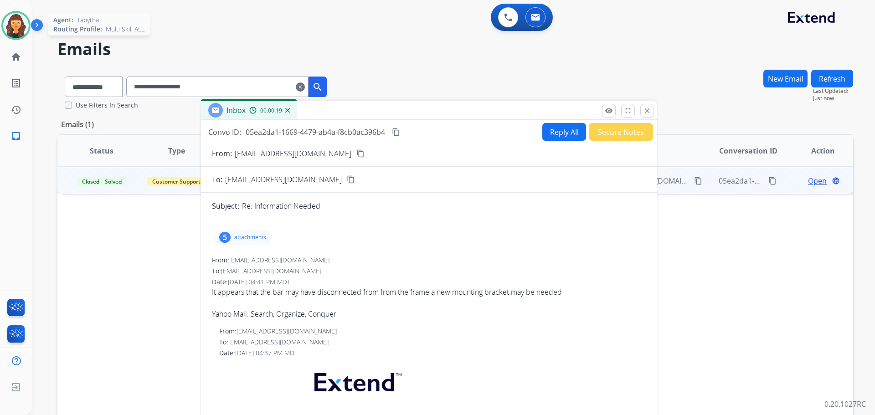
click at [26, 27] on img at bounding box center [16, 26] width 26 height 26
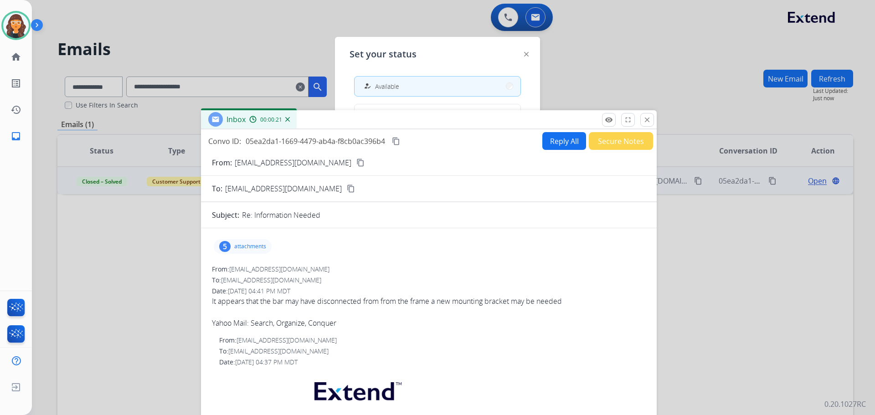
drag, startPoint x: 435, startPoint y: 113, endPoint x: 431, endPoint y: 176, distance: 63.9
click at [431, 129] on div "Inbox 00:00:21" at bounding box center [429, 119] width 456 height 19
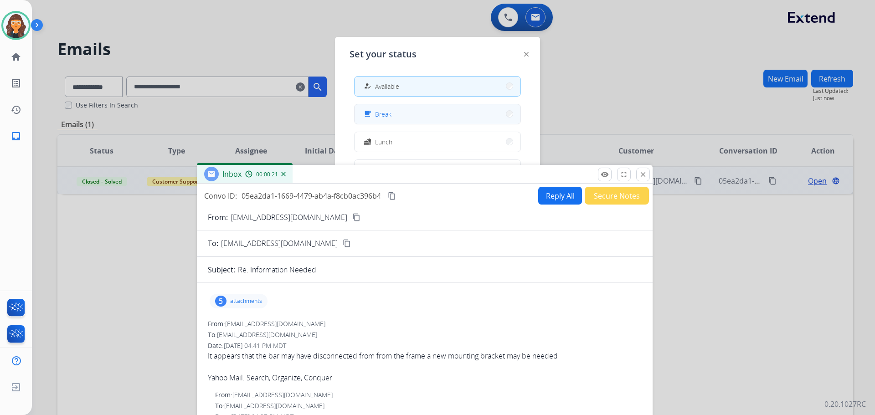
click at [391, 111] on span "Break" at bounding box center [383, 114] width 16 height 10
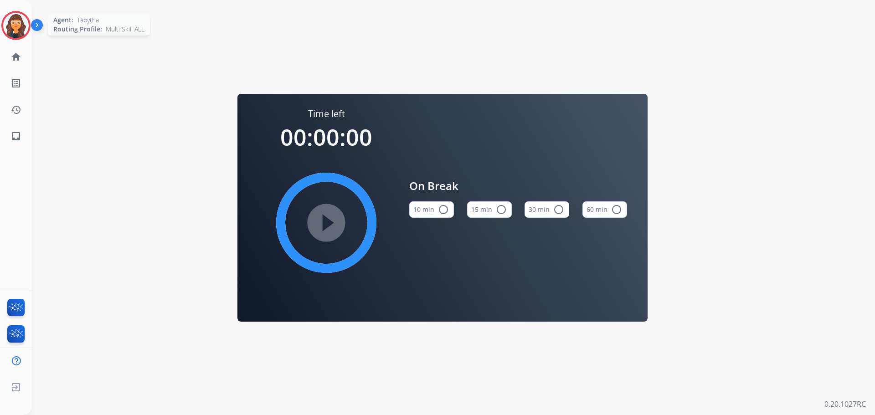
click at [22, 27] on img at bounding box center [16, 26] width 26 height 26
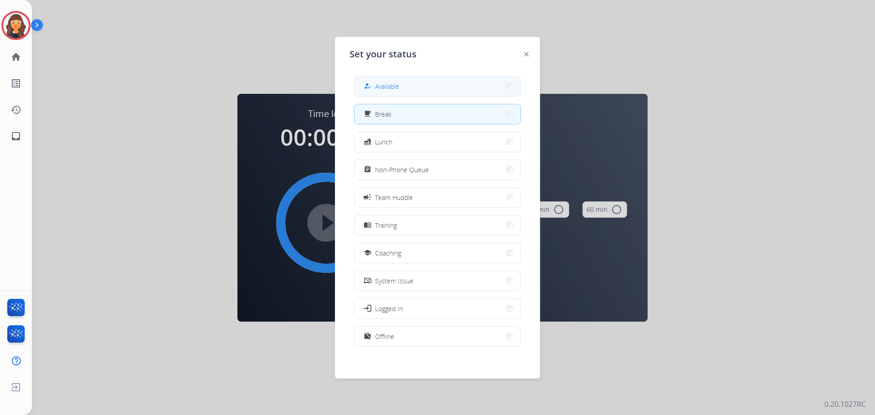
click at [380, 92] on button "how_to_reg Available" at bounding box center [438, 87] width 166 height 20
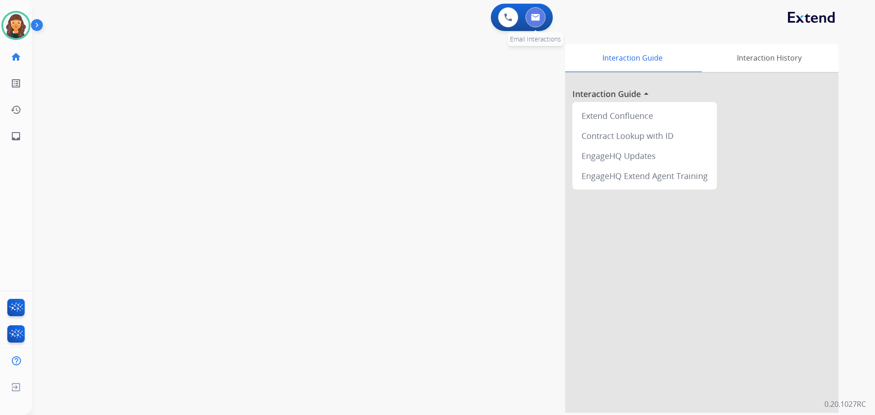
click at [535, 13] on button at bounding box center [535, 17] width 20 height 20
select select "**********"
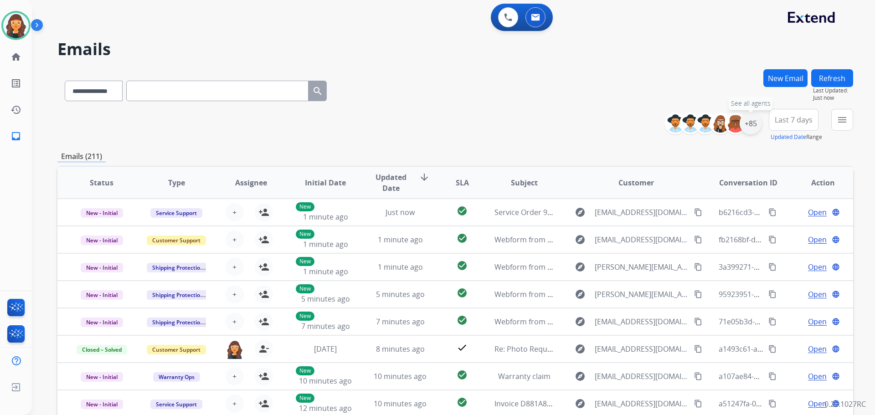
click at [752, 119] on div "+85" at bounding box center [751, 124] width 22 height 22
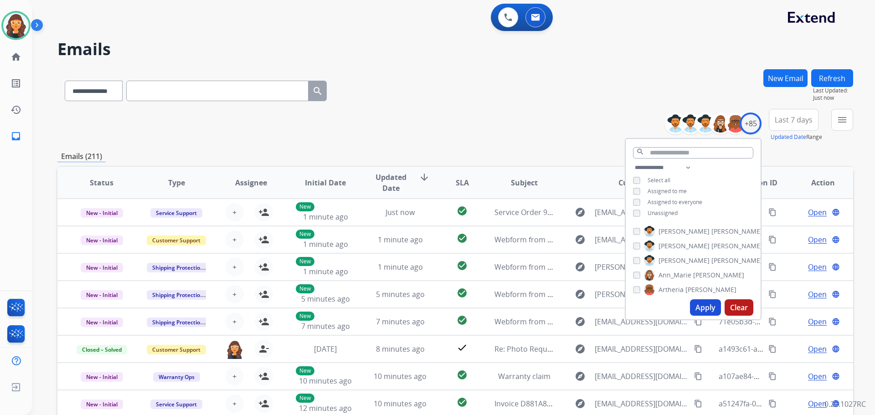
click at [702, 311] on button "Apply" at bounding box center [705, 307] width 31 height 16
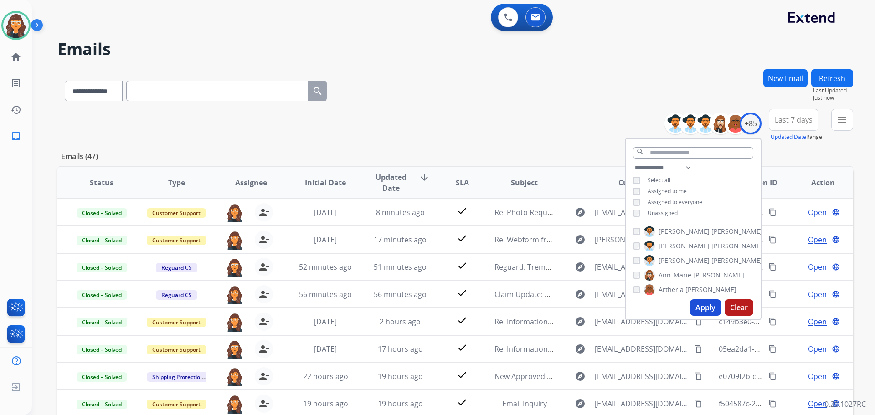
click at [480, 94] on div "**********" at bounding box center [455, 89] width 796 height 40
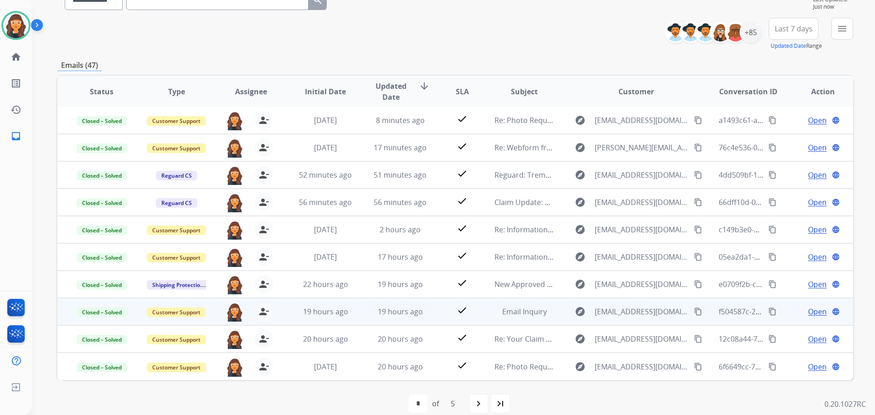
scroll to position [103, 0]
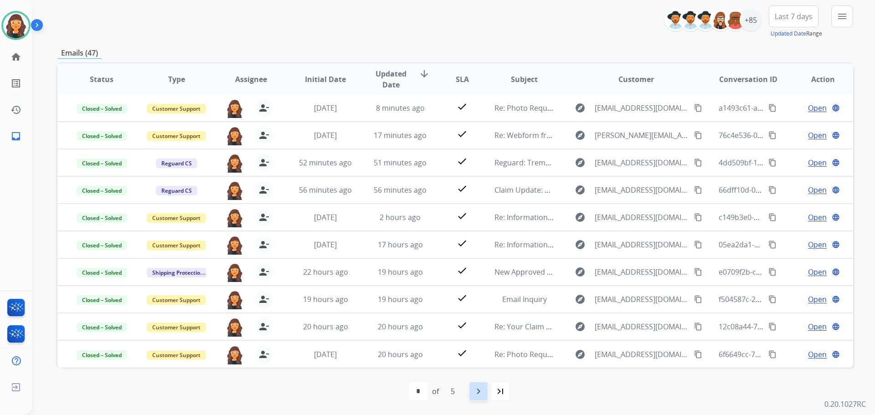
click at [481, 387] on mat-icon "navigate_next" at bounding box center [478, 391] width 11 height 11
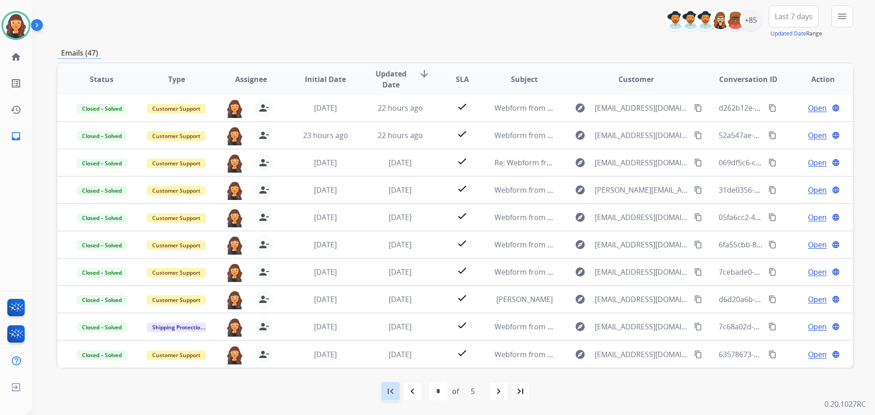
click at [389, 391] on mat-icon "first_page" at bounding box center [390, 391] width 11 height 11
select select "*"
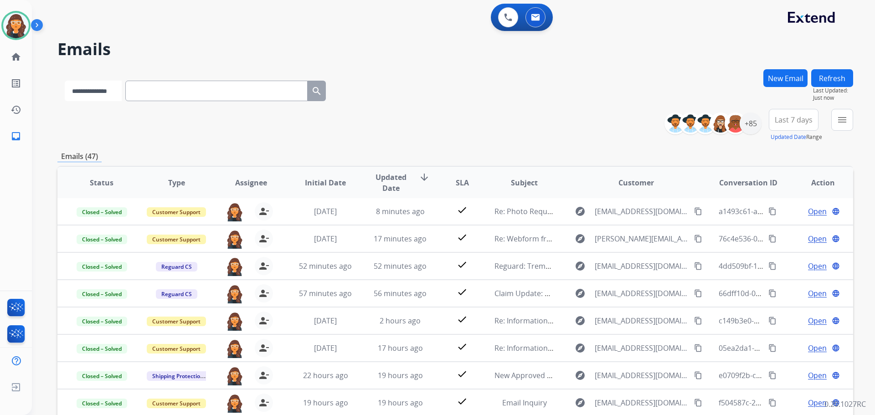
click at [97, 86] on select "**********" at bounding box center [93, 91] width 57 height 21
select select "**********"
click at [65, 81] on select "**********" at bounding box center [93, 91] width 57 height 21
click at [163, 94] on input "text" at bounding box center [217, 91] width 182 height 21
paste input "**********"
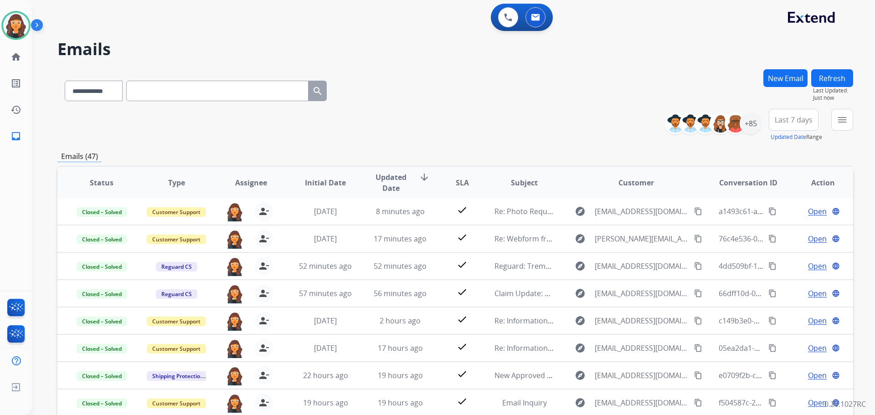
type input "**********"
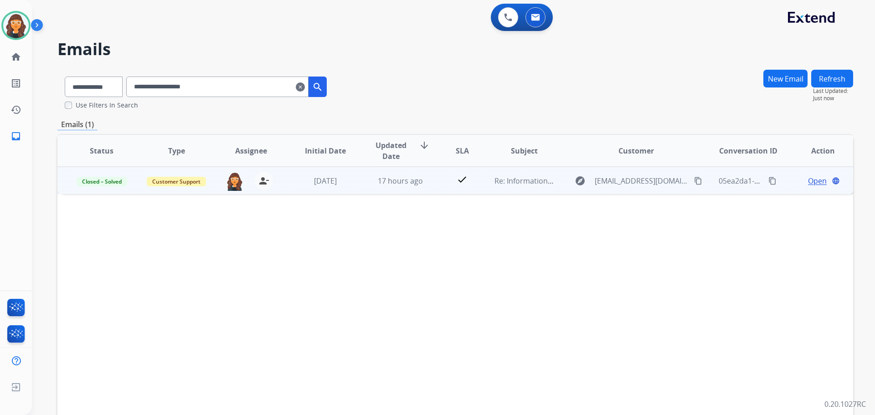
click at [808, 180] on span "Open" at bounding box center [817, 180] width 19 height 11
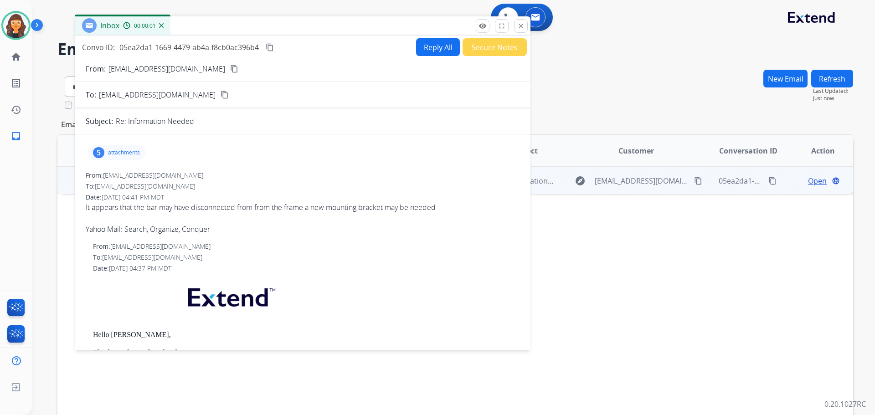
drag, startPoint x: 611, startPoint y: 67, endPoint x: 297, endPoint y: 28, distance: 316.4
click at [297, 28] on div "Inbox 00:00:01" at bounding box center [303, 25] width 456 height 19
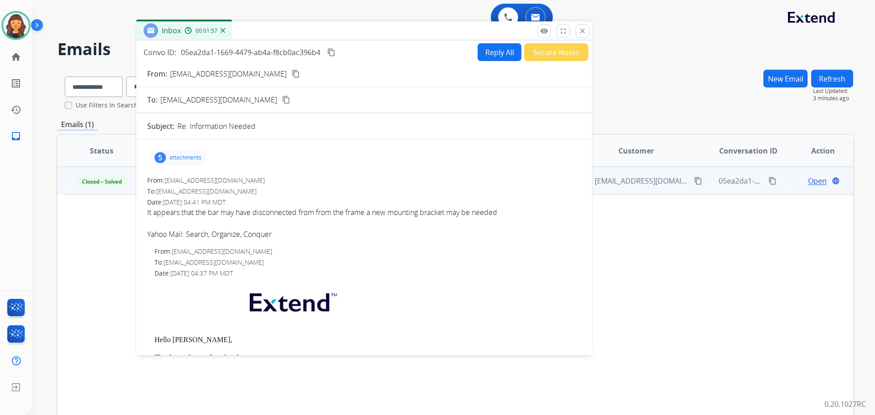
drag, startPoint x: 213, startPoint y: 23, endPoint x: 286, endPoint y: 26, distance: 72.5
click at [286, 26] on div "Inbox 00:01:57" at bounding box center [364, 30] width 456 height 19
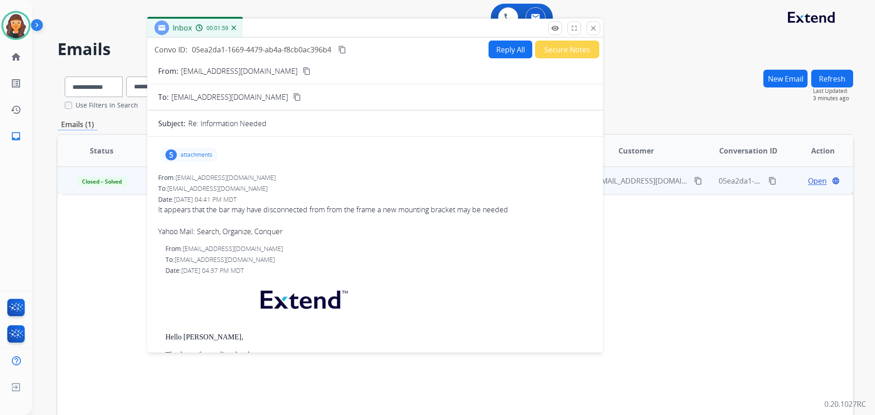
click at [195, 153] on p "attachments" at bounding box center [196, 154] width 32 height 7
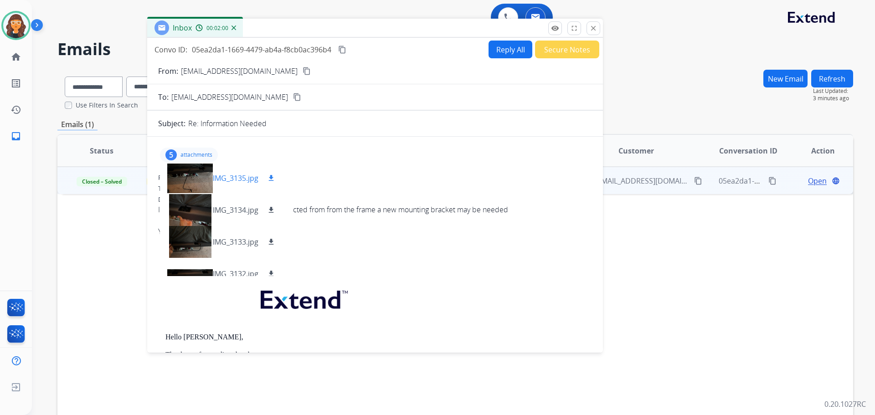
click at [229, 169] on div "IMG_3135.jpg download" at bounding box center [222, 178] width 124 height 32
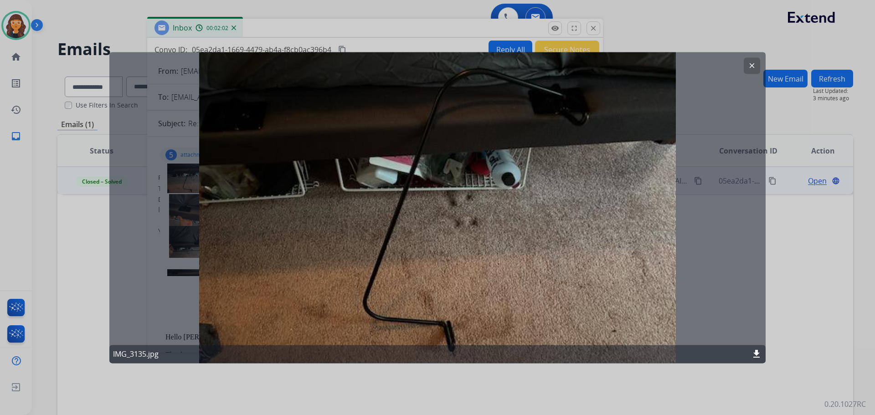
click at [751, 63] on mat-icon "clear" at bounding box center [752, 66] width 8 height 8
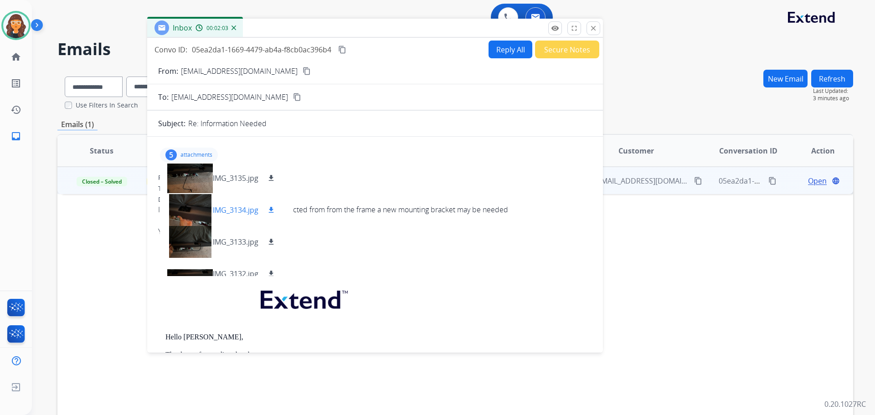
click at [242, 206] on p "IMG_3134.jpg" at bounding box center [236, 210] width 46 height 11
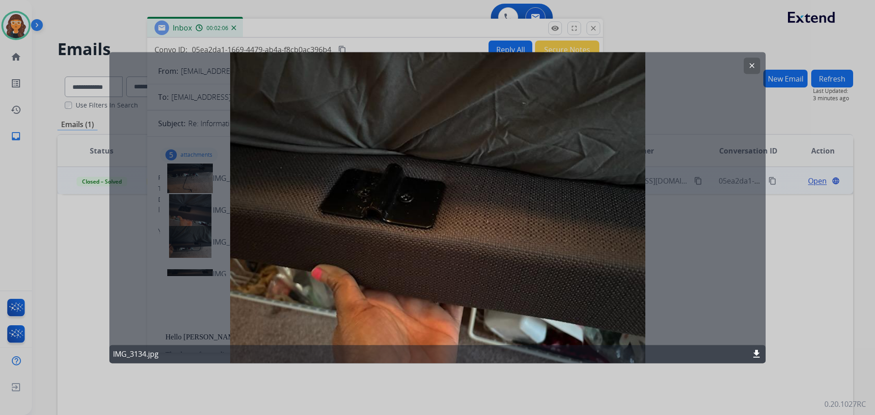
click at [747, 67] on button "clear" at bounding box center [752, 65] width 16 height 16
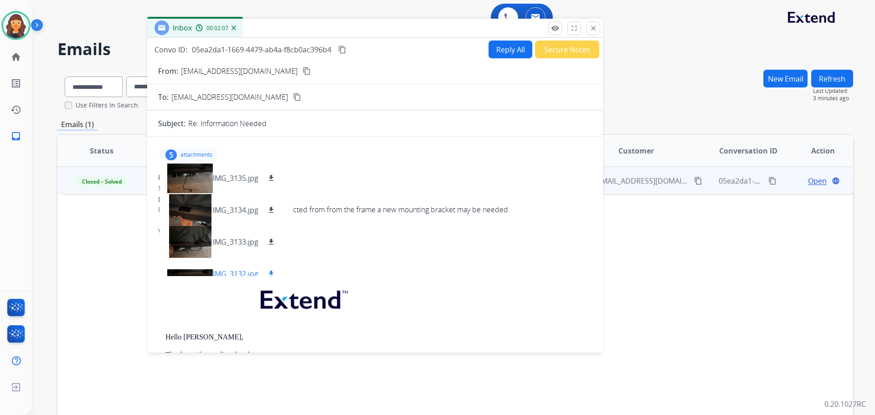
scroll to position [46, 0]
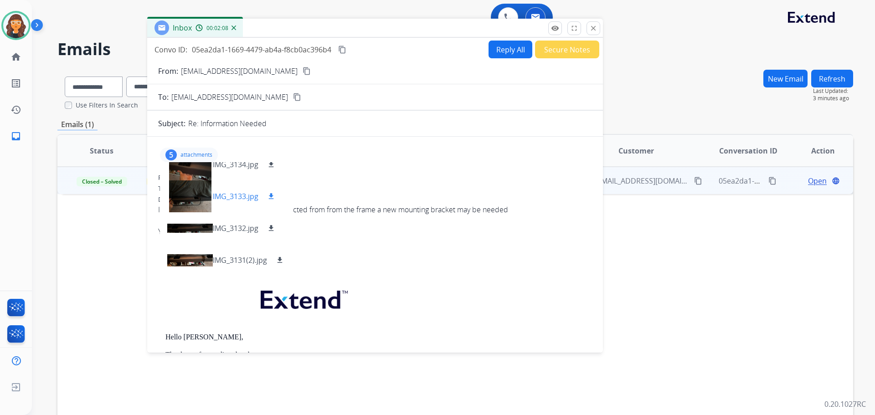
click at [238, 199] on p "IMG_3133.jpg" at bounding box center [236, 196] width 46 height 11
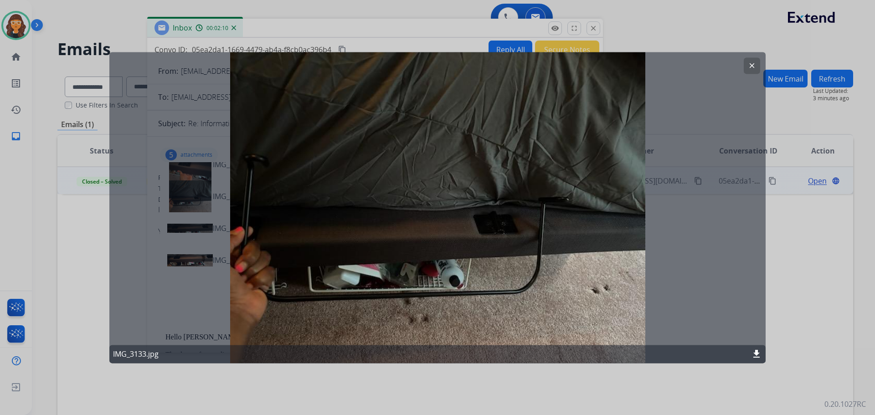
click at [755, 66] on mat-icon "clear" at bounding box center [752, 66] width 8 height 8
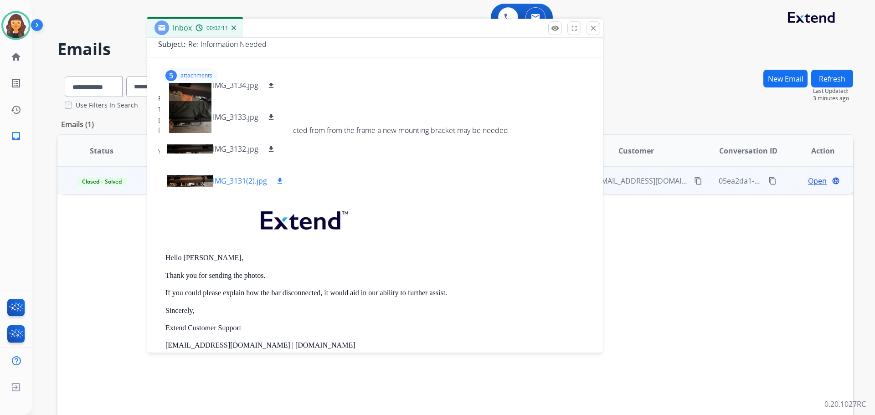
scroll to position [91, 0]
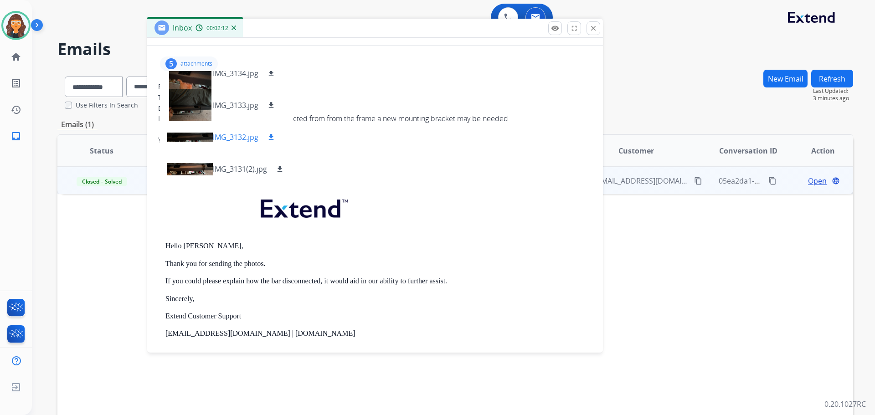
click at [229, 136] on p "IMG_3132.jpg" at bounding box center [236, 137] width 46 height 11
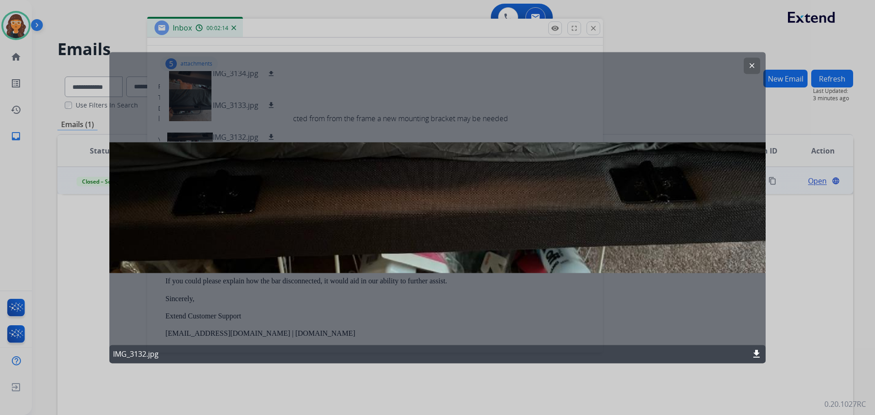
click at [750, 66] on mat-icon "clear" at bounding box center [752, 66] width 8 height 8
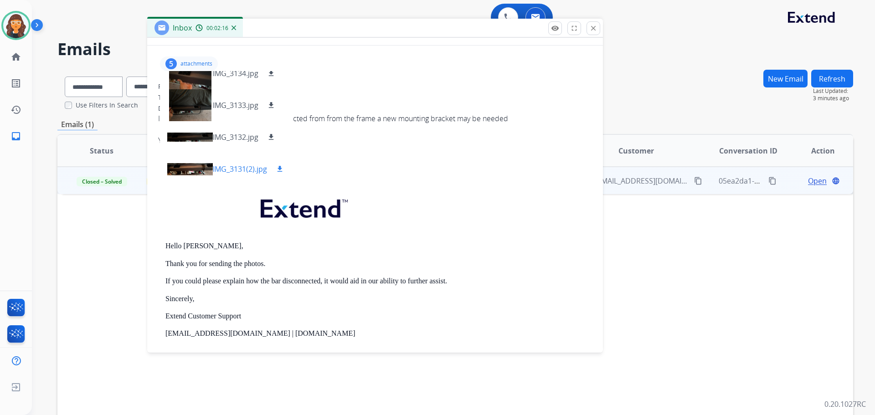
click at [227, 170] on p "IMG_3131(2).jpg" at bounding box center [240, 169] width 54 height 11
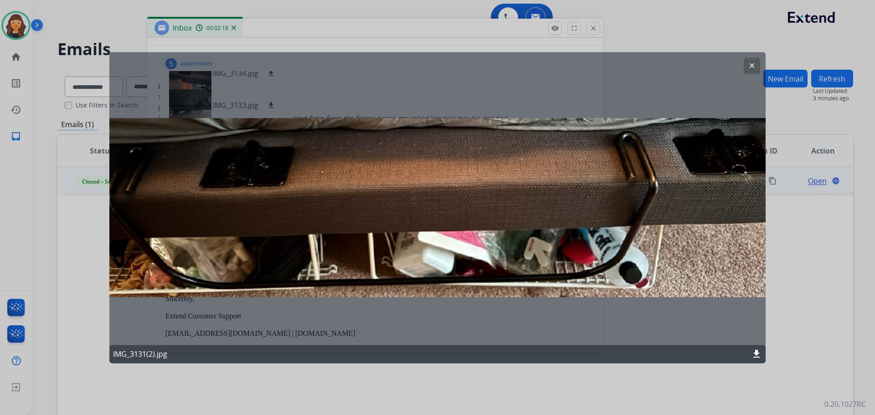
click at [747, 70] on button "clear" at bounding box center [752, 65] width 16 height 16
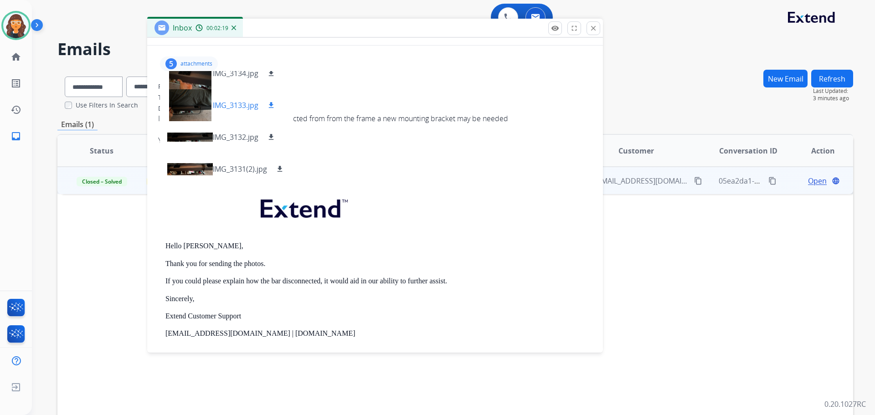
scroll to position [0, 0]
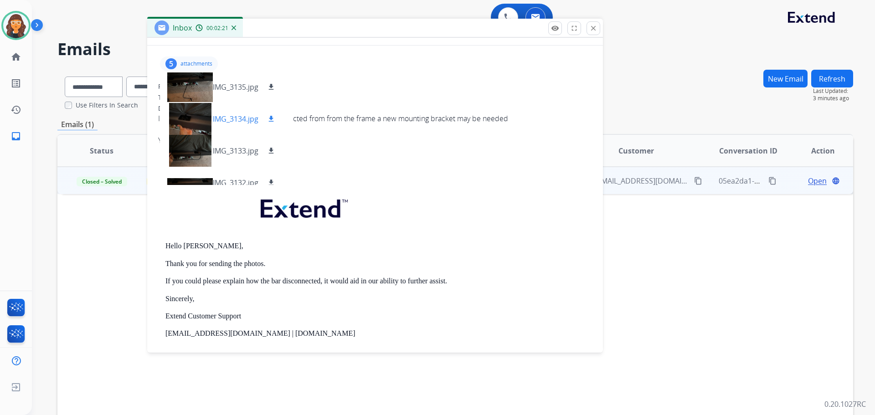
click at [244, 120] on p "IMG_3134.jpg" at bounding box center [236, 118] width 46 height 11
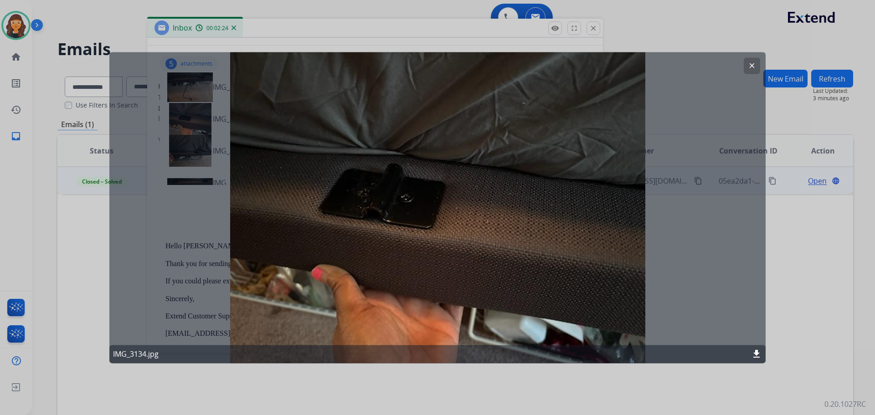
click at [755, 355] on mat-icon "download" at bounding box center [756, 354] width 11 height 11
click at [749, 64] on mat-icon "clear" at bounding box center [752, 66] width 8 height 8
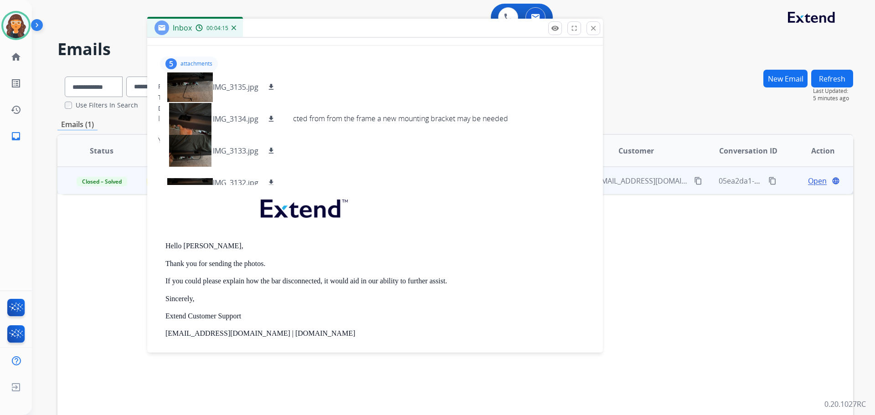
click at [196, 64] on p "attachments" at bounding box center [196, 63] width 32 height 7
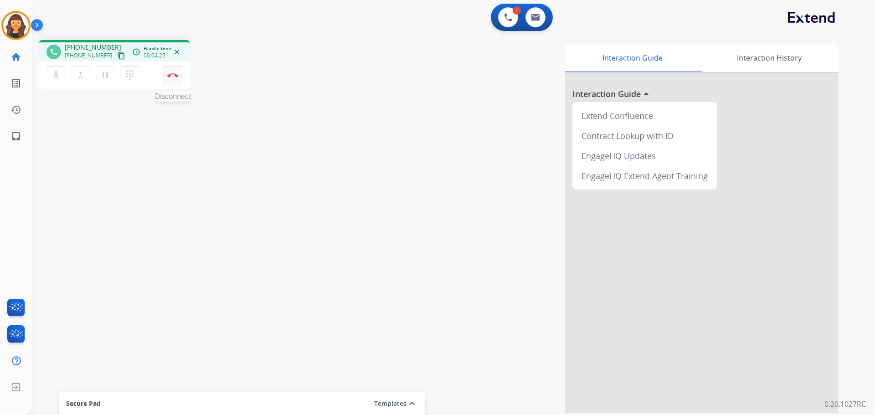
click at [172, 77] on button "Disconnect" at bounding box center [172, 75] width 19 height 19
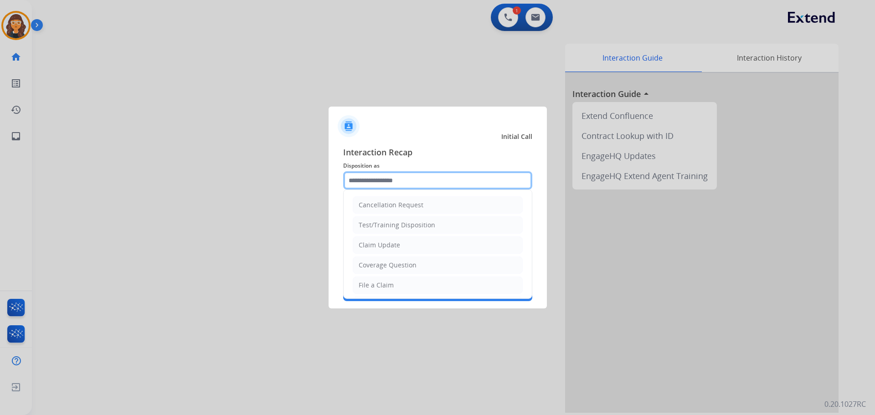
click at [350, 171] on input "text" at bounding box center [437, 180] width 189 height 18
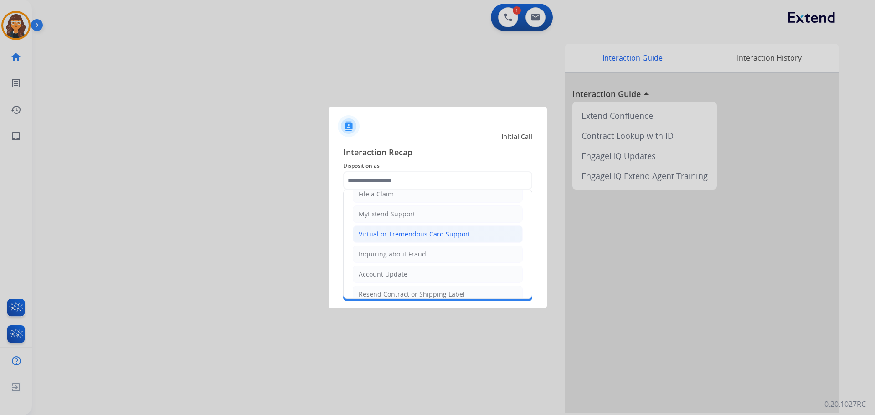
click at [425, 238] on li "Virtual or Tremendous Card Support" at bounding box center [438, 234] width 170 height 17
type input "**********"
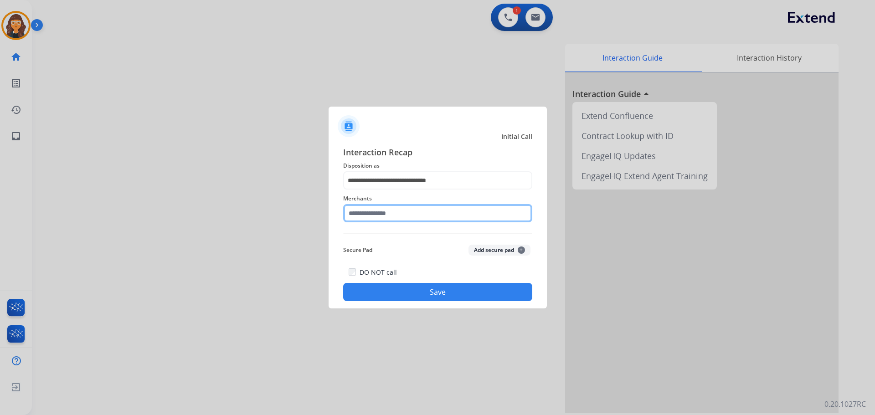
click at [369, 211] on input "text" at bounding box center [437, 213] width 189 height 18
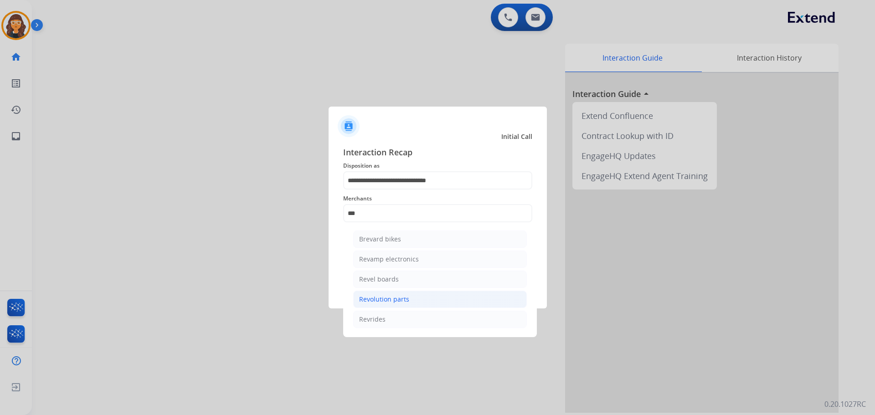
click at [389, 298] on div "Revolution parts" at bounding box center [384, 299] width 50 height 9
type input "**********"
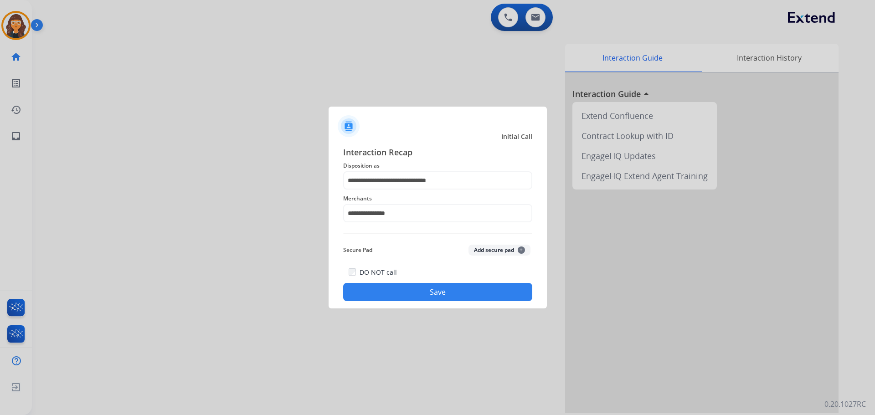
click at [393, 287] on button "Save" at bounding box center [437, 292] width 189 height 18
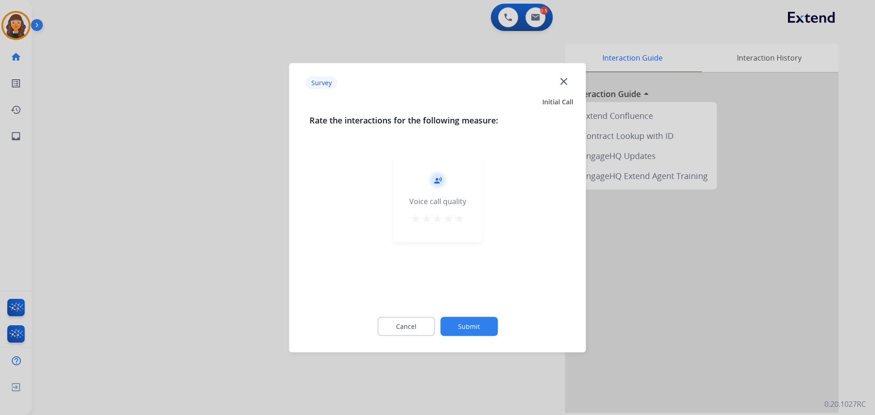
click at [462, 218] on mat-icon "star" at bounding box center [459, 218] width 11 height 11
click at [463, 327] on button "Submit" at bounding box center [468, 326] width 57 height 19
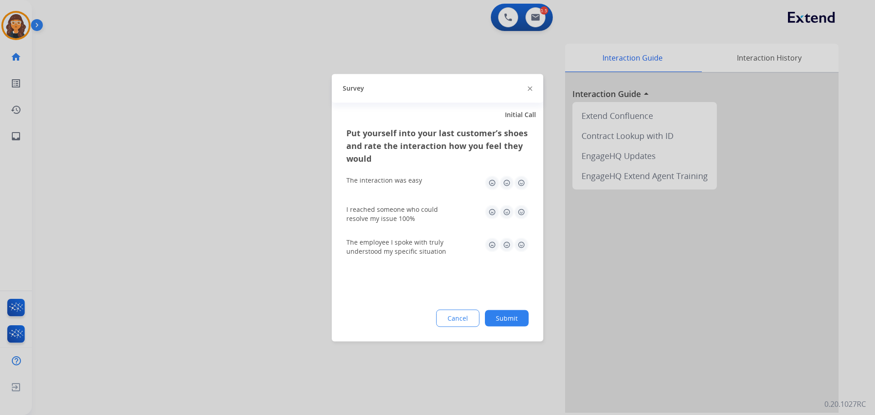
click at [517, 180] on img at bounding box center [521, 182] width 15 height 15
click at [525, 215] on img at bounding box center [521, 212] width 15 height 15
drag, startPoint x: 520, startPoint y: 238, endPoint x: 521, endPoint y: 243, distance: 5.1
click at [520, 239] on img at bounding box center [521, 244] width 15 height 15
click at [502, 317] on button "Submit" at bounding box center [507, 318] width 44 height 16
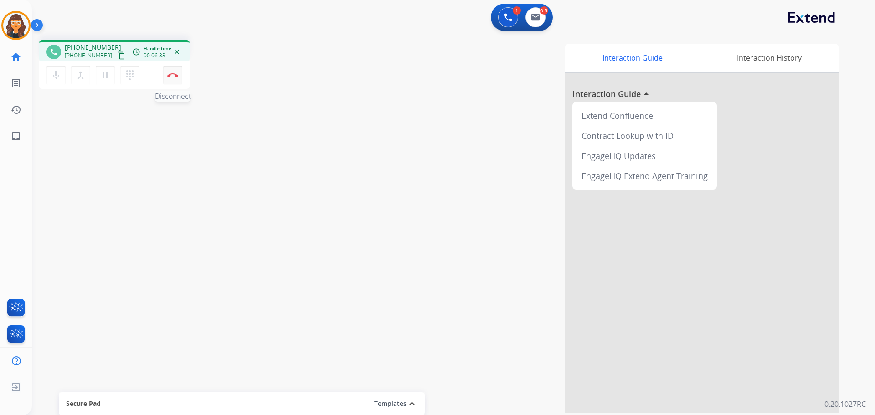
click at [175, 78] on button "Disconnect" at bounding box center [172, 75] width 19 height 19
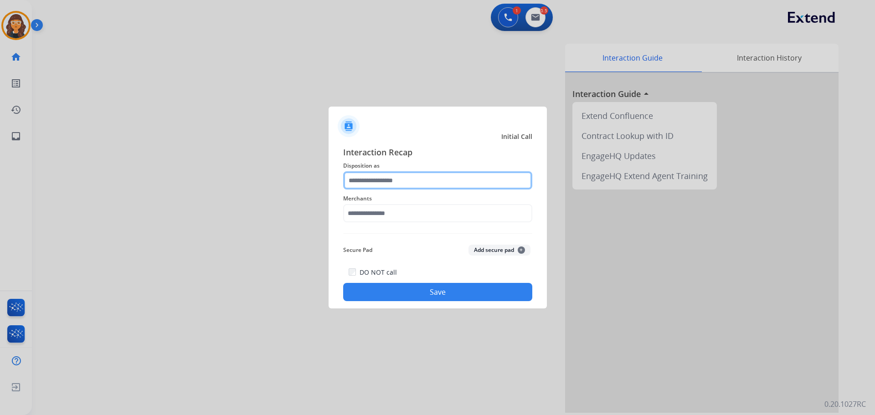
click at [365, 180] on input "text" at bounding box center [437, 180] width 189 height 18
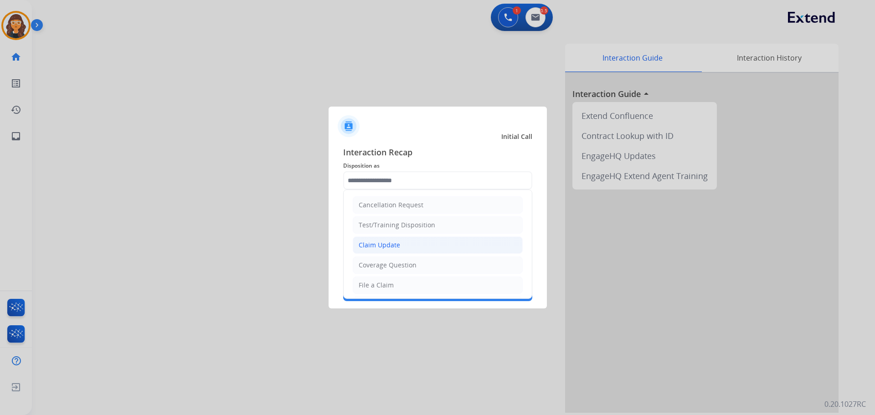
click at [392, 243] on div "Claim Update" at bounding box center [379, 245] width 41 height 9
type input "**********"
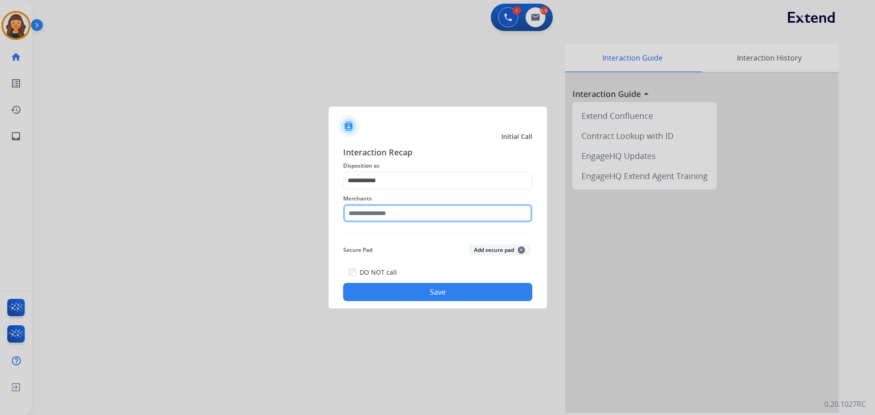
click at [369, 211] on input "text" at bounding box center [437, 213] width 189 height 18
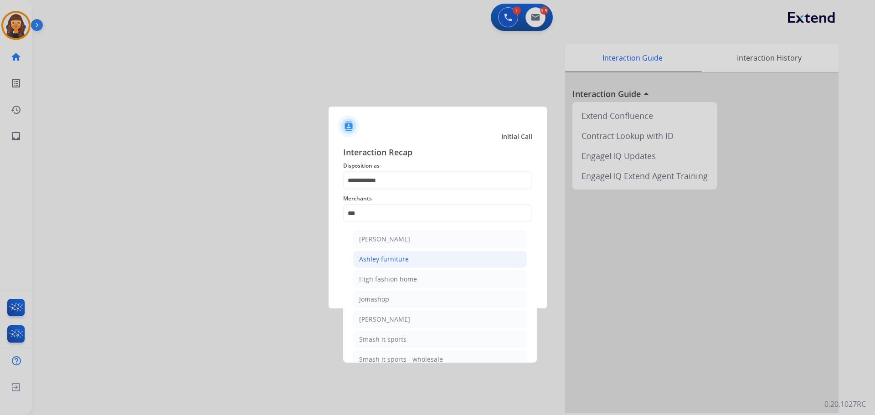
click at [379, 259] on div "Ashley furniture" at bounding box center [384, 259] width 50 height 9
type input "**********"
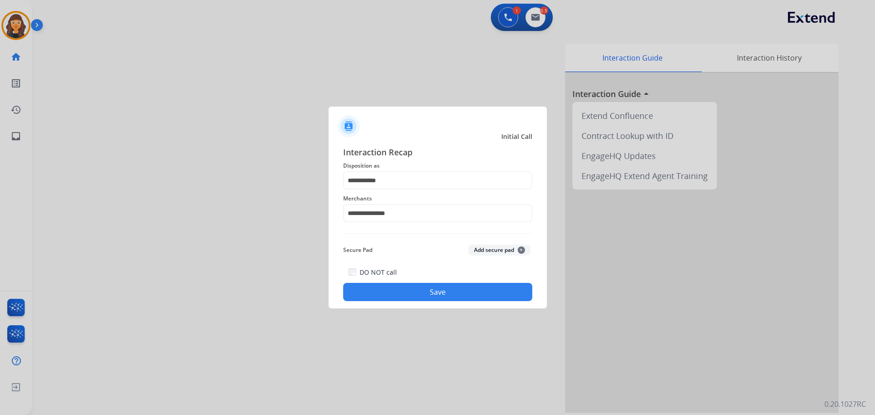
click at [421, 296] on button "Save" at bounding box center [437, 292] width 189 height 18
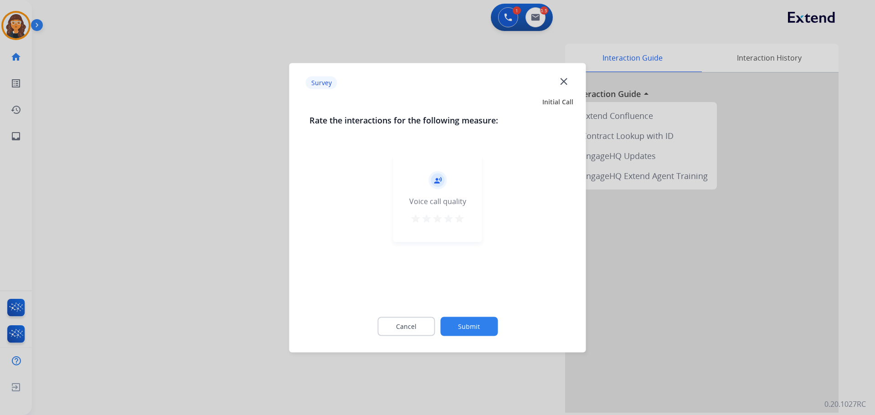
click at [458, 220] on mat-icon "star" at bounding box center [459, 218] width 11 height 11
click at [475, 322] on button "Submit" at bounding box center [468, 326] width 57 height 19
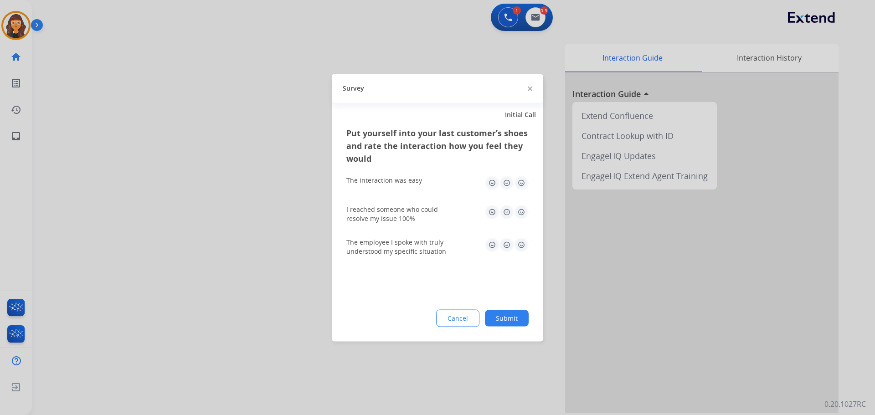
drag, startPoint x: 525, startPoint y: 181, endPoint x: 525, endPoint y: 187, distance: 5.9
click at [525, 182] on img at bounding box center [521, 182] width 15 height 15
click at [522, 217] on img at bounding box center [521, 212] width 15 height 15
click at [524, 247] on img at bounding box center [521, 244] width 15 height 15
click at [512, 310] on div "Cancel Submit" at bounding box center [437, 317] width 182 height 17
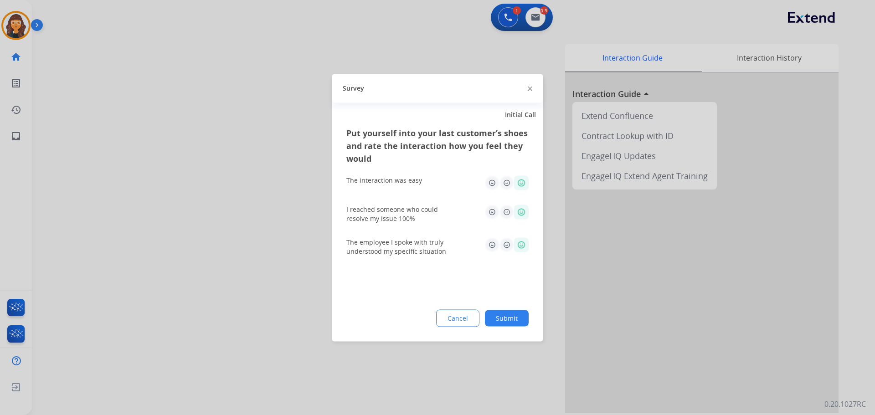
click at [510, 321] on button "Submit" at bounding box center [507, 318] width 44 height 16
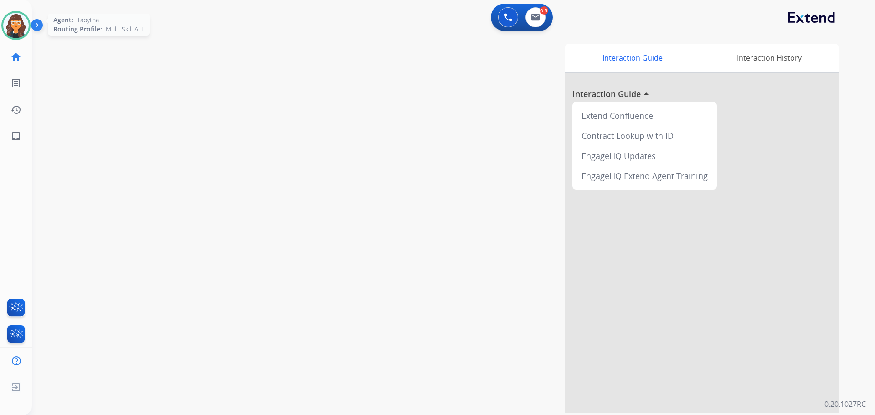
click at [17, 27] on img at bounding box center [16, 26] width 26 height 26
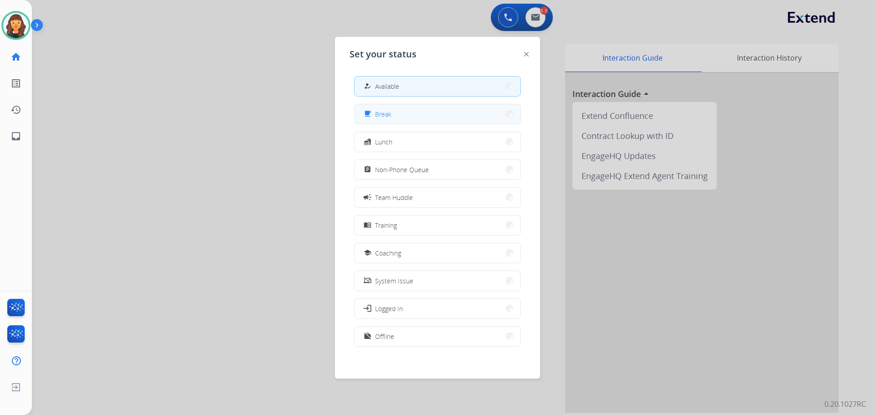
click at [385, 115] on span "Break" at bounding box center [383, 114] width 16 height 10
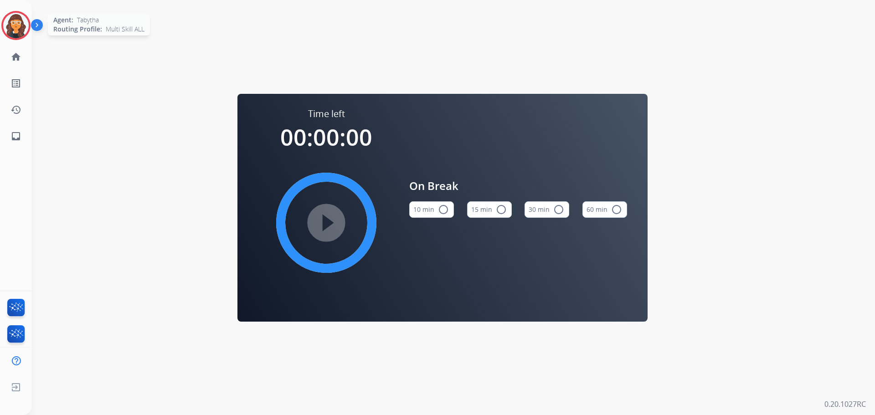
click at [3, 21] on div at bounding box center [15, 25] width 29 height 29
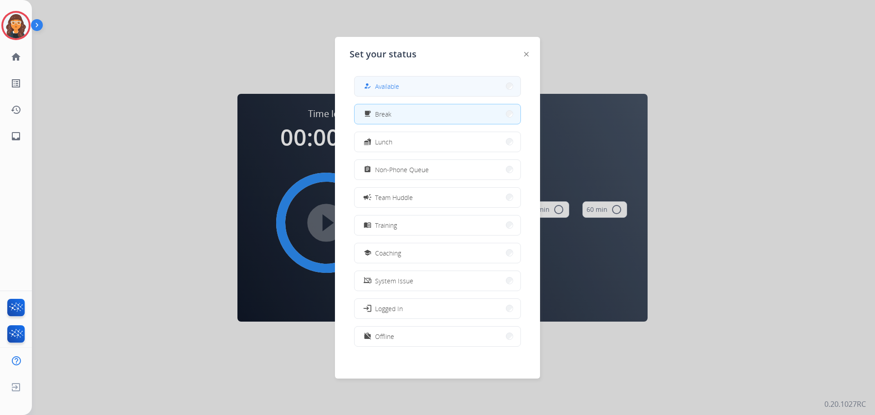
click at [399, 86] on span "Available" at bounding box center [387, 87] width 24 height 10
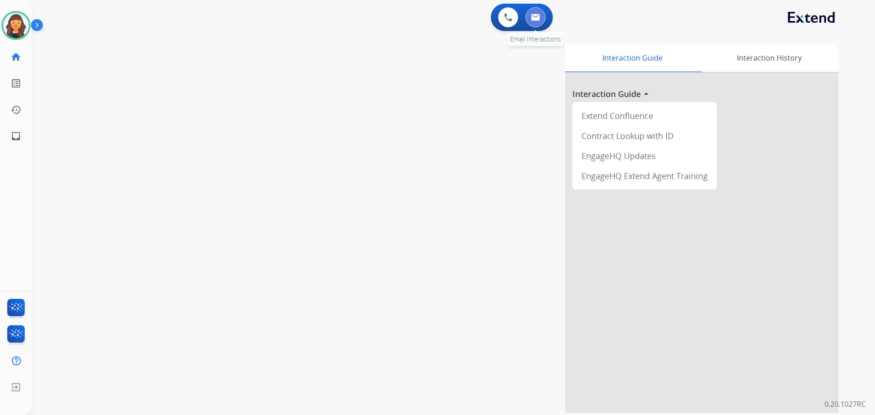
click at [534, 18] on img at bounding box center [535, 17] width 9 height 7
select select "**********"
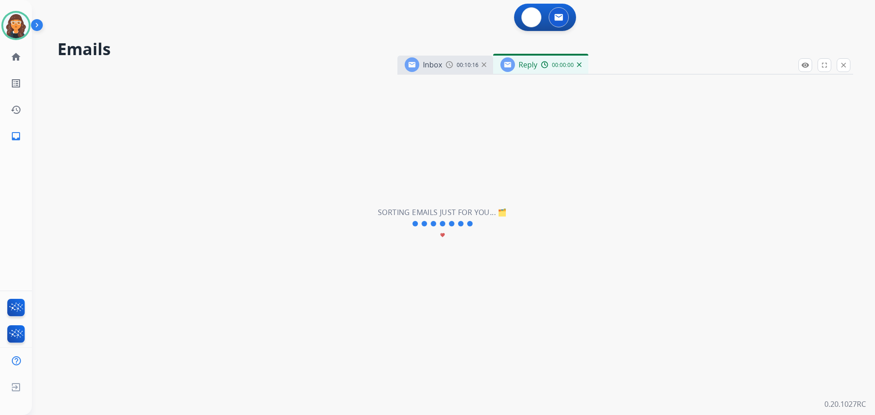
select select "**********"
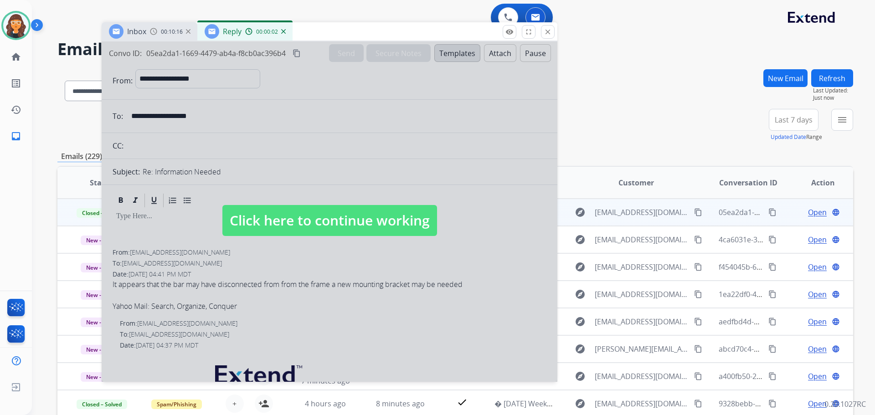
drag, startPoint x: 629, startPoint y: 69, endPoint x: 297, endPoint y: 36, distance: 334.3
click at [298, 35] on div "Inbox 00:10:16 Reply 00:00:02" at bounding box center [330, 31] width 456 height 19
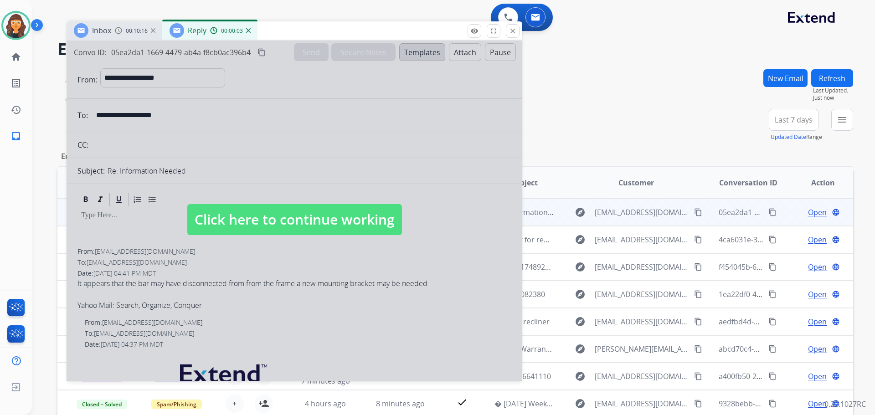
click at [307, 223] on span "Click here to continue working" at bounding box center [294, 219] width 215 height 31
select select
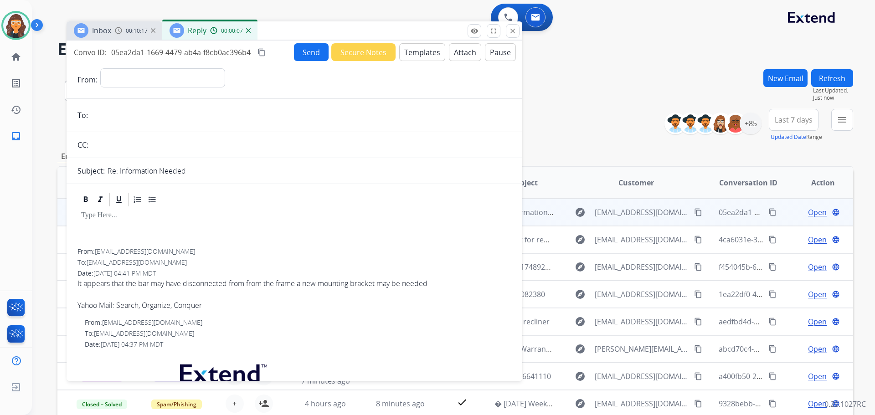
click at [247, 30] on img at bounding box center [248, 30] width 5 height 5
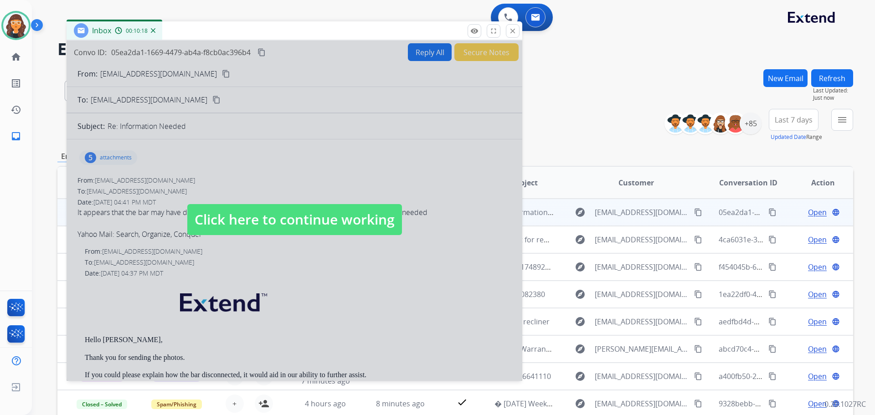
click at [279, 218] on span "Click here to continue working" at bounding box center [294, 219] width 215 height 31
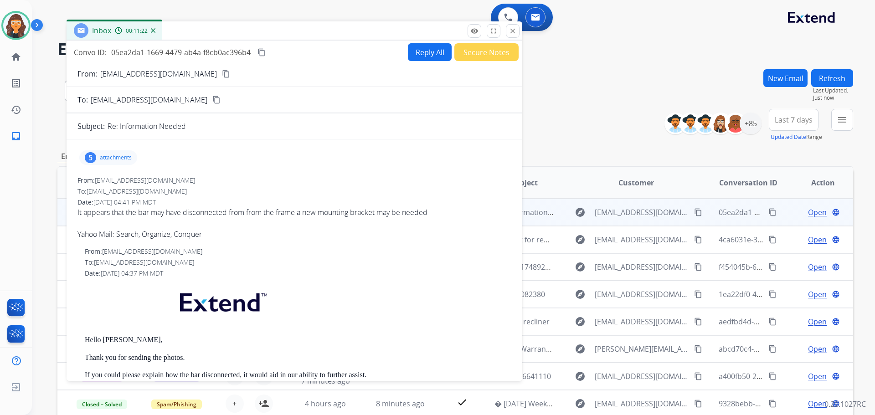
drag, startPoint x: 108, startPoint y: 155, endPoint x: 113, endPoint y: 155, distance: 5.5
click at [108, 155] on p "attachments" at bounding box center [116, 157] width 32 height 7
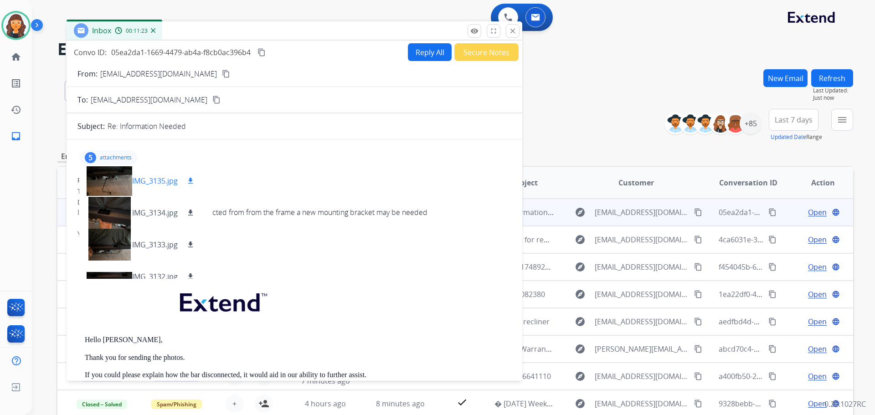
click at [154, 178] on p "IMG_3135.jpg" at bounding box center [155, 180] width 46 height 11
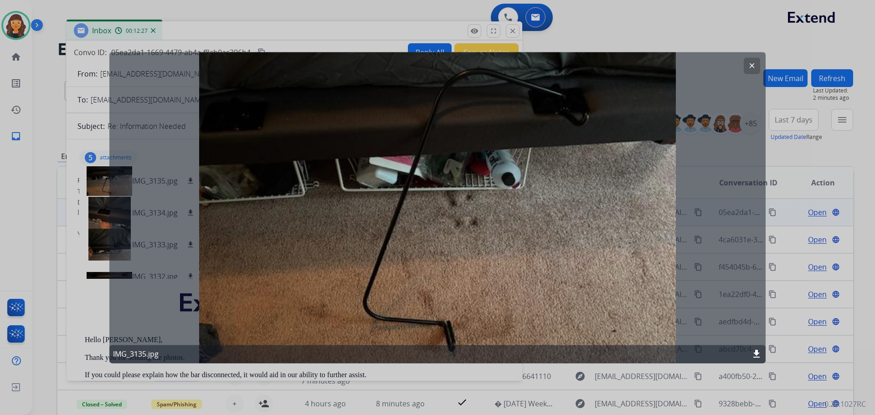
drag, startPoint x: 752, startPoint y: 59, endPoint x: 751, endPoint y: 65, distance: 6.0
click at [752, 59] on button "clear" at bounding box center [752, 65] width 16 height 16
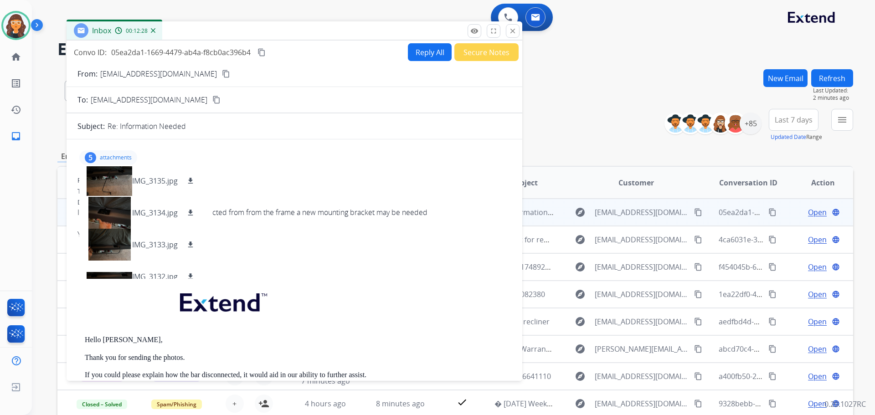
click at [116, 156] on p "attachments" at bounding box center [116, 157] width 32 height 7
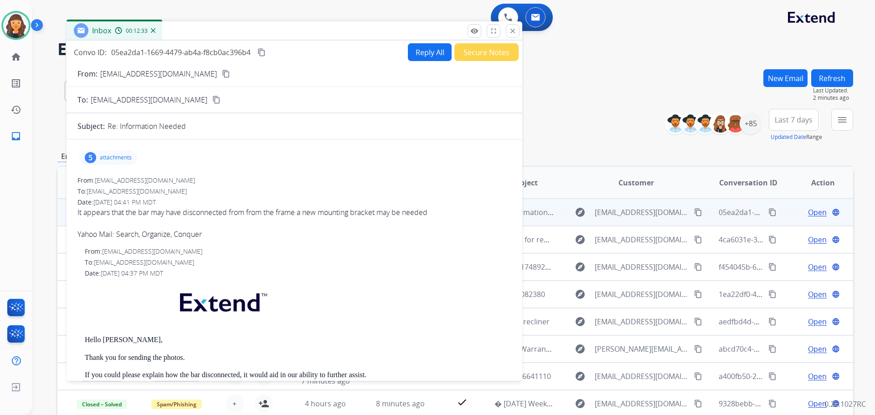
click at [413, 59] on button "Reply All" at bounding box center [430, 52] width 44 height 18
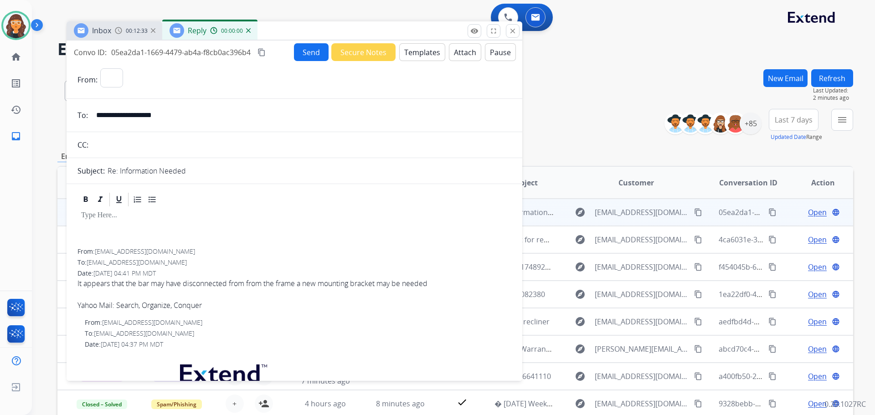
select select "**********"
click at [413, 57] on button "Templates" at bounding box center [422, 52] width 46 height 18
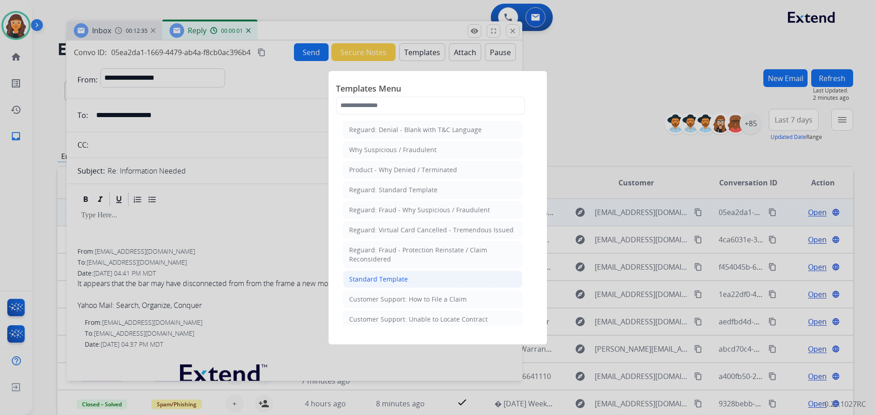
click at [371, 281] on div "Standard Template" at bounding box center [378, 279] width 59 height 9
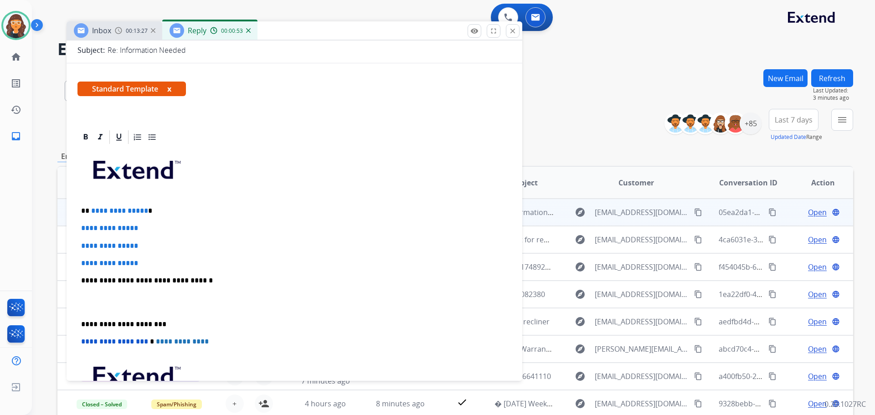
scroll to position [137, 0]
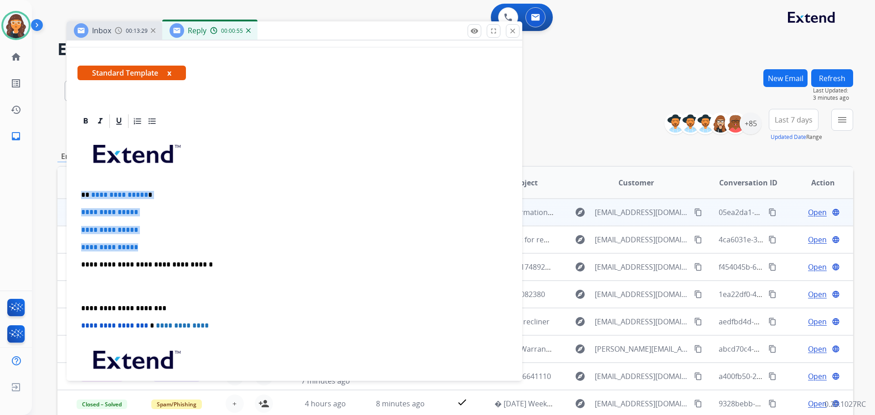
drag, startPoint x: 78, startPoint y: 195, endPoint x: 154, endPoint y: 243, distance: 90.3
click at [154, 243] on div "**********" at bounding box center [294, 286] width 434 height 314
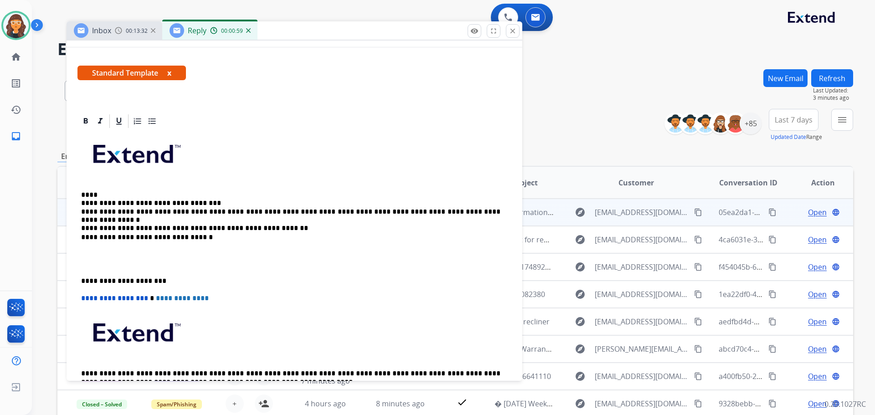
click at [152, 193] on div "**********" at bounding box center [294, 272] width 434 height 286
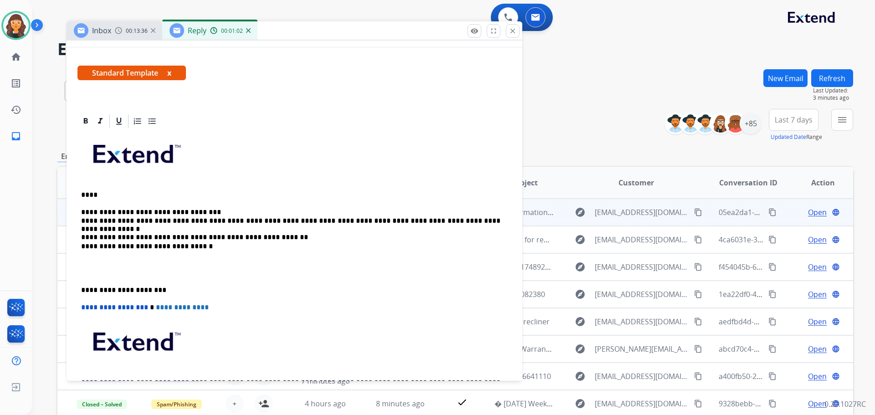
click at [218, 209] on div "**********" at bounding box center [294, 276] width 434 height 295
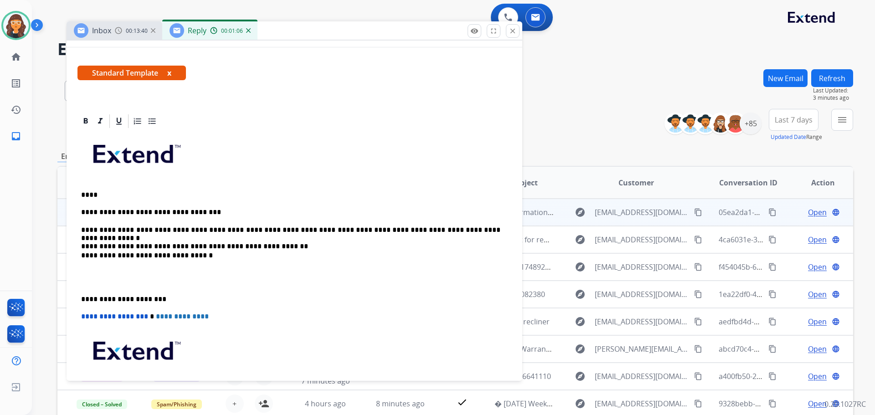
click at [487, 226] on p "**********" at bounding box center [290, 234] width 419 height 17
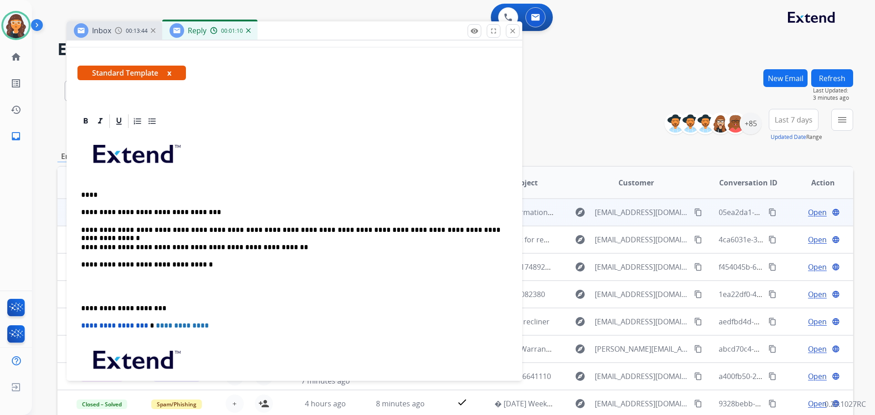
click at [196, 267] on p "**********" at bounding box center [290, 265] width 419 height 8
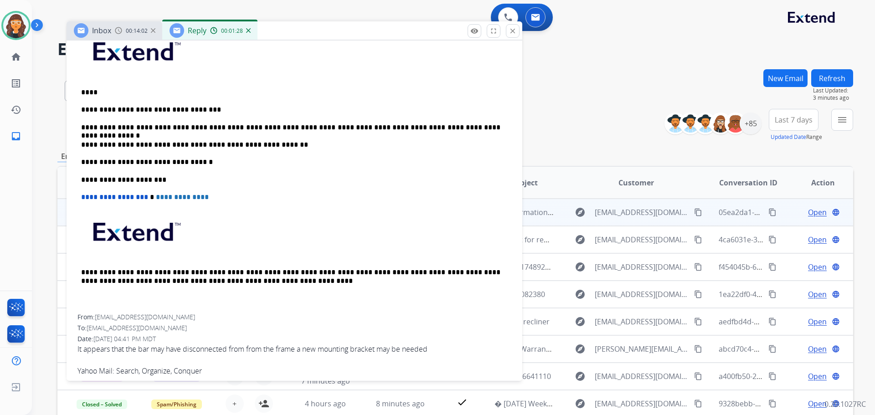
scroll to position [228, 0]
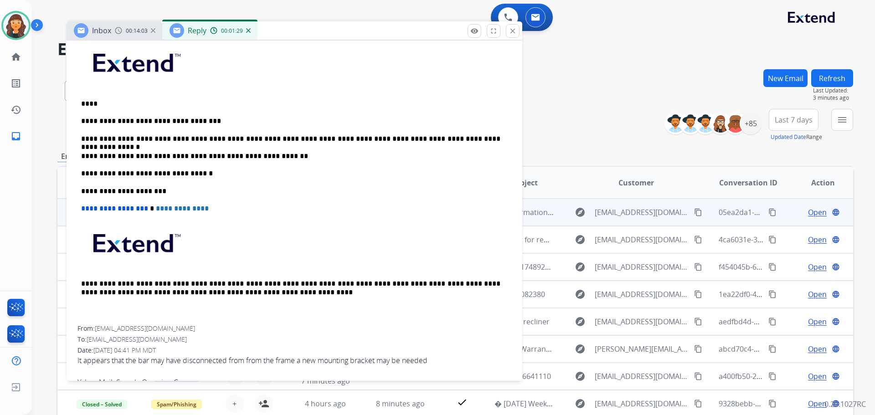
drag, startPoint x: 93, startPoint y: 103, endPoint x: 103, endPoint y: 102, distance: 9.6
click at [93, 103] on p "****" at bounding box center [290, 104] width 419 height 8
click at [189, 114] on div "**********" at bounding box center [294, 182] width 434 height 288
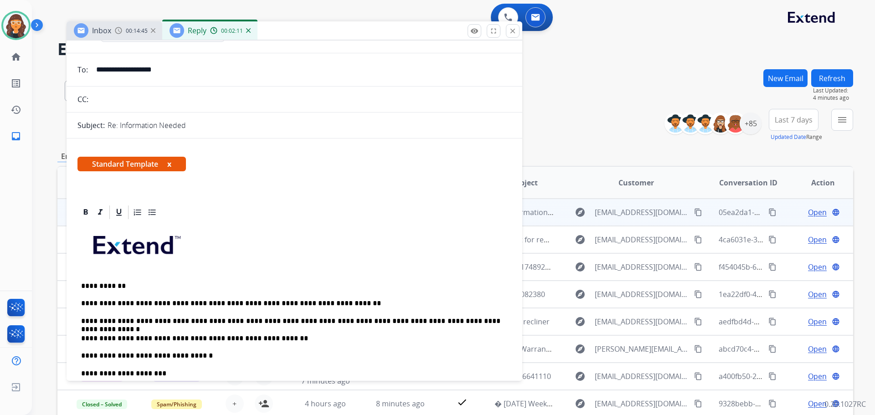
scroll to position [0, 0]
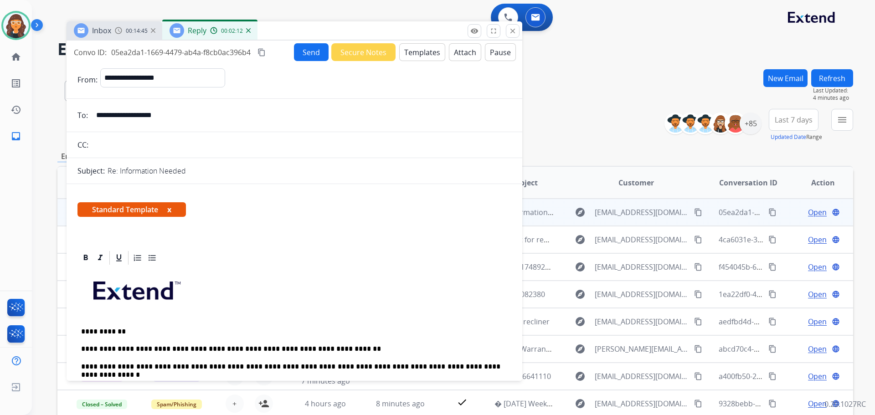
click at [303, 49] on button "Send" at bounding box center [311, 52] width 35 height 18
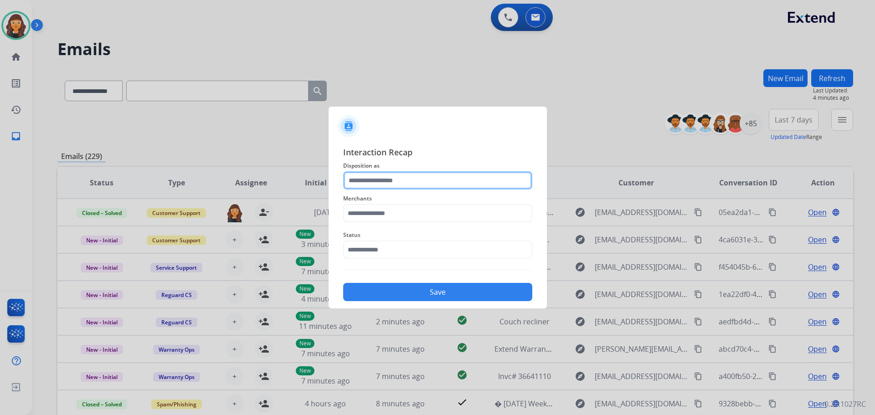
click at [396, 190] on div at bounding box center [437, 180] width 189 height 18
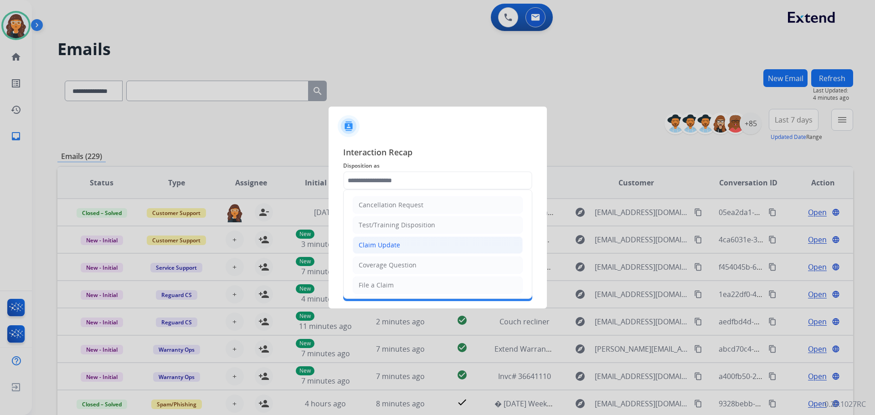
click at [390, 241] on div "Claim Update" at bounding box center [379, 245] width 41 height 9
type input "**********"
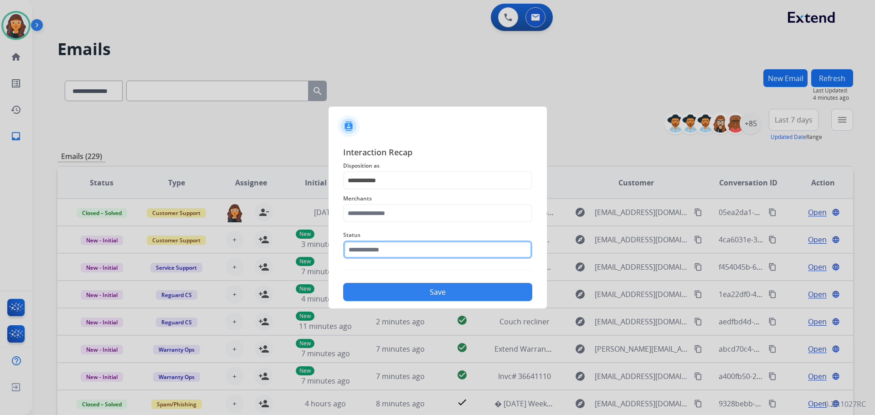
click at [382, 258] on input "text" at bounding box center [437, 250] width 189 height 18
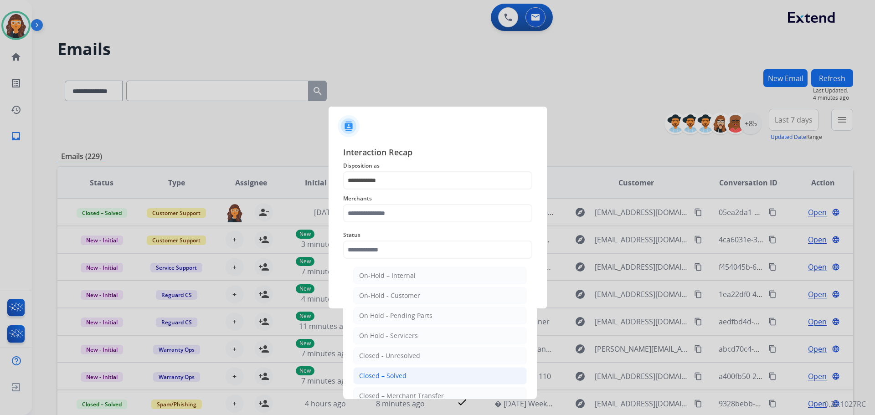
click at [382, 372] on div "Closed – Solved" at bounding box center [382, 375] width 47 height 9
type input "**********"
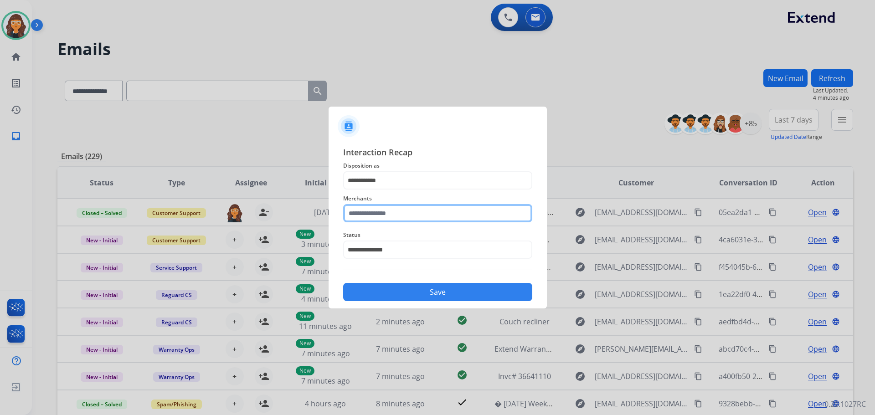
click at [438, 218] on input "text" at bounding box center [437, 213] width 189 height 18
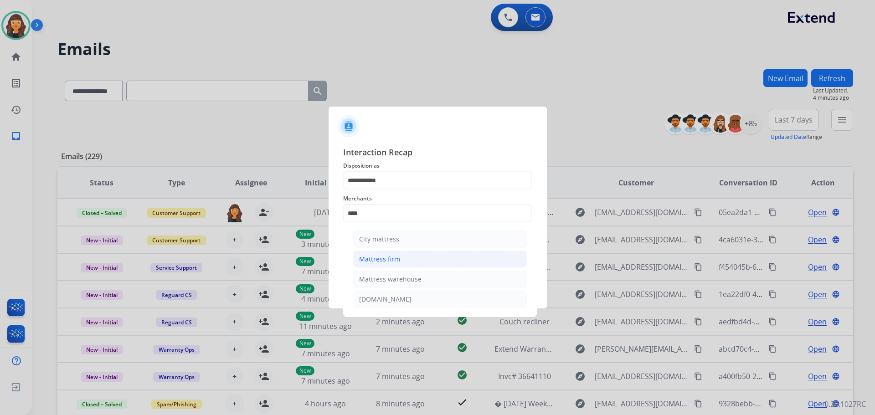
click at [397, 259] on div "Mattress firm" at bounding box center [379, 259] width 41 height 9
type input "**********"
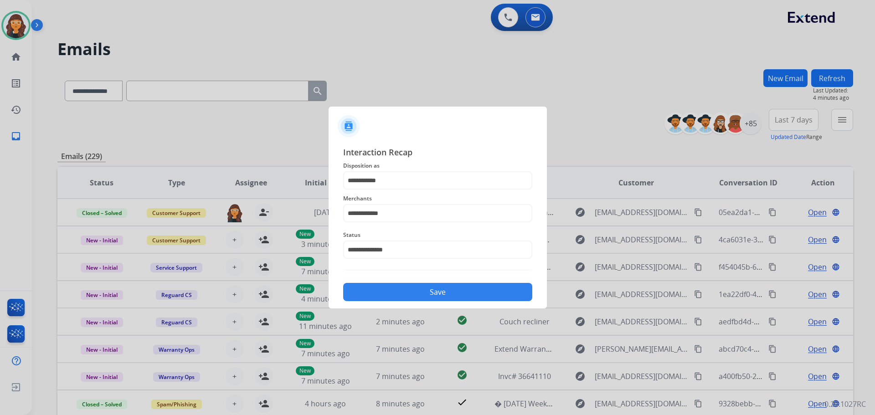
click at [382, 297] on button "Save" at bounding box center [437, 292] width 189 height 18
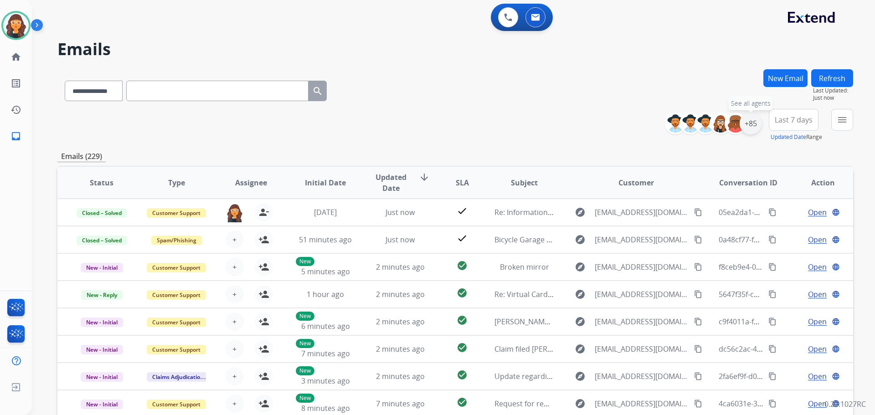
click at [759, 128] on div "+85" at bounding box center [751, 124] width 22 height 22
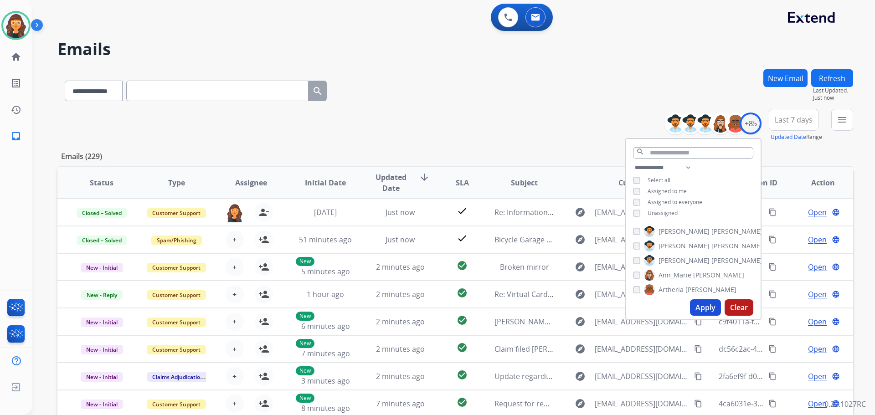
drag, startPoint x: 709, startPoint y: 314, endPoint x: 702, endPoint y: 309, distance: 8.4
click at [710, 314] on button "Apply" at bounding box center [705, 307] width 31 height 16
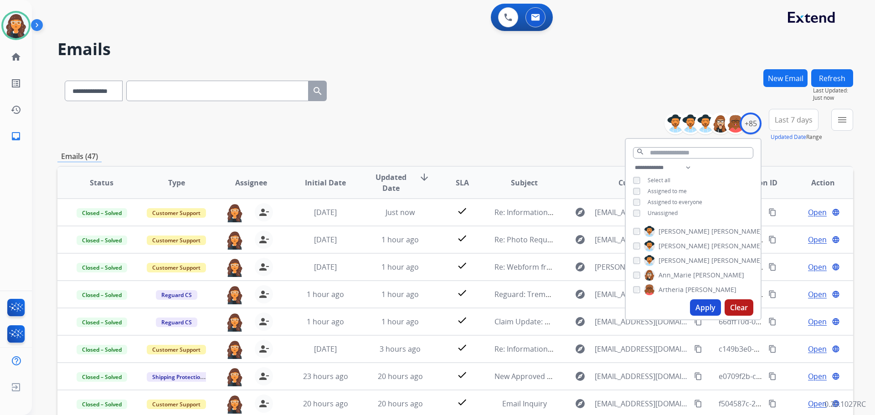
click at [432, 112] on div "**********" at bounding box center [455, 125] width 796 height 33
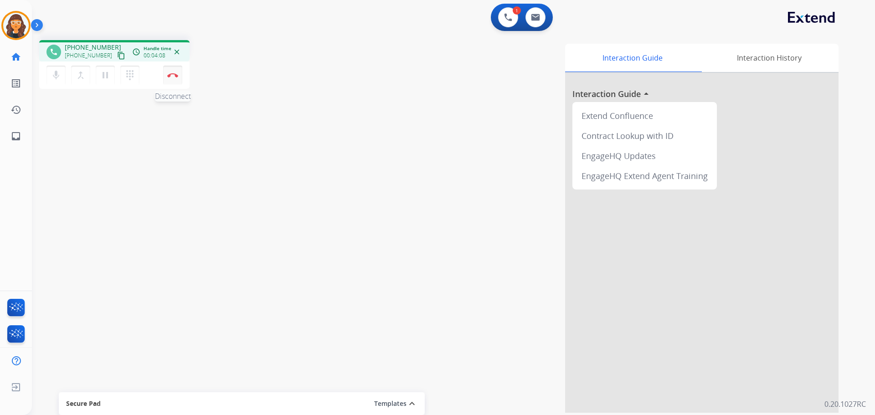
click at [174, 77] on button "Disconnect" at bounding box center [172, 75] width 19 height 19
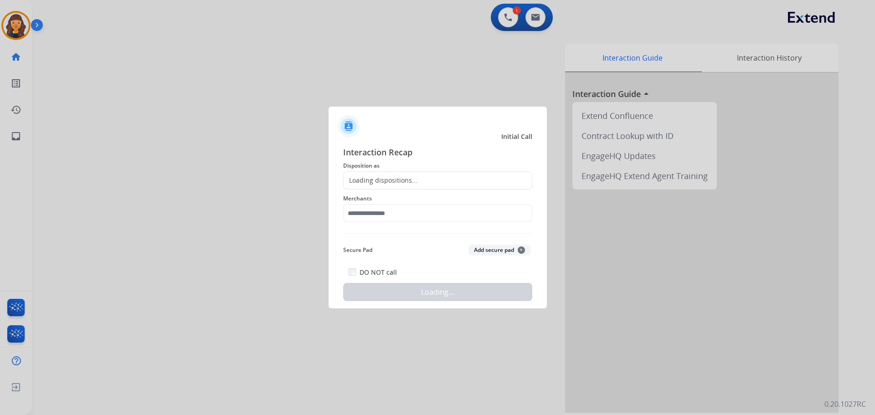
click at [401, 180] on div "Loading dispositions..." at bounding box center [381, 180] width 74 height 9
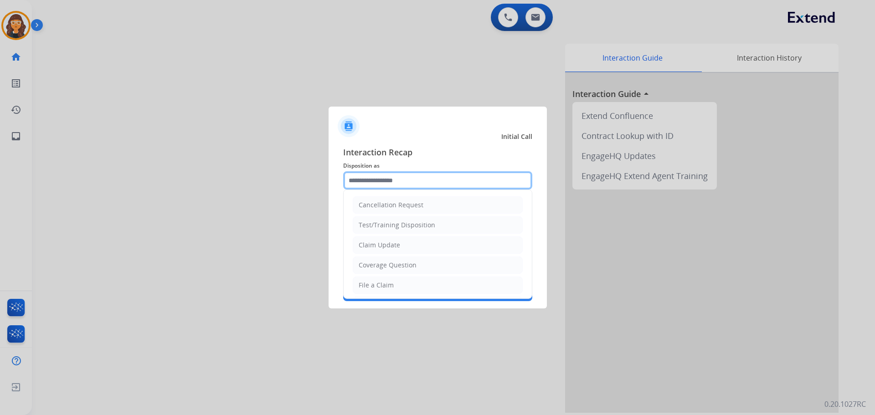
click at [394, 180] on input "text" at bounding box center [437, 180] width 189 height 18
click at [380, 289] on div "File a Claim" at bounding box center [376, 285] width 35 height 9
type input "**********"
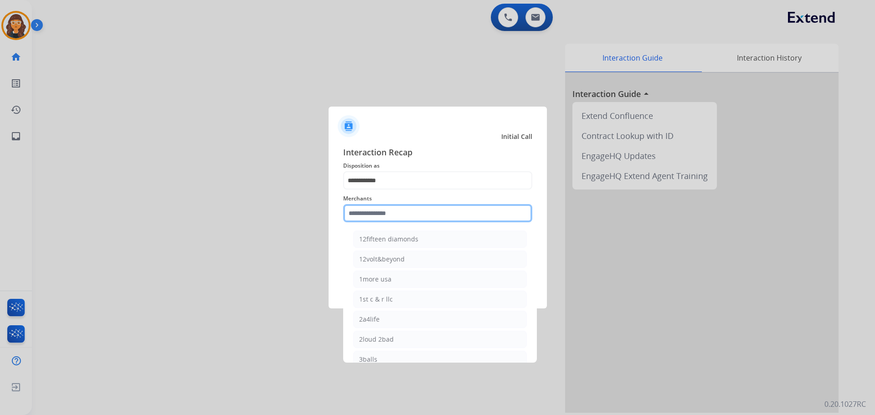
click at [389, 210] on input "text" at bounding box center [437, 213] width 189 height 18
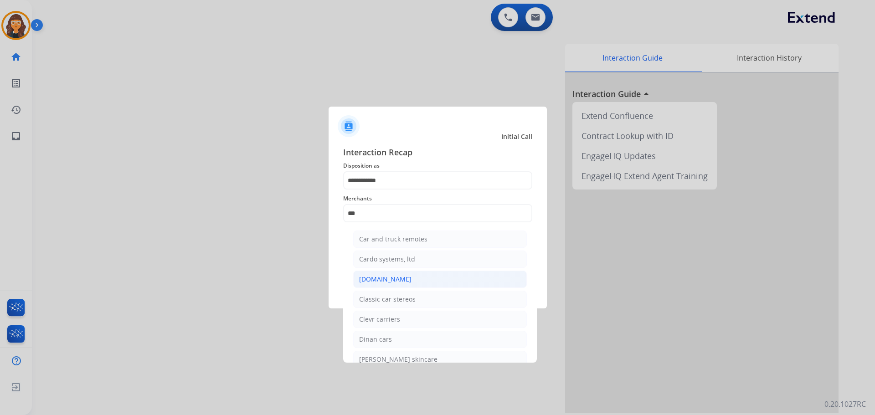
click at [375, 280] on div "[DOMAIN_NAME]" at bounding box center [385, 279] width 52 height 9
type input "**********"
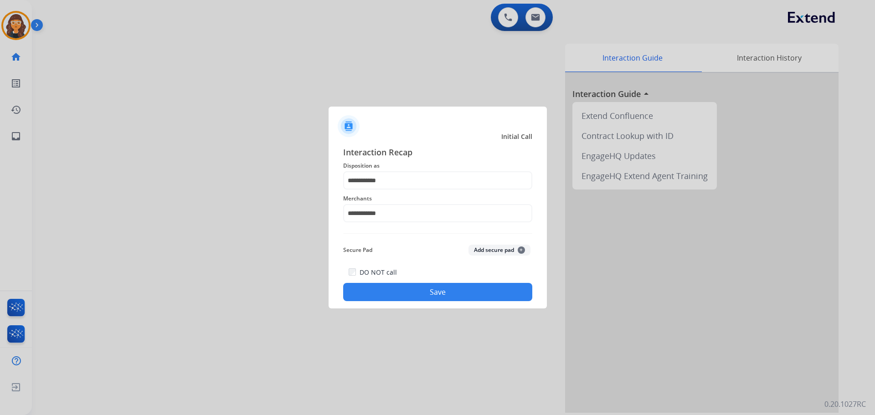
click at [377, 296] on button "Save" at bounding box center [437, 292] width 189 height 18
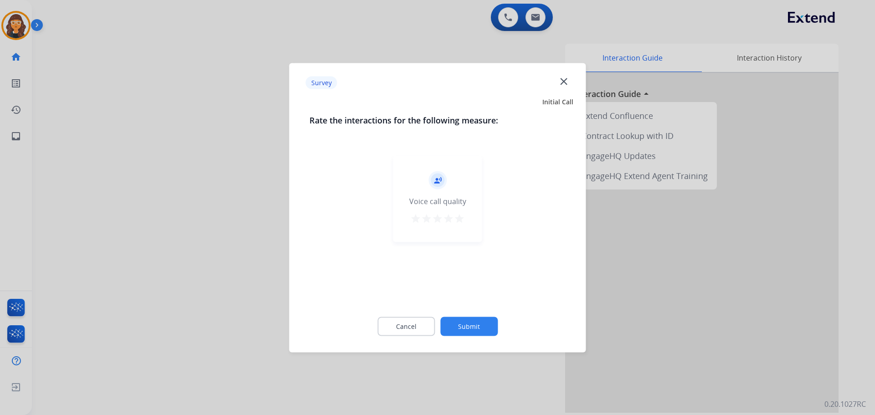
click at [459, 221] on mat-icon "star" at bounding box center [459, 218] width 11 height 11
click at [472, 329] on button "Submit" at bounding box center [468, 326] width 57 height 19
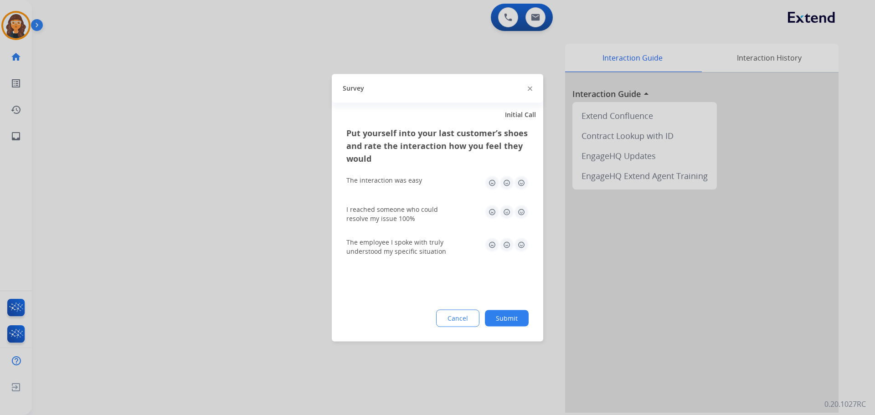
click at [520, 182] on img at bounding box center [521, 182] width 15 height 15
click at [518, 211] on img at bounding box center [521, 212] width 15 height 15
click at [525, 247] on img at bounding box center [521, 244] width 15 height 15
click at [516, 323] on button "Submit" at bounding box center [507, 318] width 44 height 16
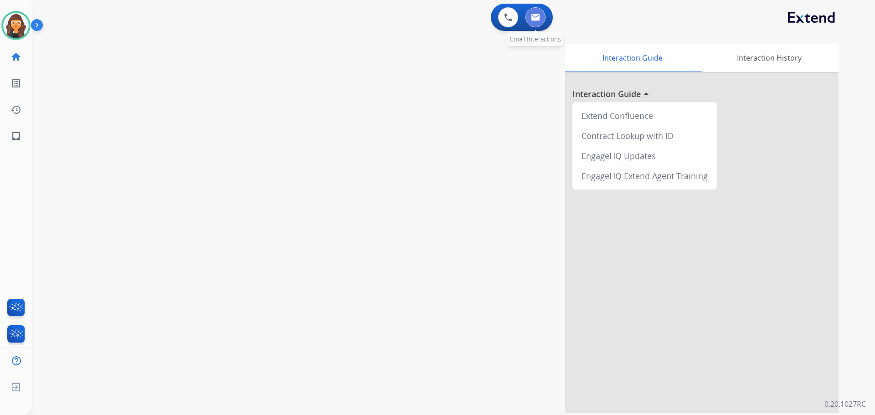
click at [535, 18] on img at bounding box center [535, 17] width 9 height 7
select select "**********"
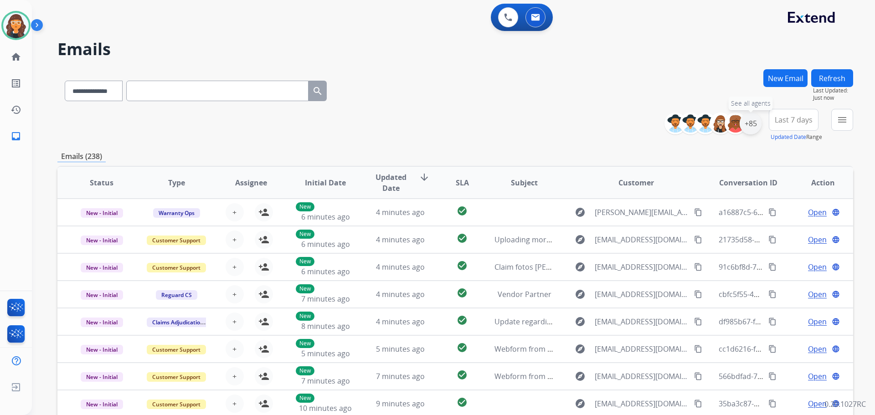
click at [745, 125] on div "+85" at bounding box center [751, 124] width 22 height 22
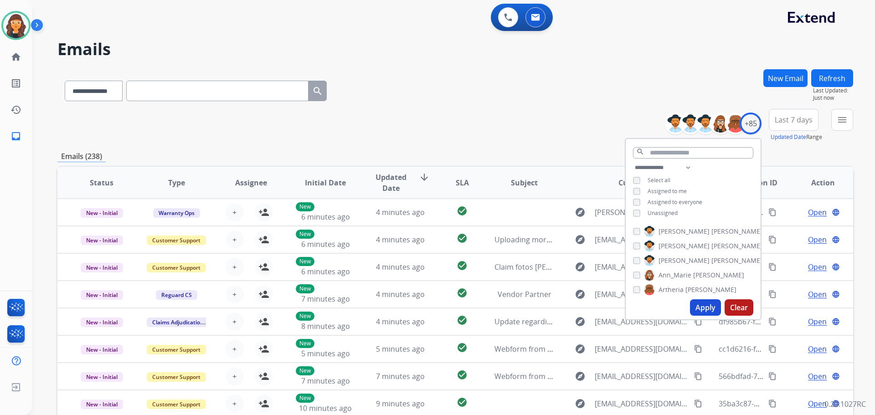
click at [699, 304] on button "Apply" at bounding box center [705, 307] width 31 height 16
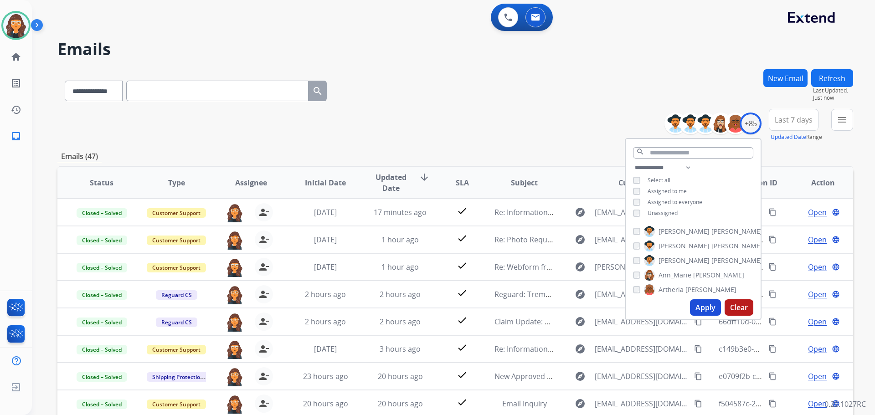
click at [412, 67] on div "**********" at bounding box center [442, 240] width 821 height 415
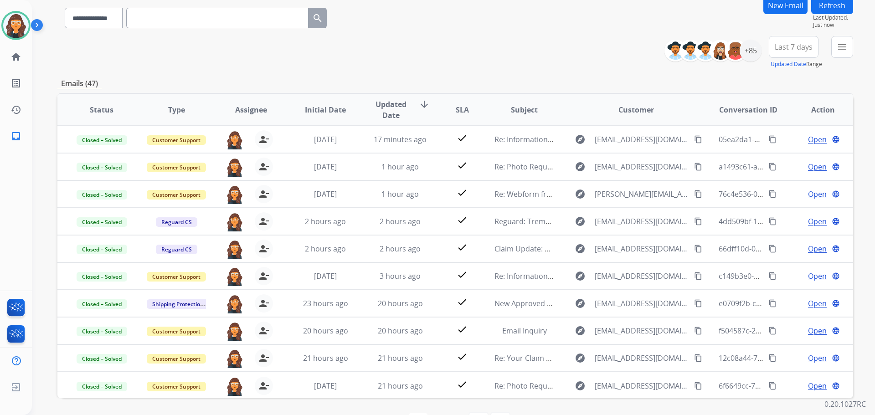
scroll to position [91, 0]
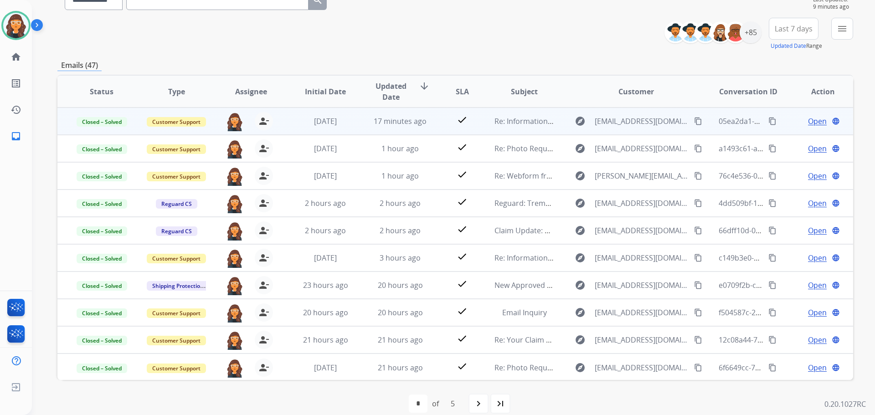
click at [768, 123] on mat-icon "content_copy" at bounding box center [772, 121] width 8 height 8
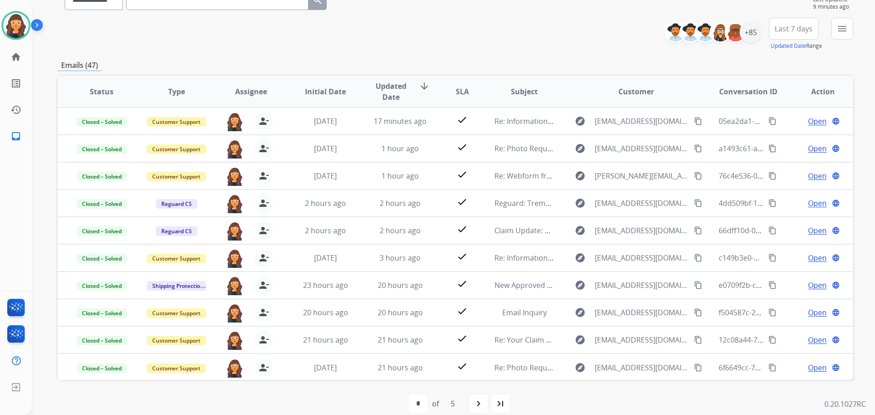
drag, startPoint x: 9, startPoint y: 26, endPoint x: 36, endPoint y: 30, distance: 27.7
click at [9, 26] on img at bounding box center [16, 26] width 26 height 26
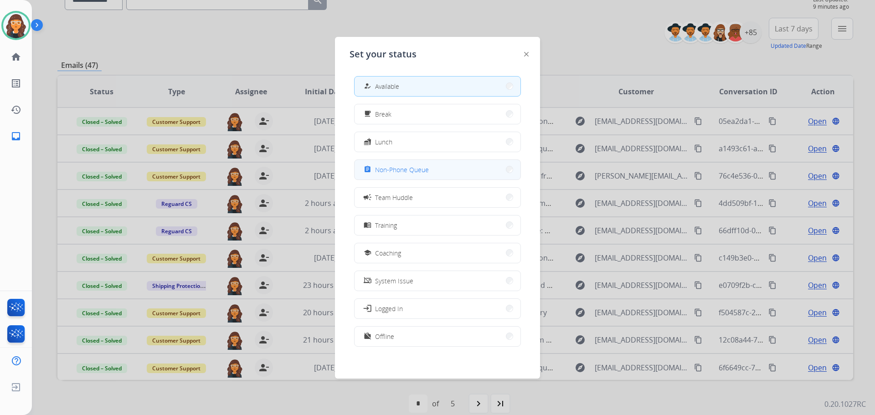
click at [415, 161] on button "assignment Non-Phone Queue" at bounding box center [438, 170] width 166 height 20
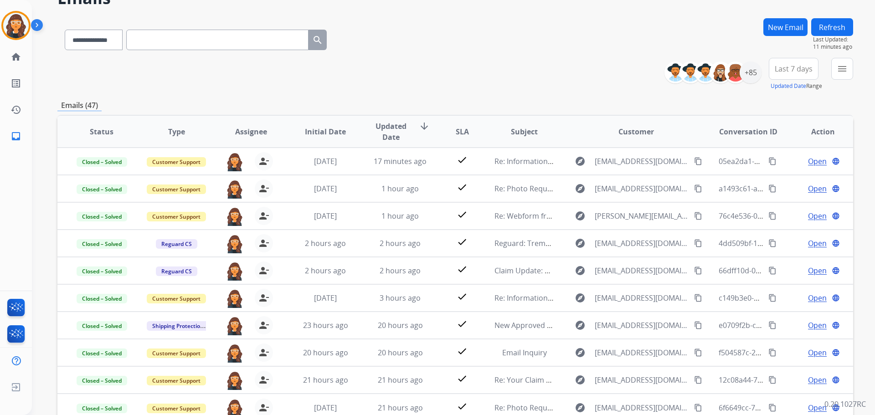
scroll to position [0, 0]
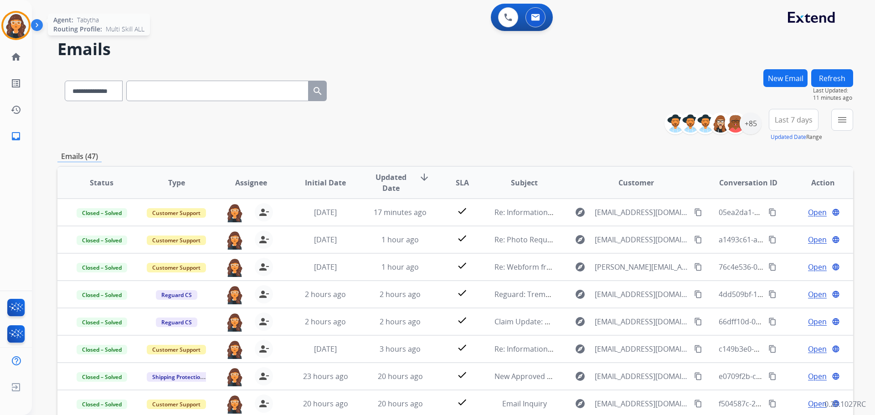
click at [20, 29] on img at bounding box center [16, 26] width 26 height 26
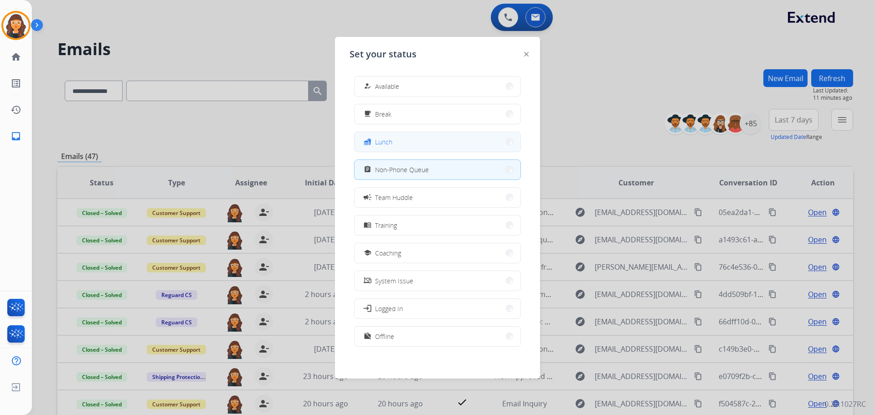
click at [381, 138] on span "Lunch" at bounding box center [383, 142] width 17 height 10
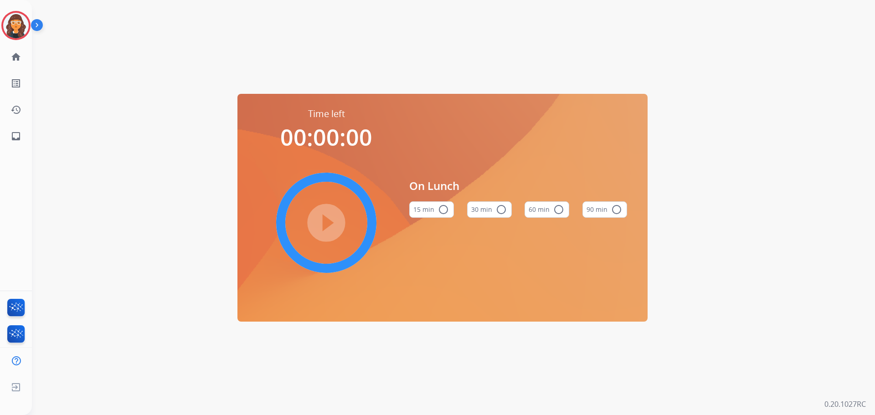
click at [550, 209] on button "60 min radio_button_unchecked" at bounding box center [546, 209] width 45 height 16
click at [324, 222] on mat-icon "play_circle_filled" at bounding box center [326, 222] width 11 height 11
